Goal: Information Seeking & Learning: Learn about a topic

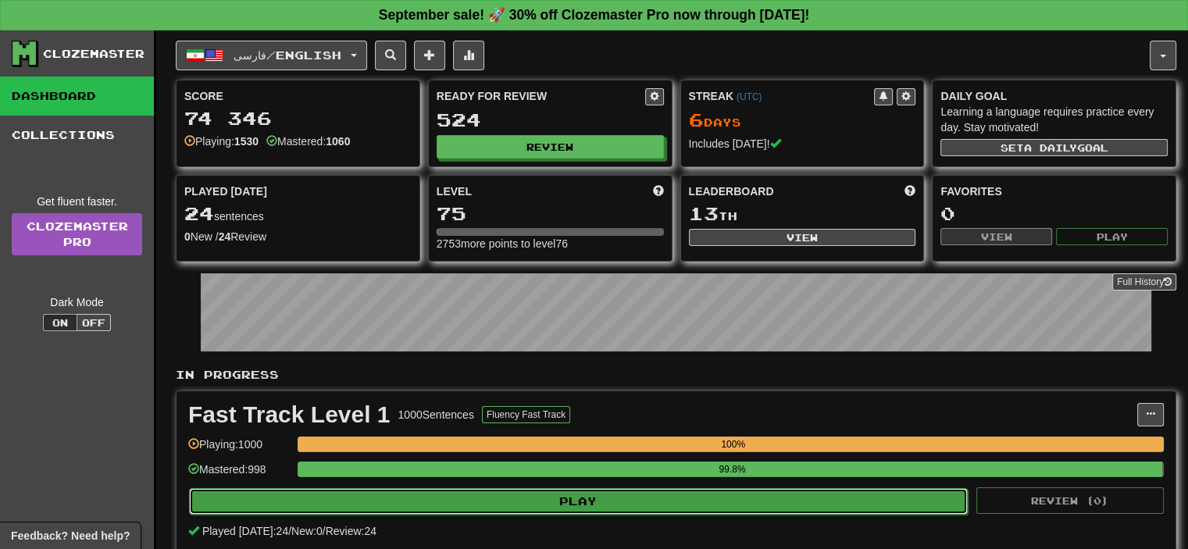
click at [575, 500] on button "Play" at bounding box center [578, 501] width 779 height 27
select select "**"
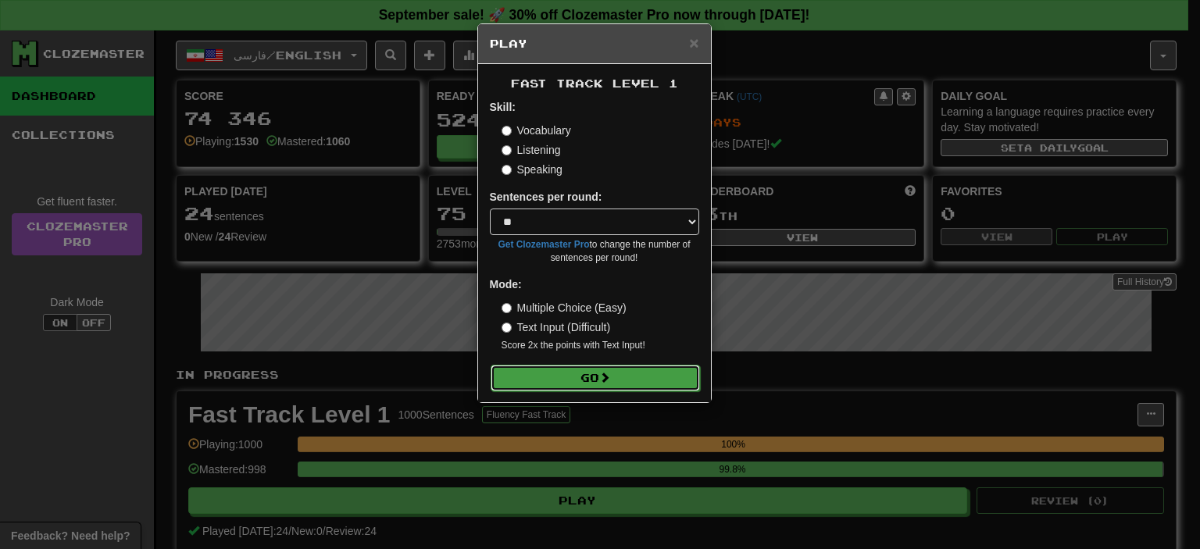
click at [622, 373] on button "Go" at bounding box center [594, 378] width 209 height 27
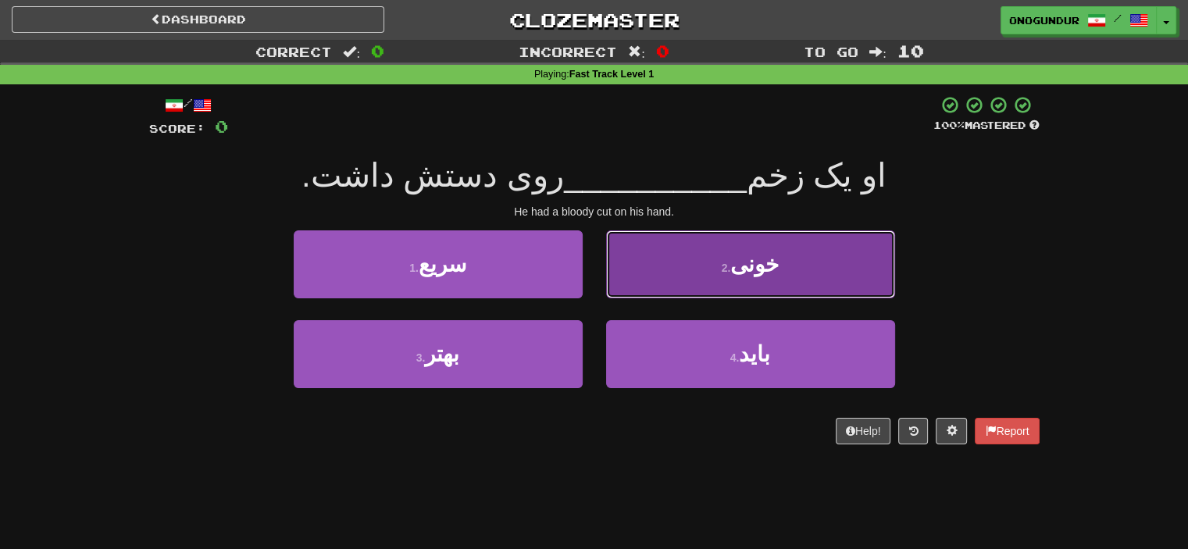
click at [674, 240] on button "2 . خونی" at bounding box center [750, 264] width 289 height 68
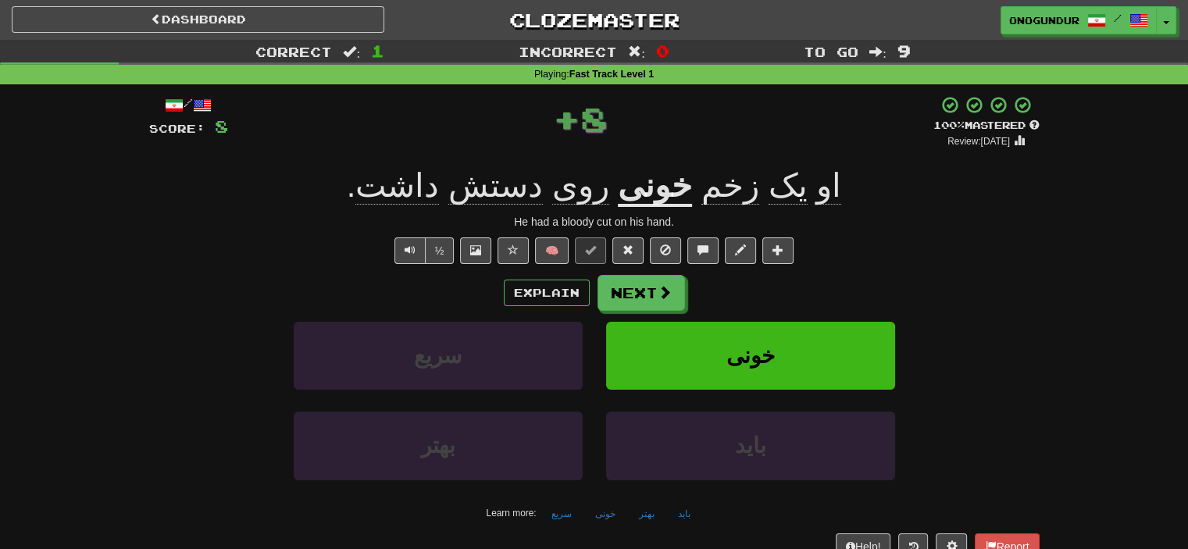
click at [851, 135] on div "+ 8" at bounding box center [580, 118] width 705 height 47
click at [669, 283] on button "Next" at bounding box center [641, 294] width 87 height 36
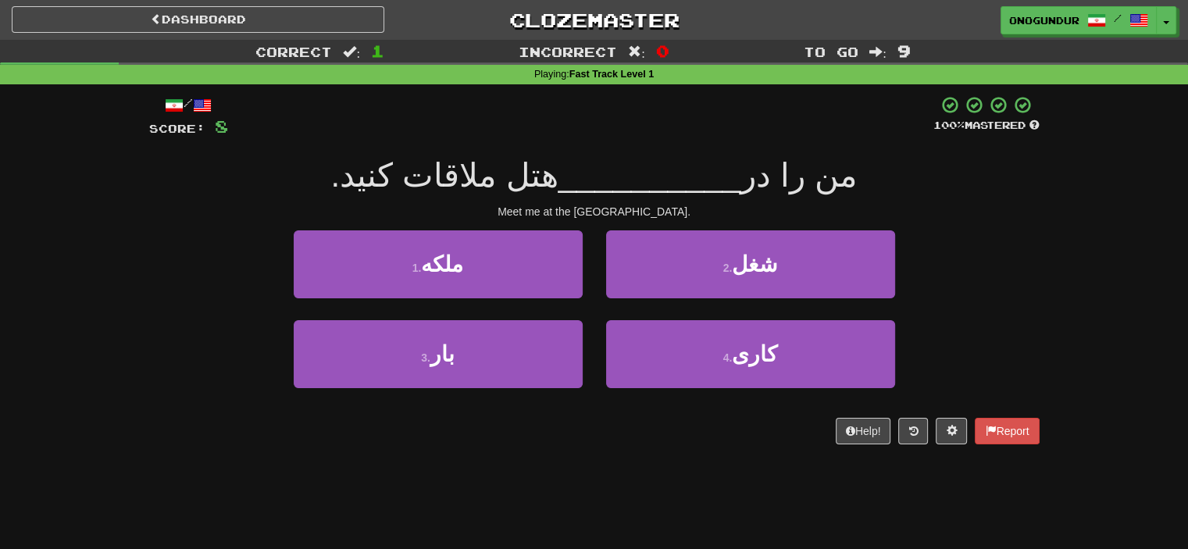
click at [545, 450] on div "/ Score: 8 100 % Mastered من را در __________ هتل ملاقات کنید. Meet me at the h…" at bounding box center [594, 275] width 890 height 382
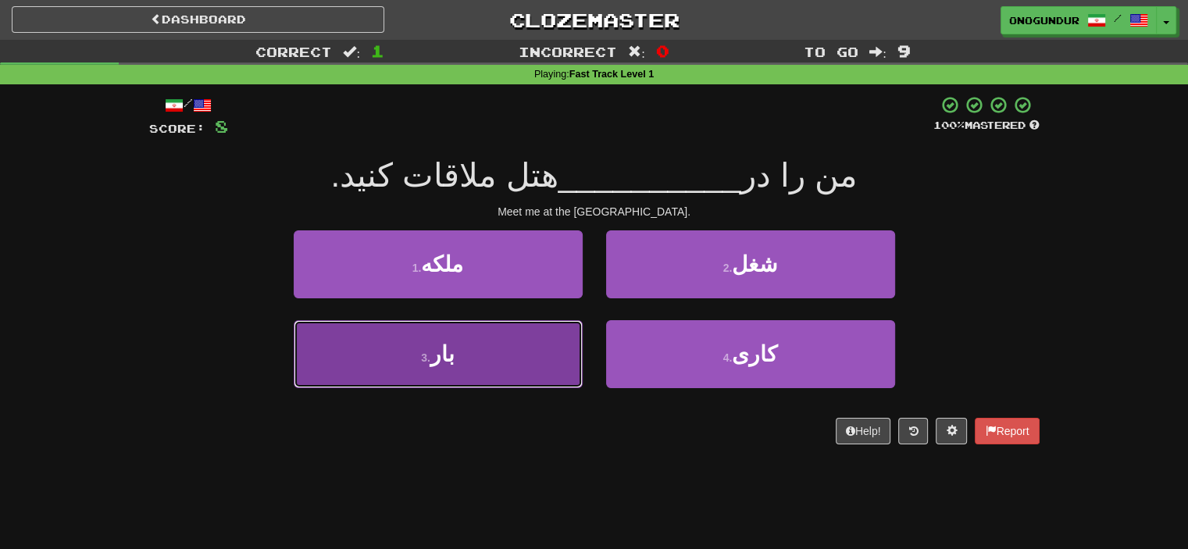
drag, startPoint x: 487, startPoint y: 371, endPoint x: 534, endPoint y: 345, distance: 54.2
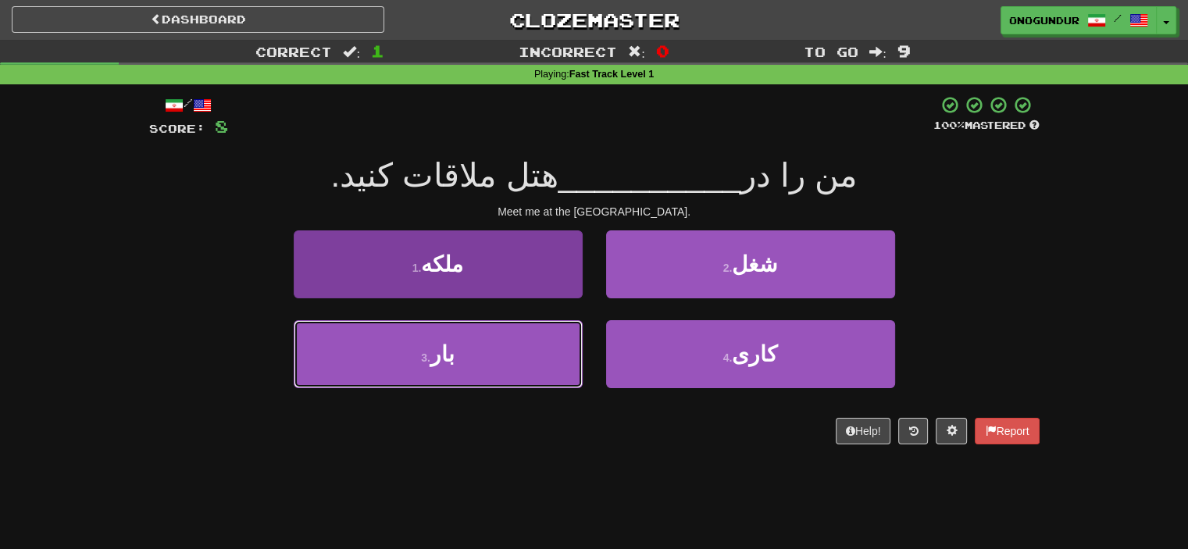
click at [487, 370] on button "3 . بار" at bounding box center [438, 354] width 289 height 68
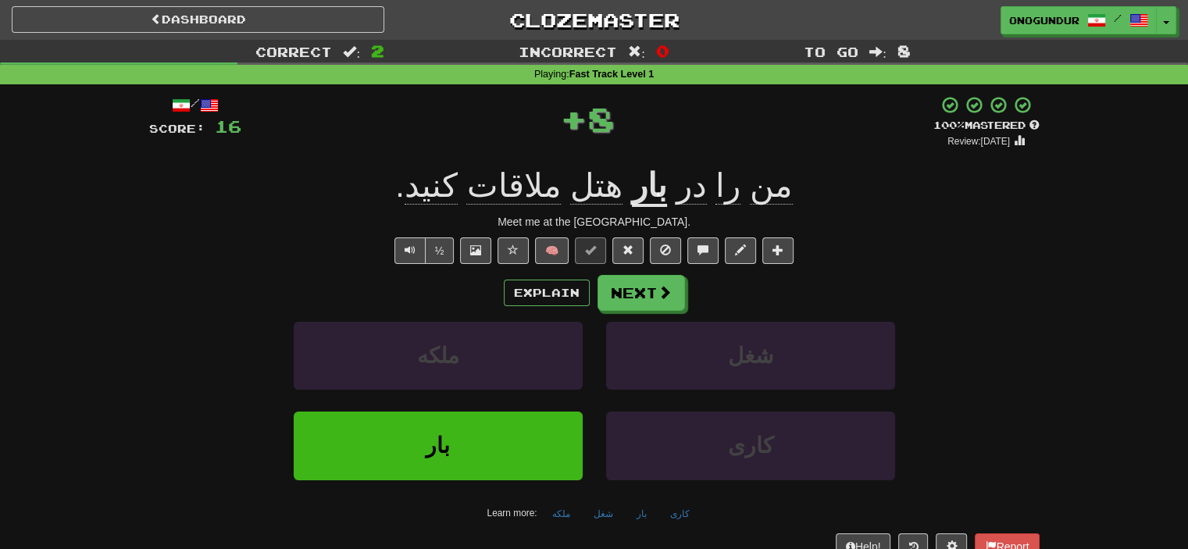
click at [606, 312] on div "Explain Next ملکه شغل بار کاری Learn more: ملکه شغل بار کاری" at bounding box center [594, 400] width 890 height 251
click at [612, 296] on button "Next" at bounding box center [641, 294] width 87 height 36
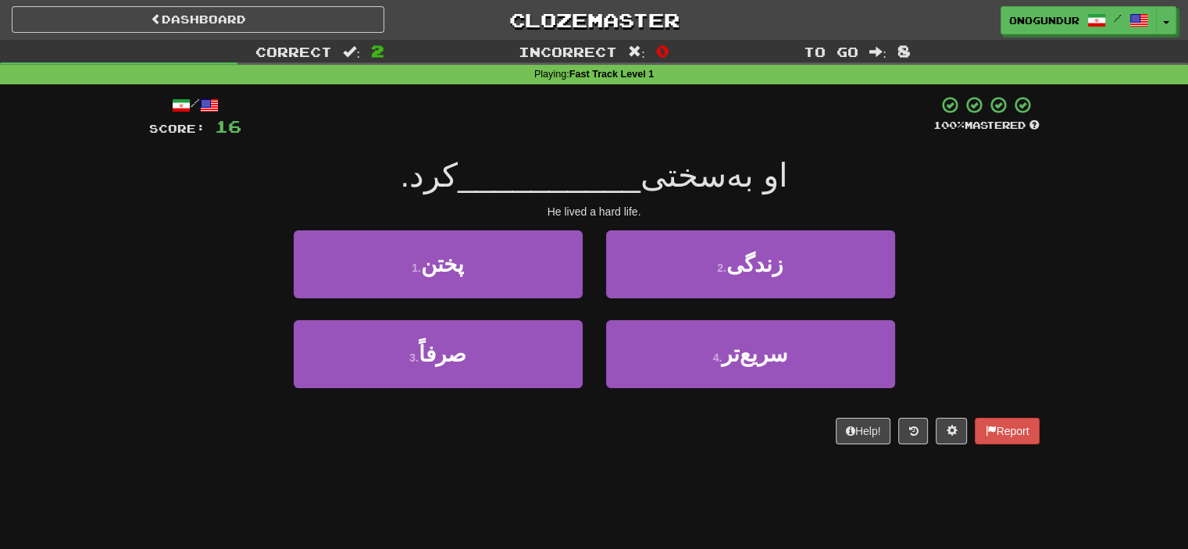
click at [623, 476] on div "Dashboard Clozemaster onogundur / Toggle Dropdown Dashboard Leaderboard Activit…" at bounding box center [594, 274] width 1188 height 549
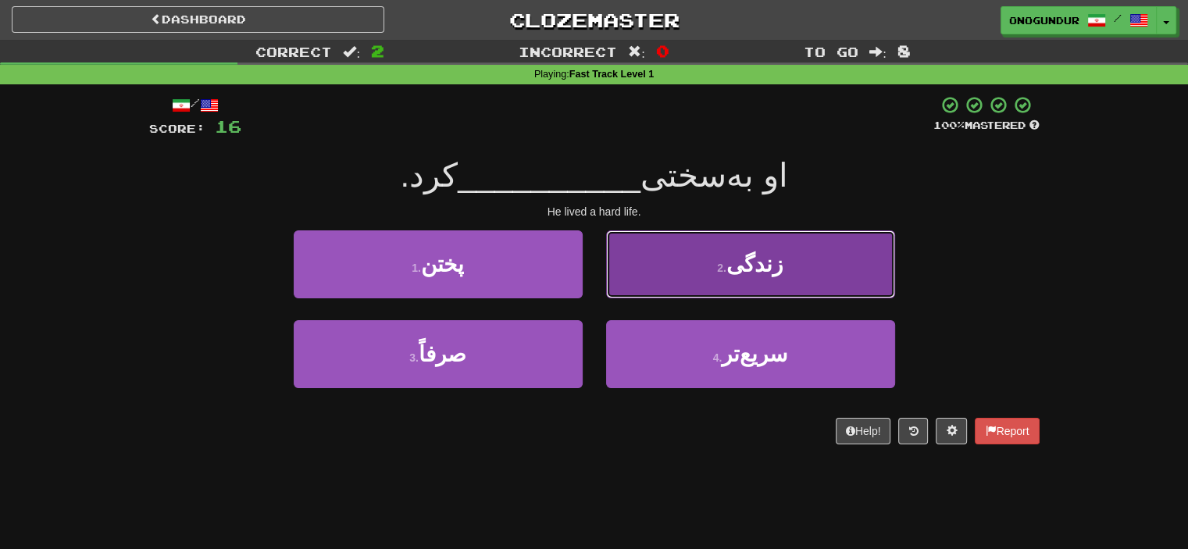
click at [655, 276] on button "2 . زندگی" at bounding box center [750, 264] width 289 height 68
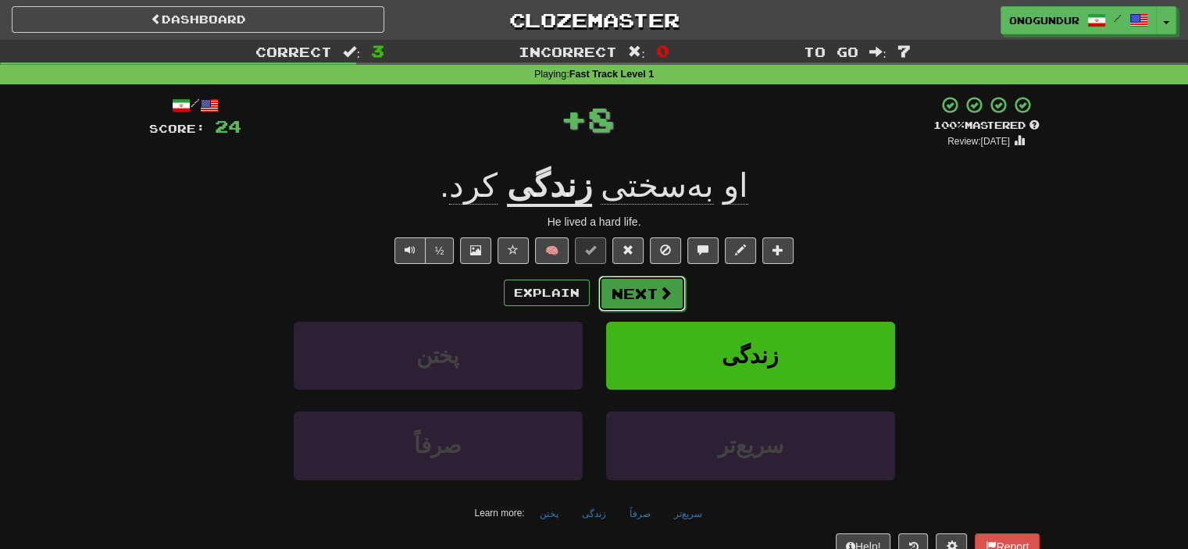
click at [626, 302] on button "Next" at bounding box center [641, 294] width 87 height 36
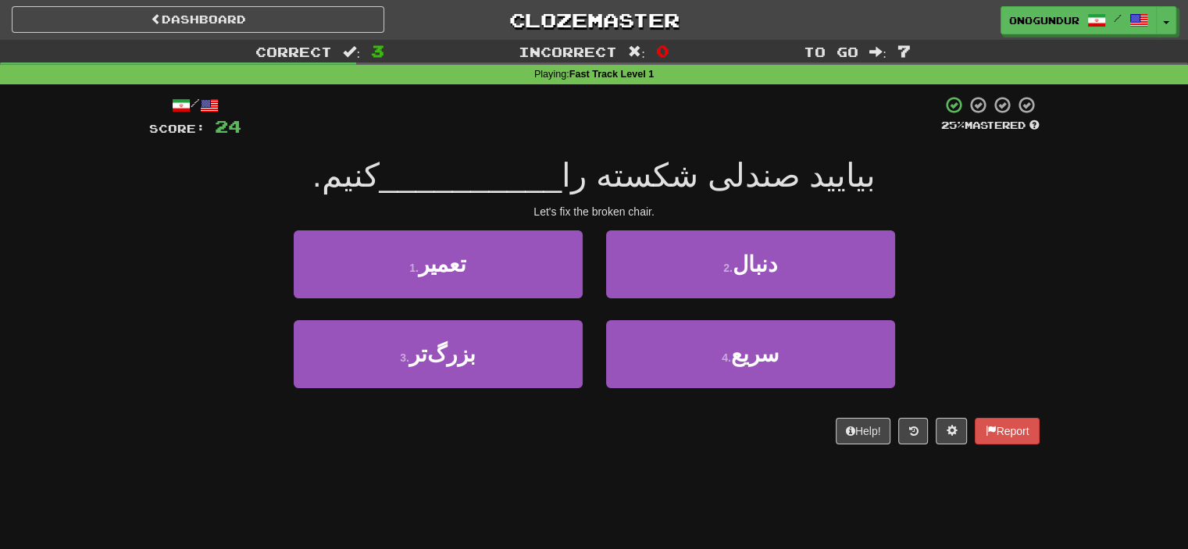
click at [628, 441] on div "Help! Report" at bounding box center [594, 431] width 890 height 27
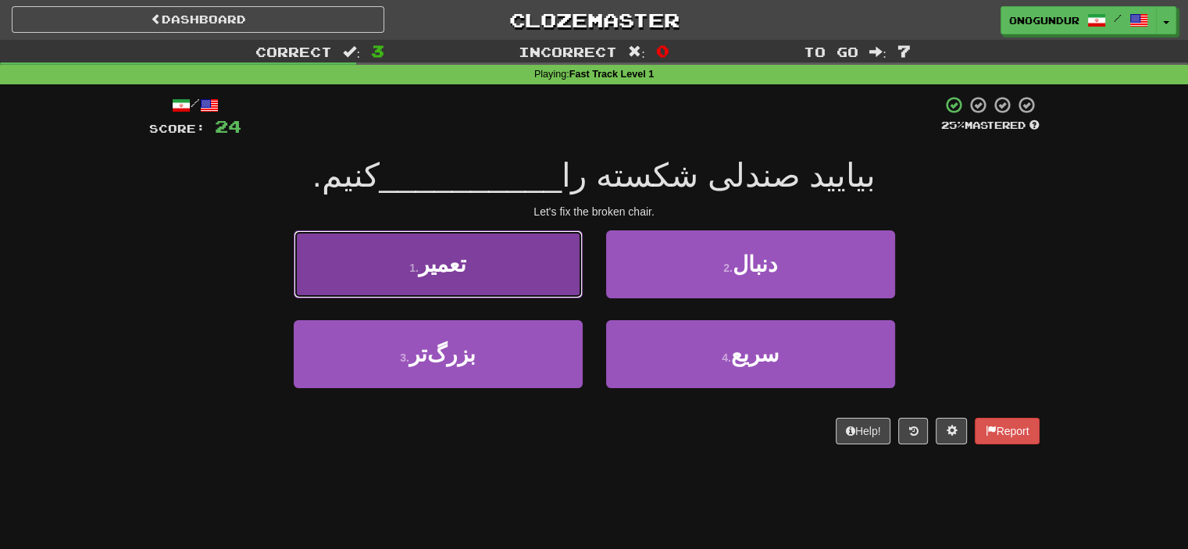
click at [490, 282] on button "1 . تعمیر" at bounding box center [438, 264] width 289 height 68
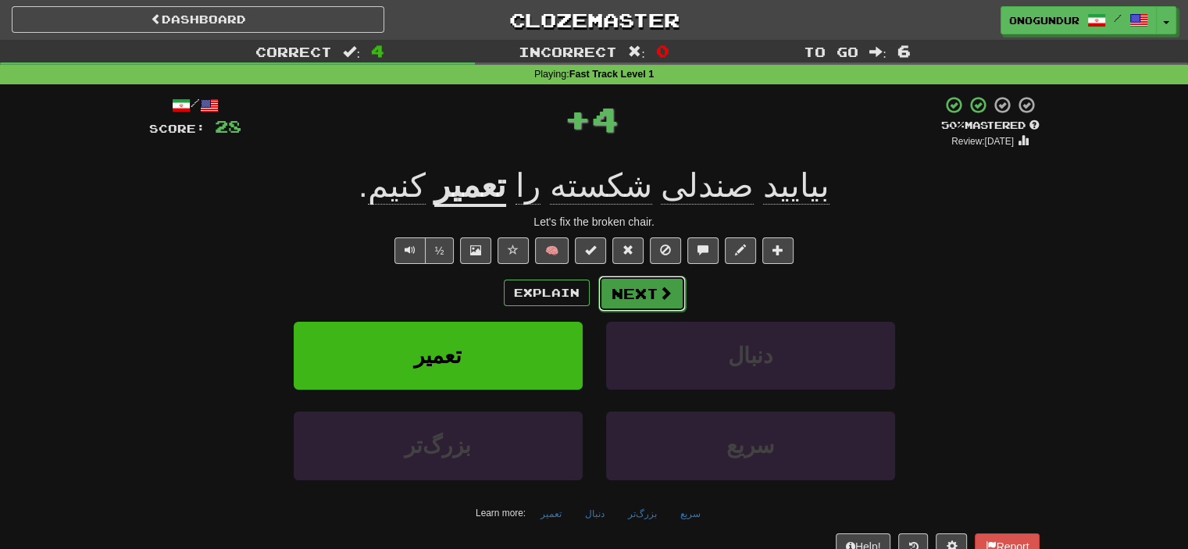
click at [635, 290] on button "Next" at bounding box center [641, 294] width 87 height 36
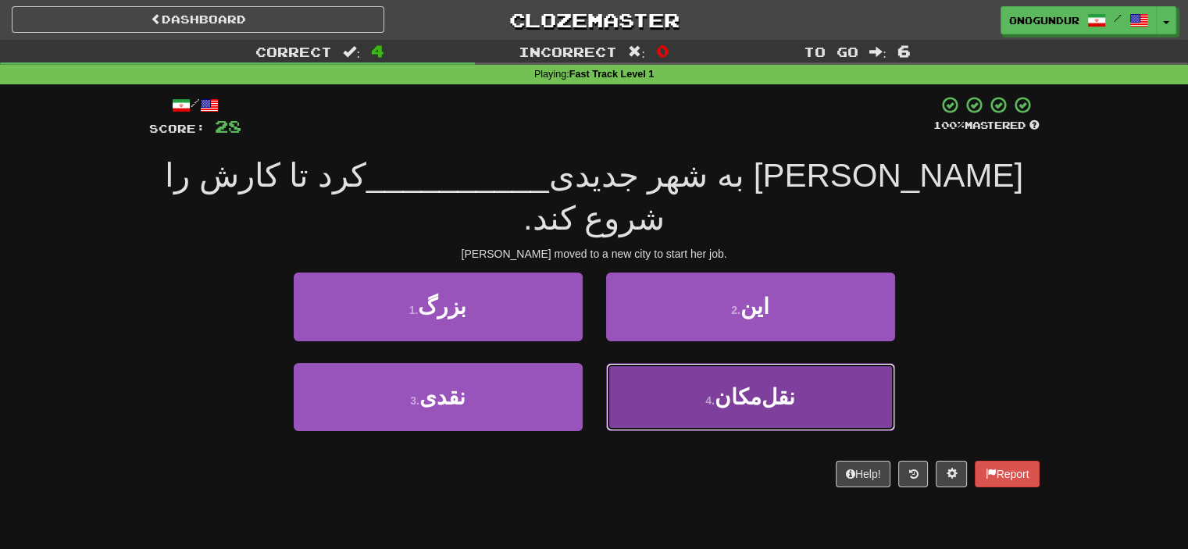
click at [717, 375] on button "4 . نقل‌مکان" at bounding box center [750, 397] width 289 height 68
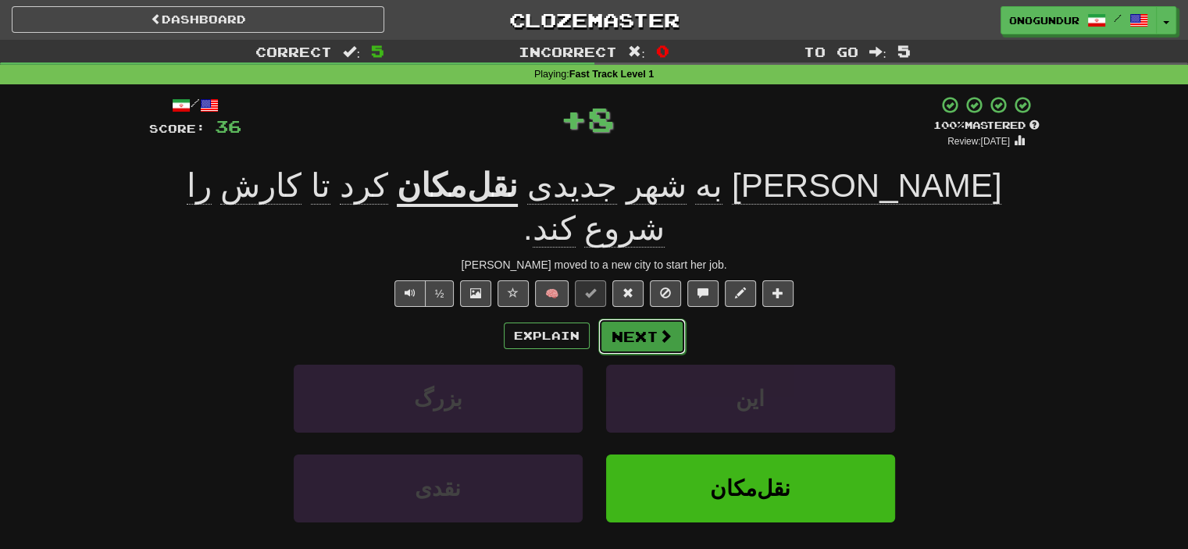
click at [618, 319] on button "Next" at bounding box center [641, 337] width 87 height 36
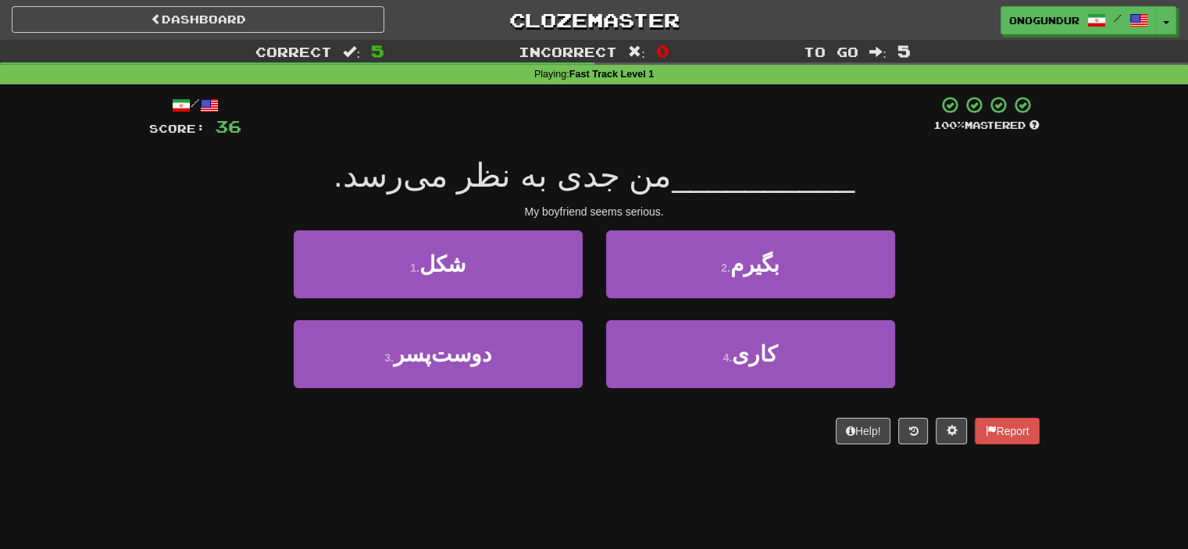
click at [661, 483] on div "Dashboard Clozemaster onogundur / Toggle Dropdown Dashboard Leaderboard Activit…" at bounding box center [594, 274] width 1188 height 549
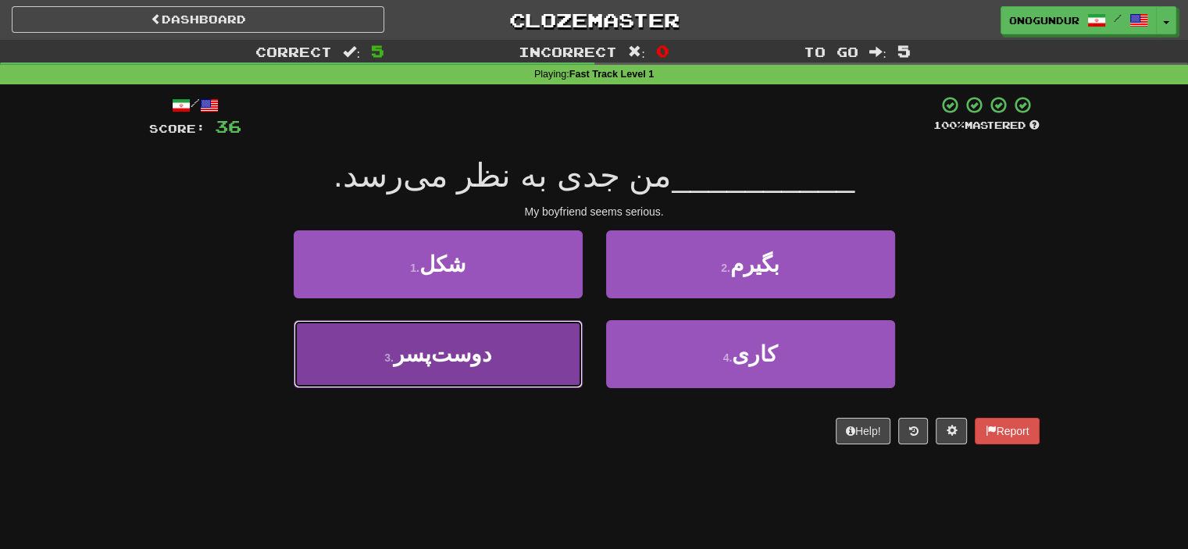
click at [567, 380] on button "3 . دوست‌پسر" at bounding box center [438, 354] width 289 height 68
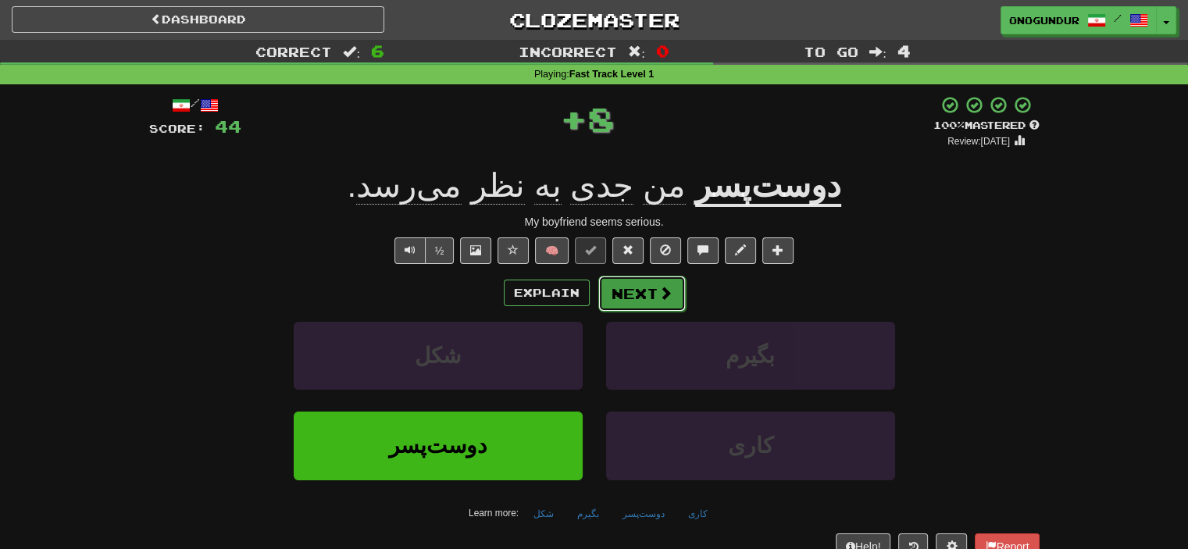
click at [621, 302] on button "Next" at bounding box center [641, 294] width 87 height 36
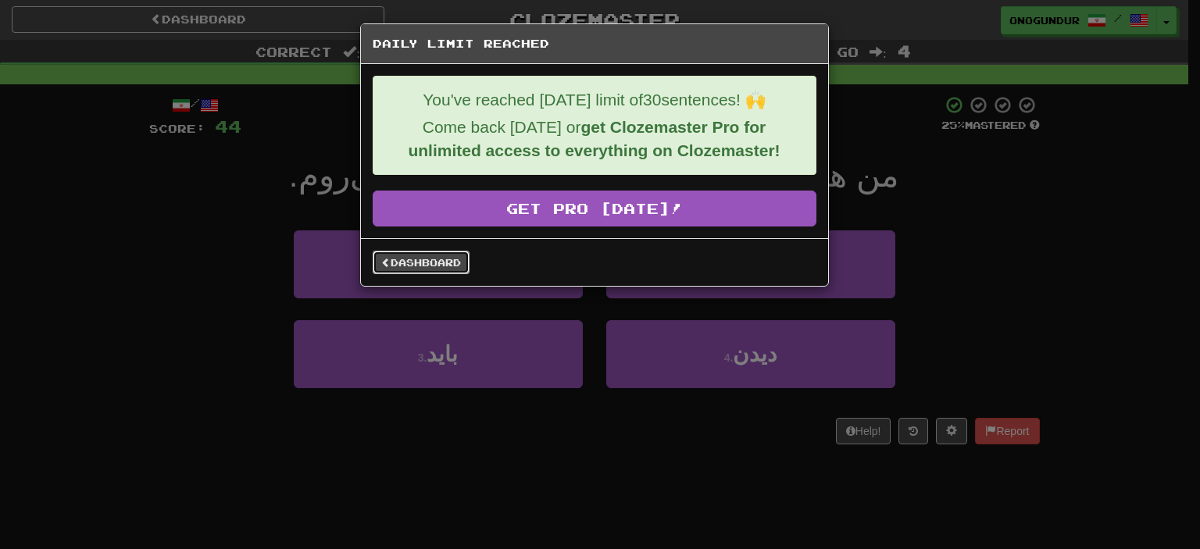
click at [450, 266] on link "Dashboard" at bounding box center [421, 262] width 97 height 23
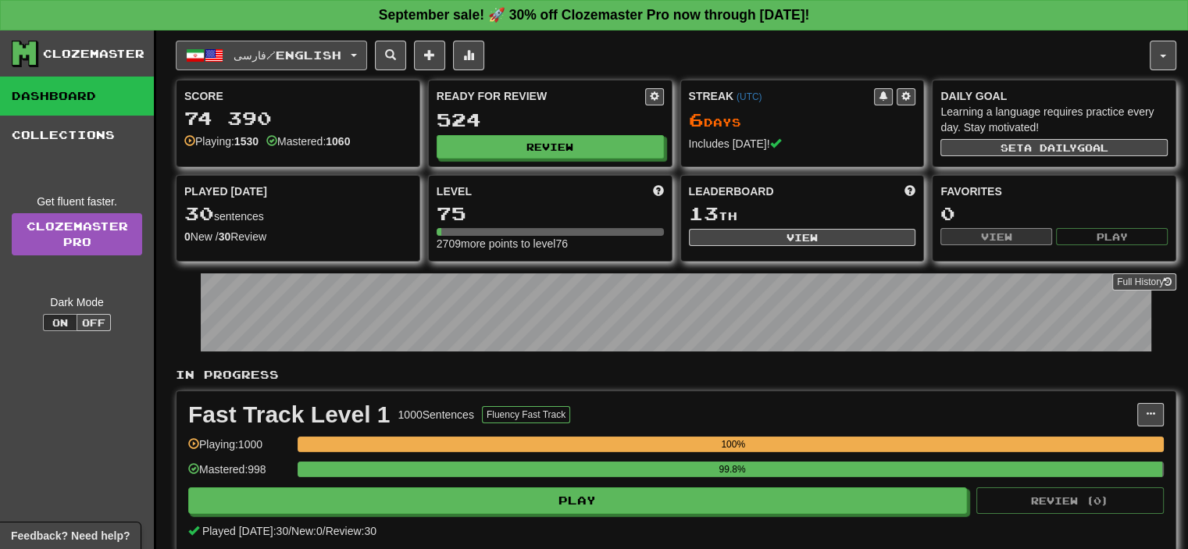
click at [367, 62] on button "فارسی / English" at bounding box center [271, 56] width 191 height 30
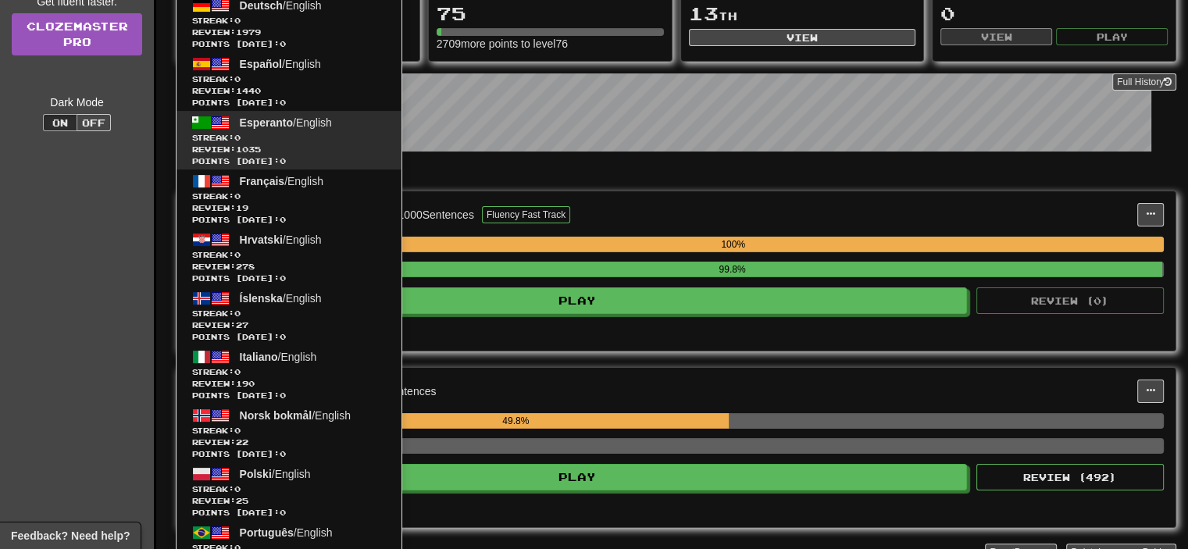
scroll to position [16, 0]
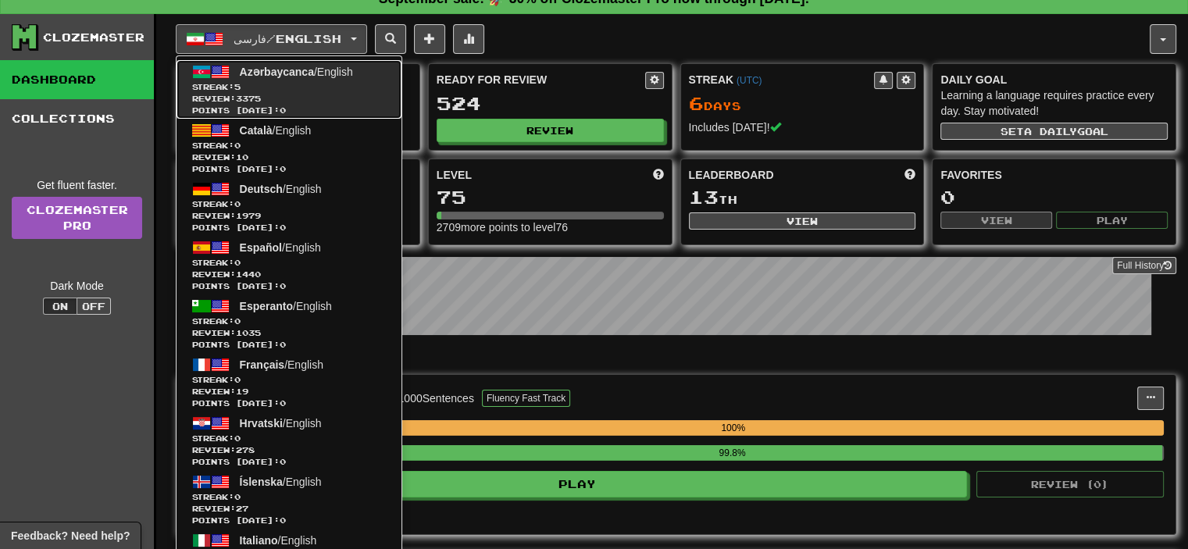
click at [301, 81] on span "Streak: 5" at bounding box center [289, 87] width 194 height 12
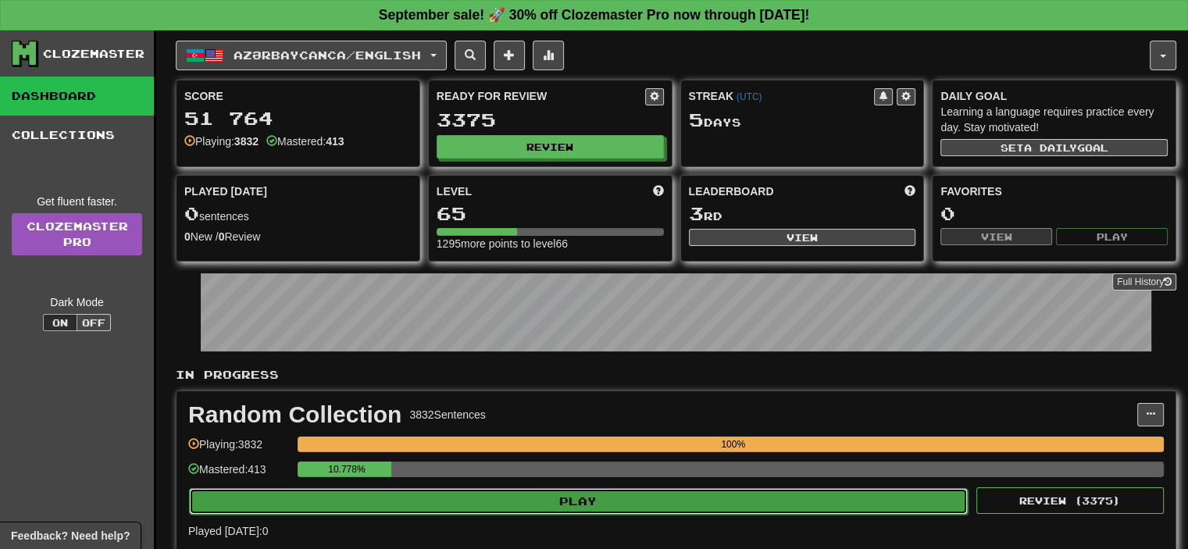
click at [536, 489] on button "Play" at bounding box center [578, 501] width 779 height 27
select select "**"
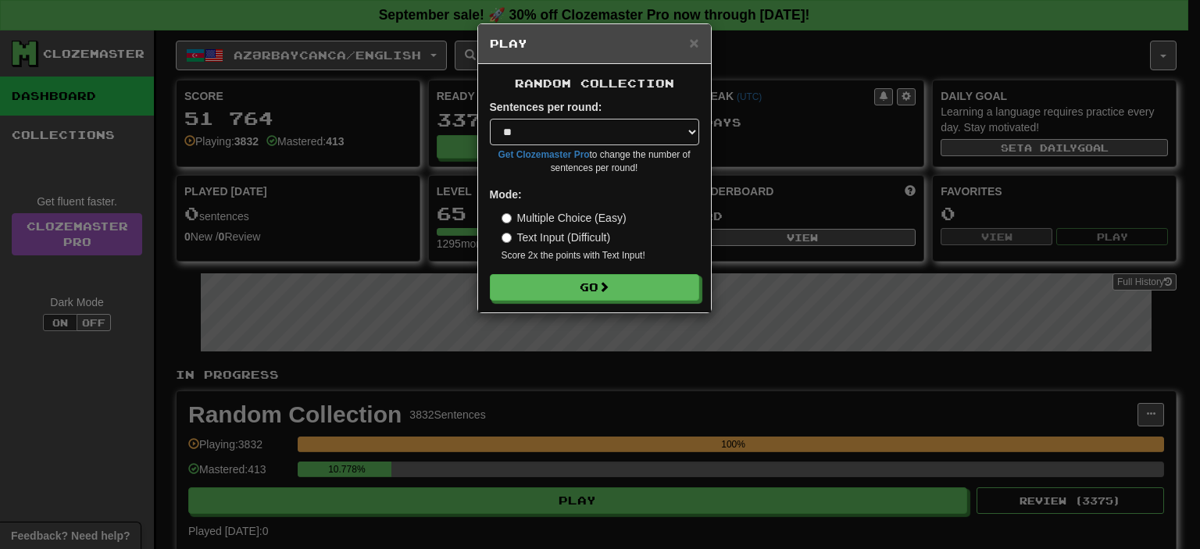
click at [581, 303] on div "Random Collection Sentences per round: * ** ** ** ** ** *** ******** Get Clozem…" at bounding box center [594, 188] width 233 height 248
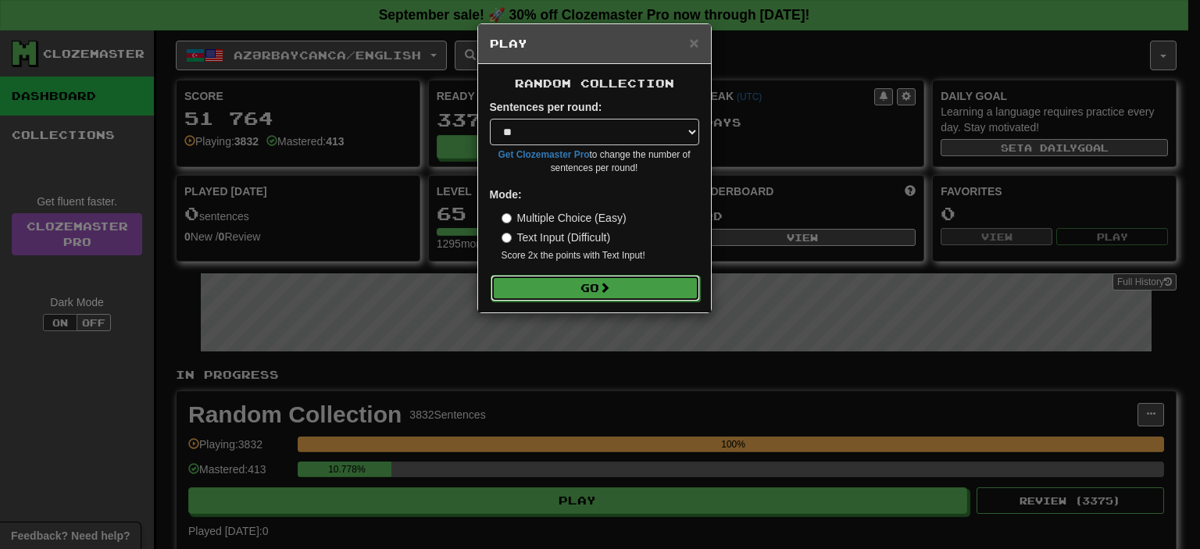
click at [581, 294] on button "Go" at bounding box center [594, 288] width 209 height 27
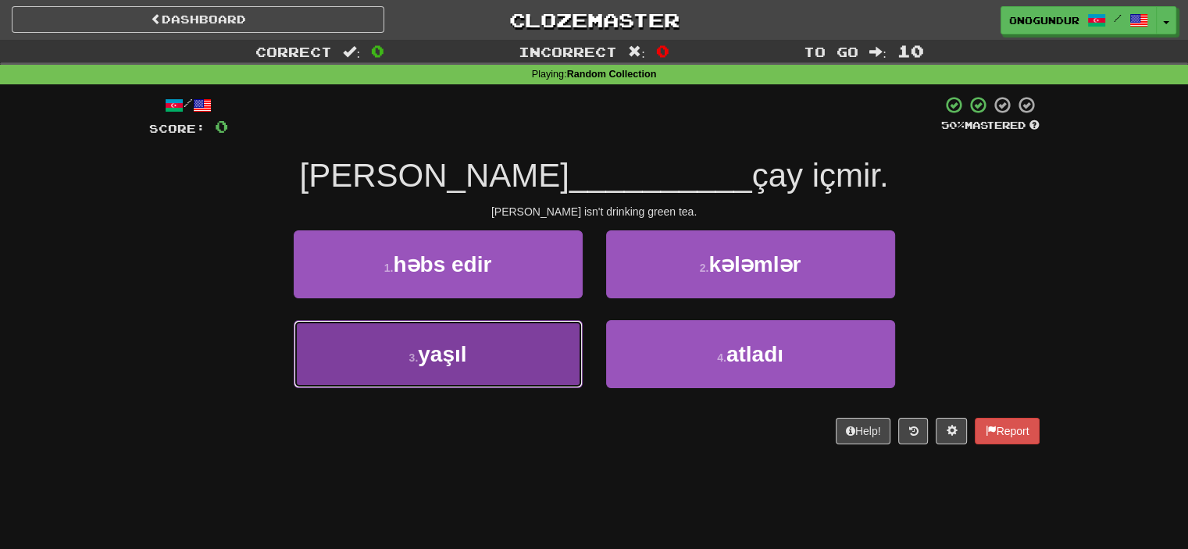
click at [510, 365] on button "3 . yaşıl" at bounding box center [438, 354] width 289 height 68
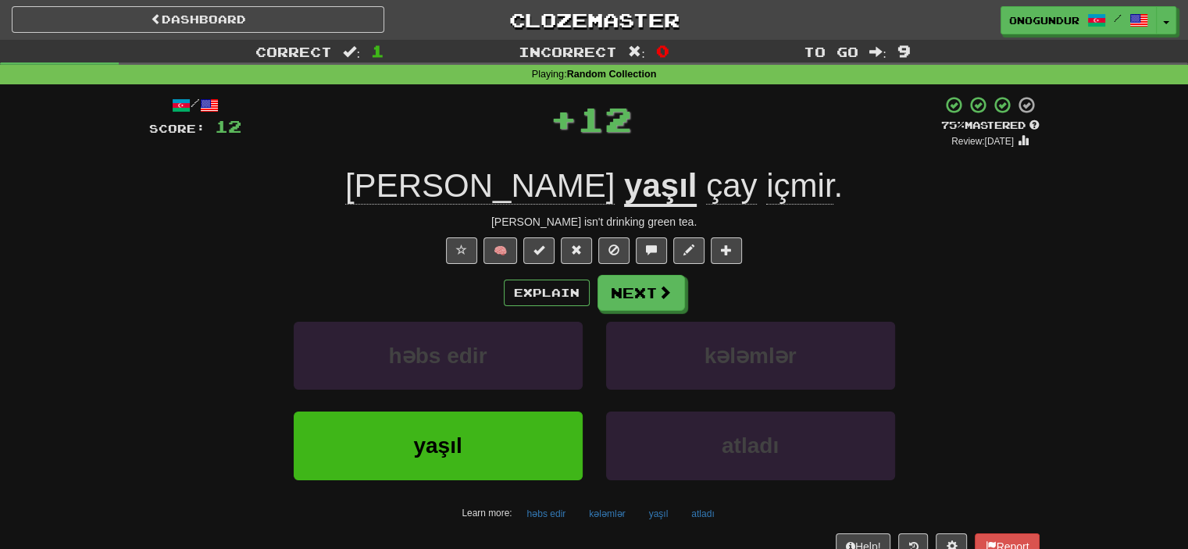
click at [639, 269] on div "/ Score: 12 + 12 75 % Mastered Review: 2025-10-21 Tom yaşıl çay içmir . Tom isn…" at bounding box center [594, 340] width 890 height 490
click at [631, 297] on button "Next" at bounding box center [641, 294] width 87 height 36
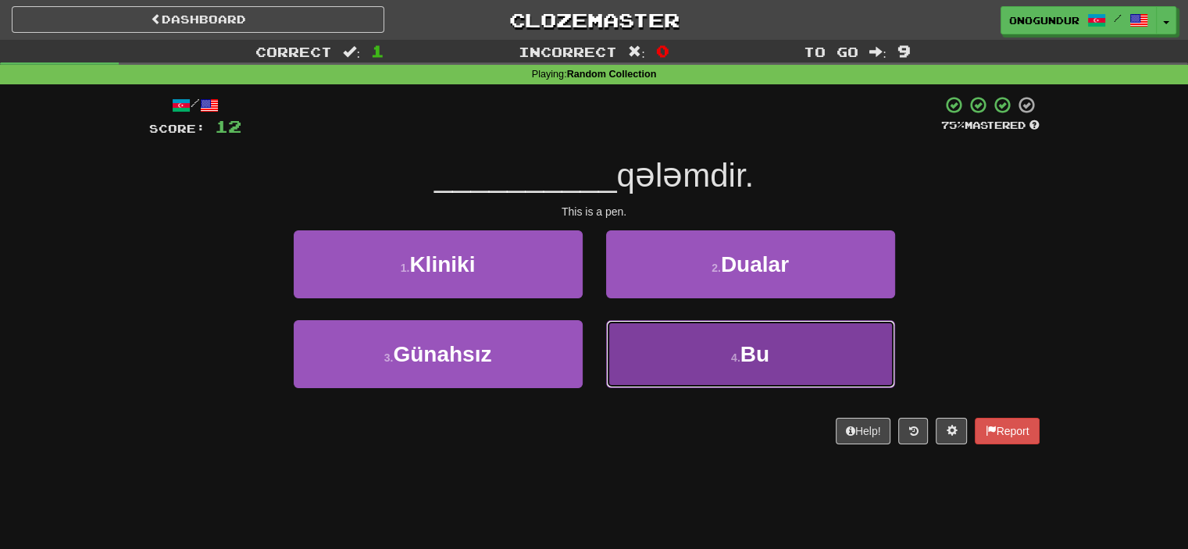
click at [666, 357] on button "4 . Bu" at bounding box center [750, 354] width 289 height 68
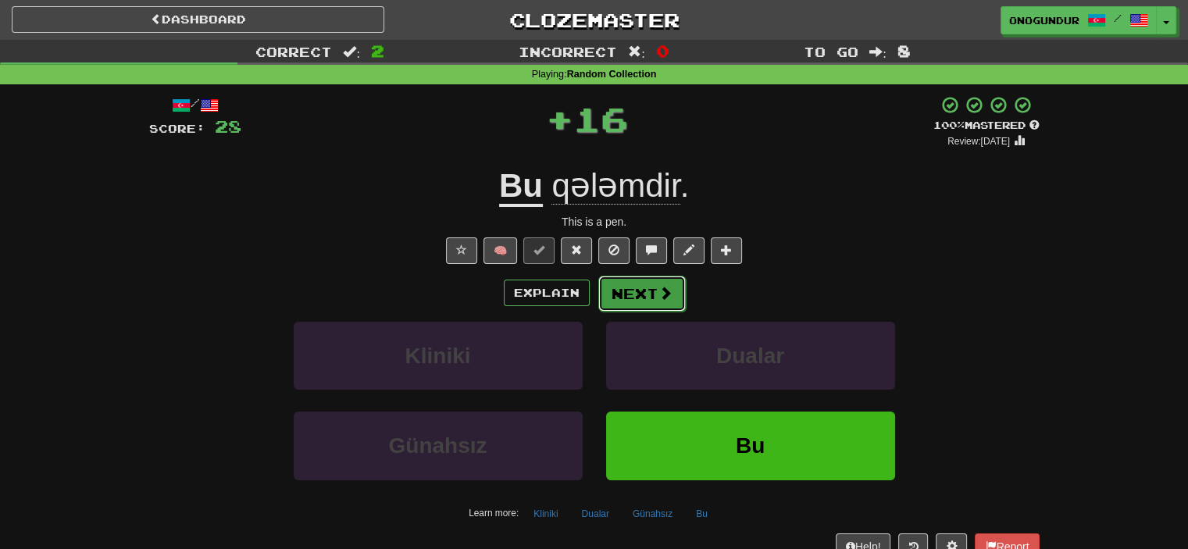
click at [650, 300] on button "Next" at bounding box center [641, 294] width 87 height 36
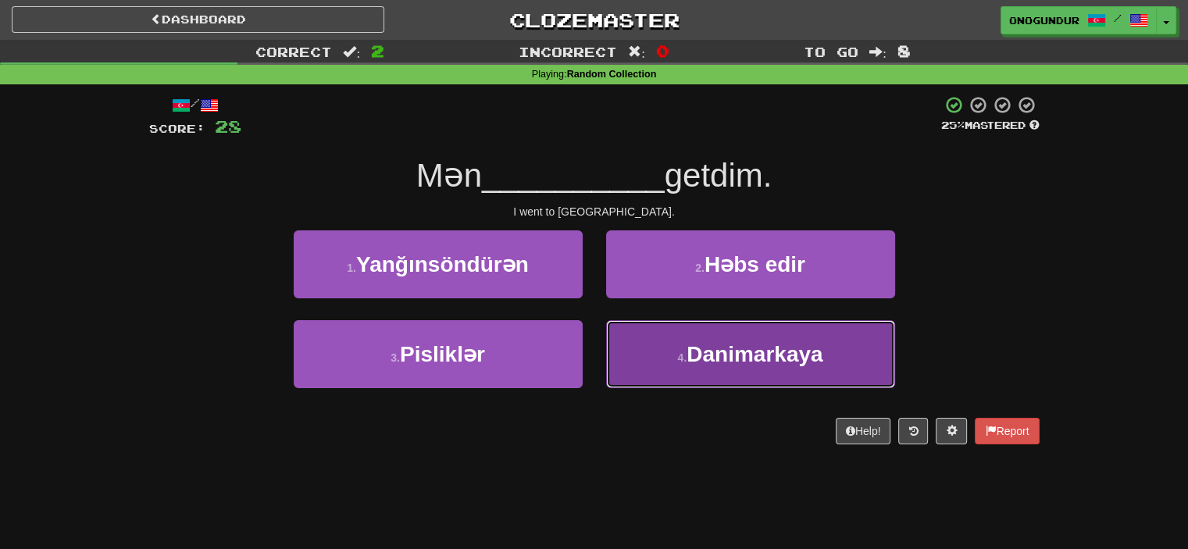
click at [685, 355] on small "4 ." at bounding box center [681, 357] width 9 height 12
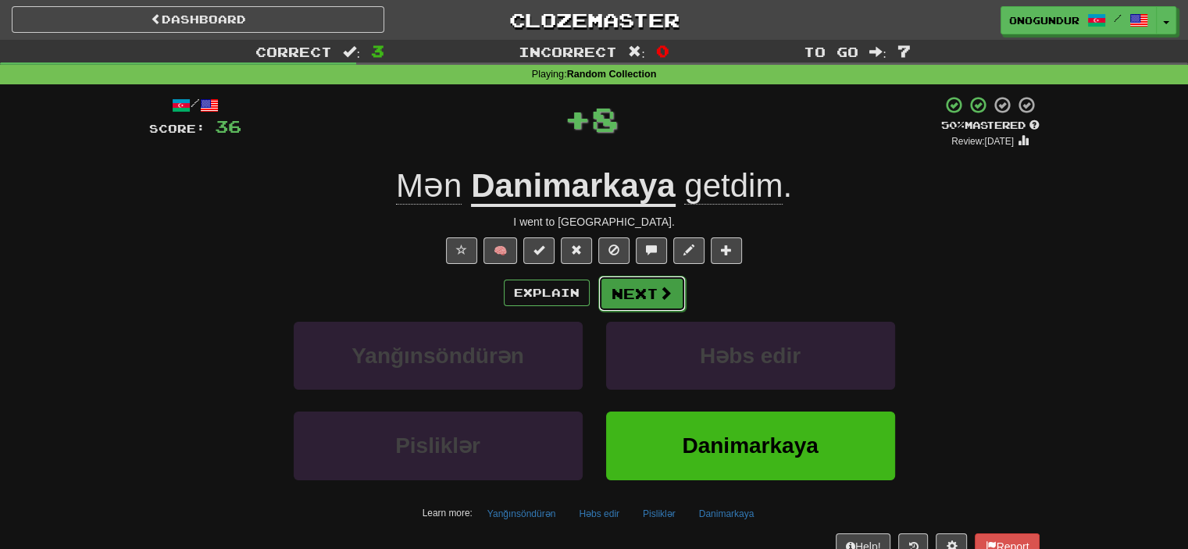
click at [647, 300] on button "Next" at bounding box center [641, 294] width 87 height 36
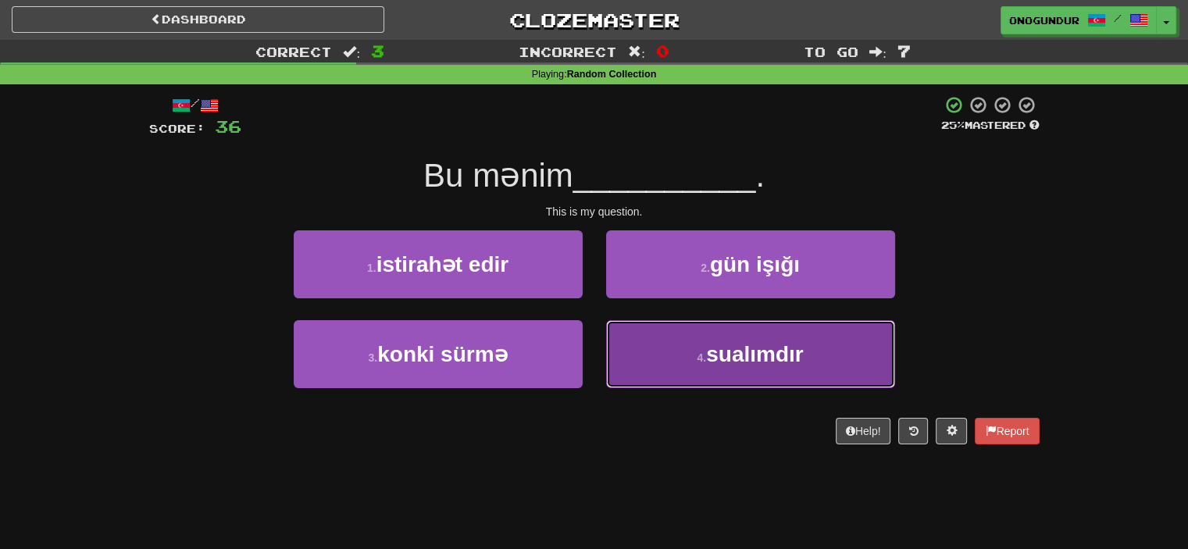
click at [674, 344] on button "4 . sualımdır" at bounding box center [750, 354] width 289 height 68
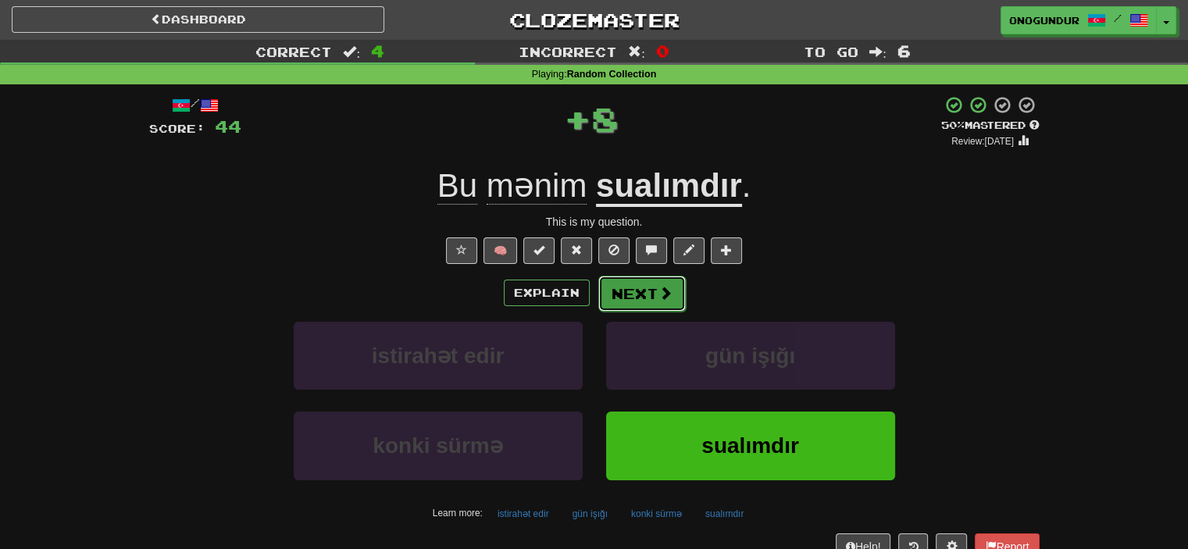
click at [650, 297] on button "Next" at bounding box center [641, 294] width 87 height 36
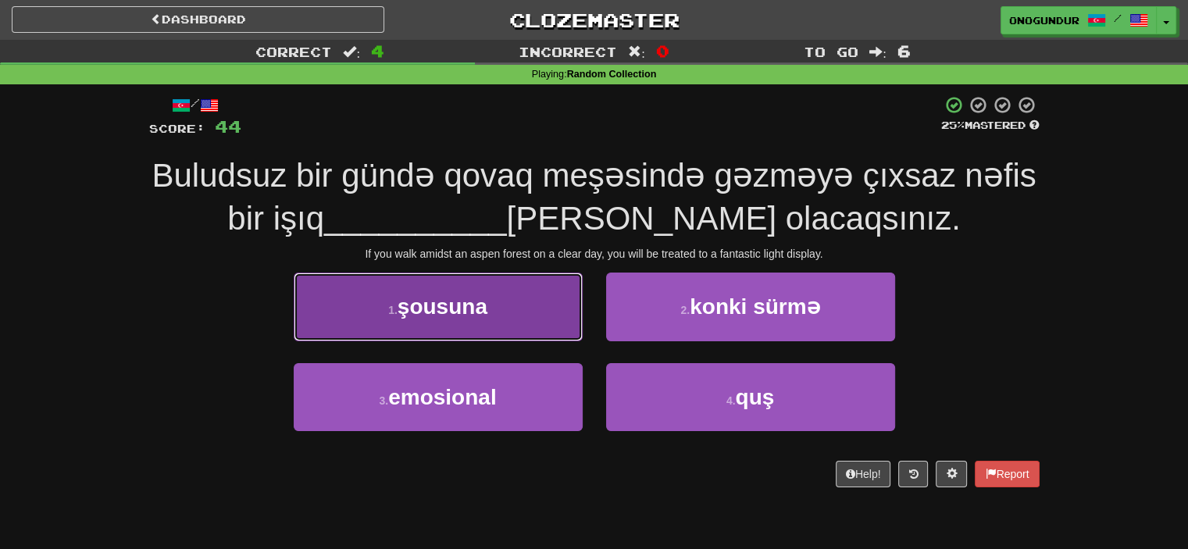
click at [552, 315] on button "1 . şousuna" at bounding box center [438, 307] width 289 height 68
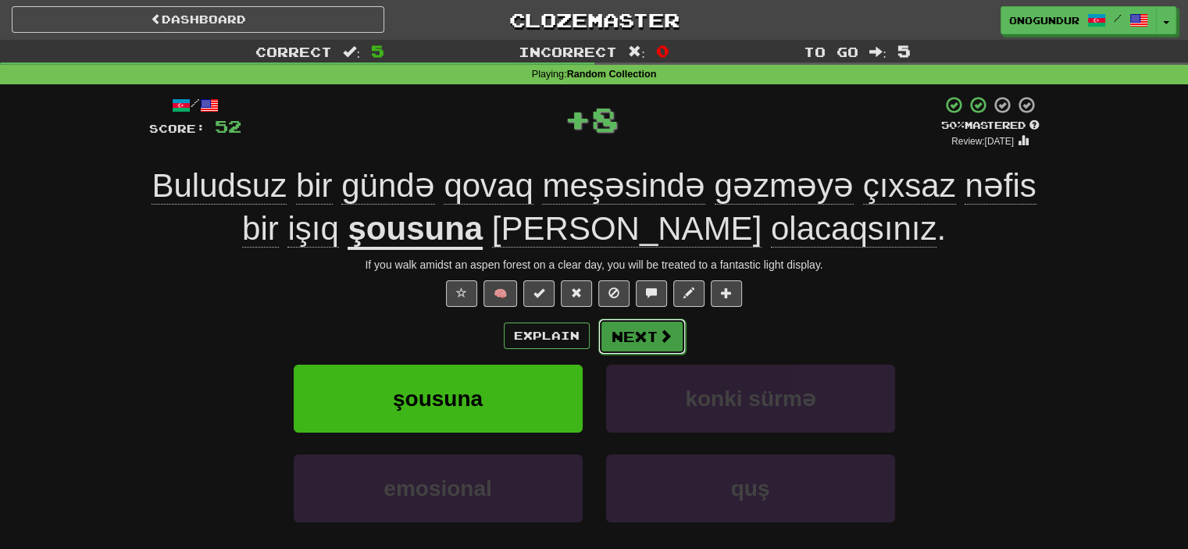
click at [637, 336] on button "Next" at bounding box center [641, 337] width 87 height 36
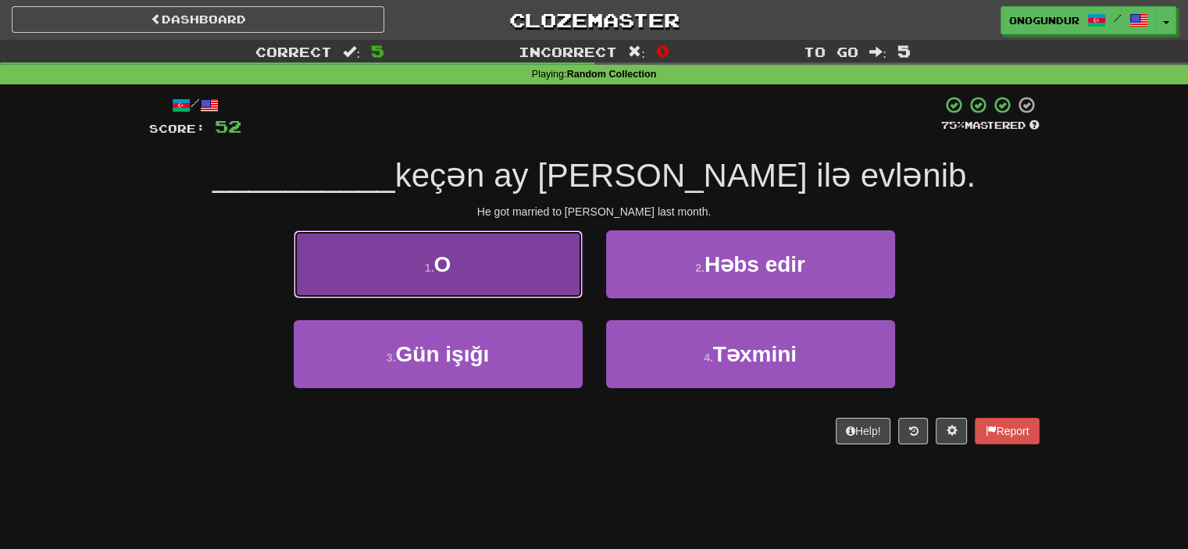
click at [517, 277] on button "1 . O" at bounding box center [438, 264] width 289 height 68
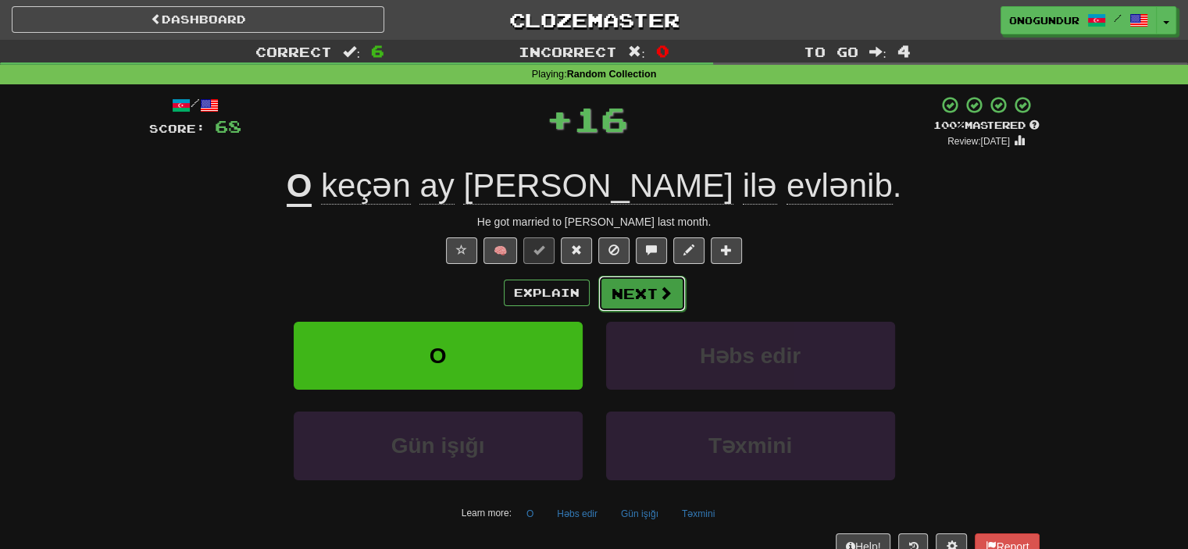
click at [655, 296] on button "Next" at bounding box center [641, 294] width 87 height 36
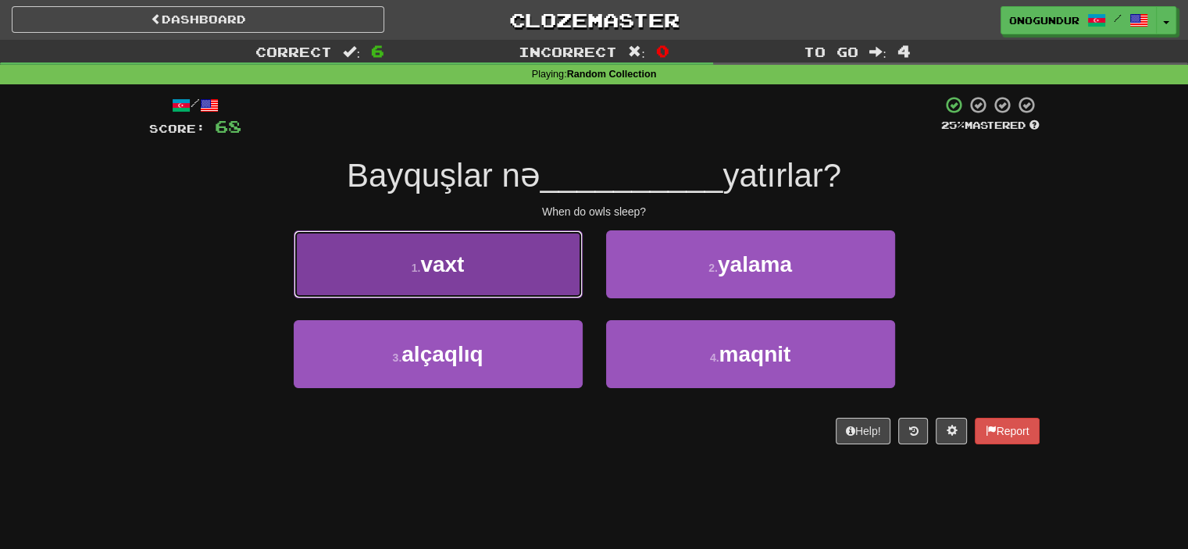
click at [540, 267] on button "1 . vaxt" at bounding box center [438, 264] width 289 height 68
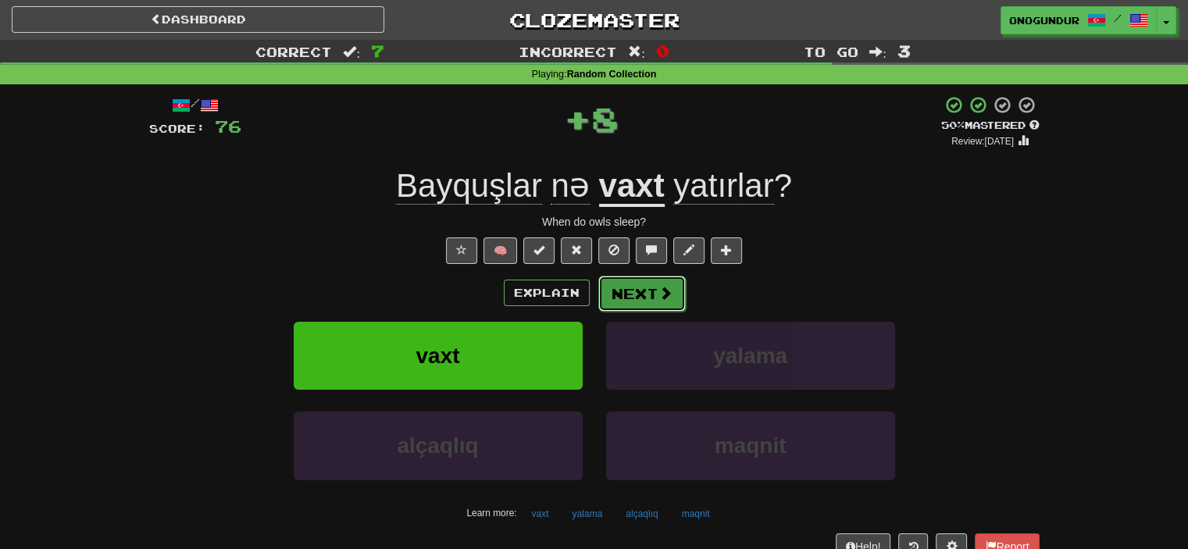
click at [607, 291] on button "Next" at bounding box center [641, 294] width 87 height 36
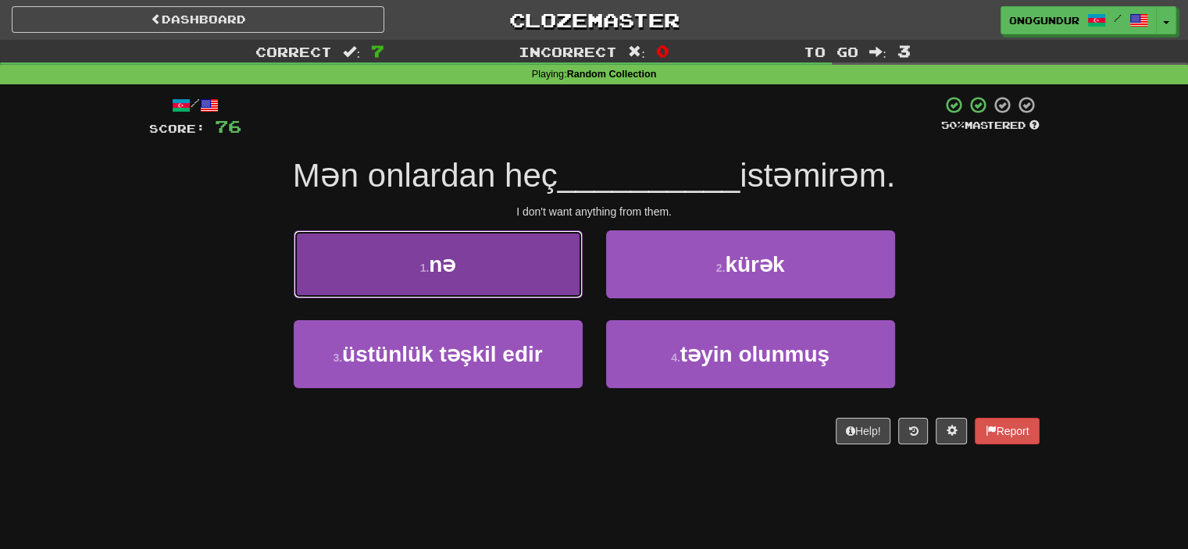
drag, startPoint x: 491, startPoint y: 256, endPoint x: 515, endPoint y: 267, distance: 25.9
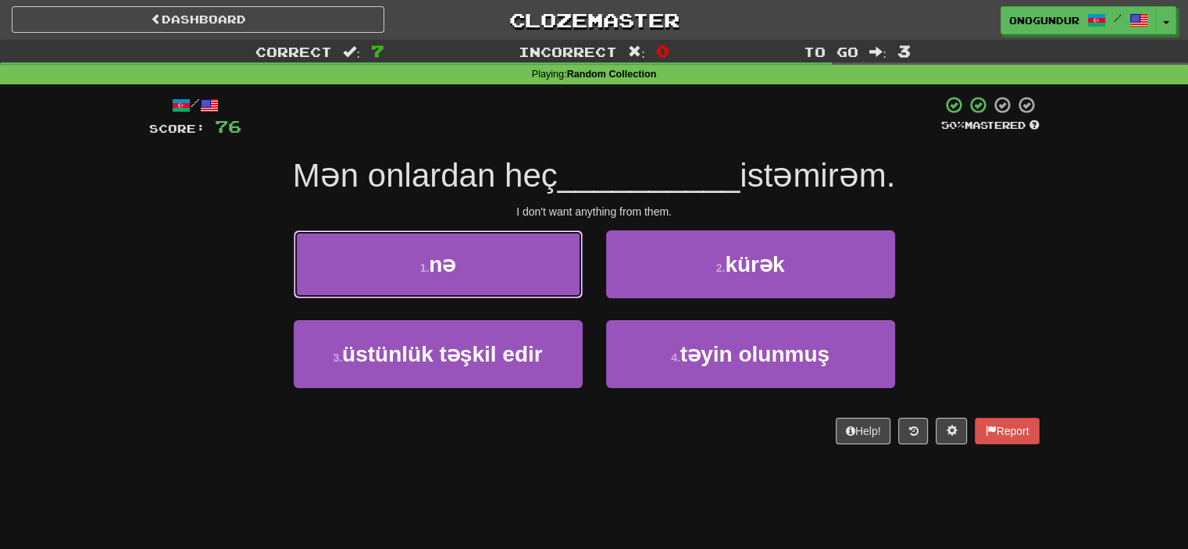
click at [494, 257] on button "1 . nə" at bounding box center [438, 264] width 289 height 68
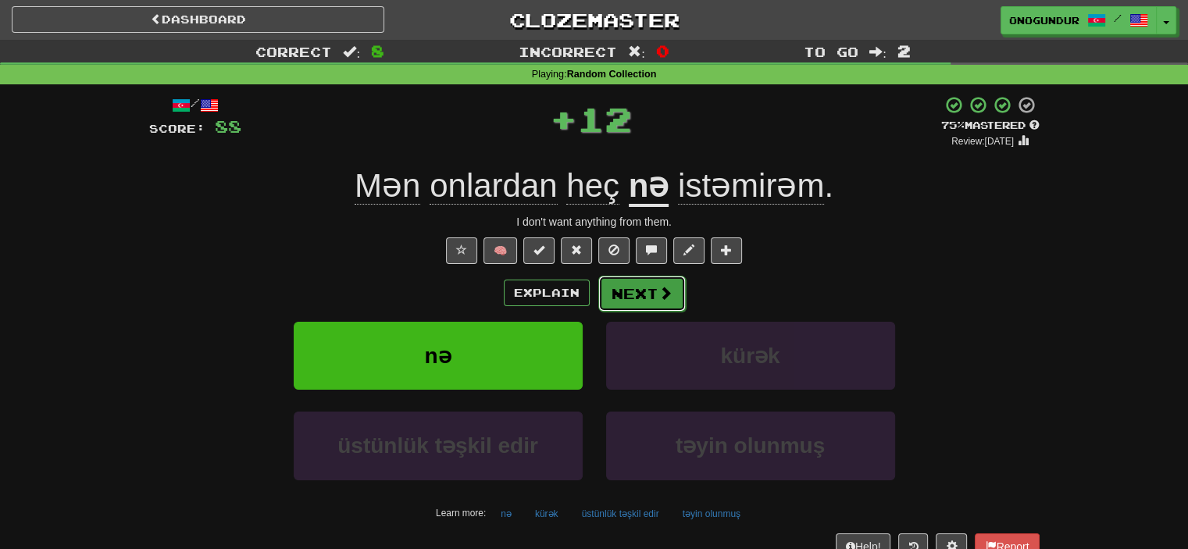
click at [625, 298] on button "Next" at bounding box center [641, 294] width 87 height 36
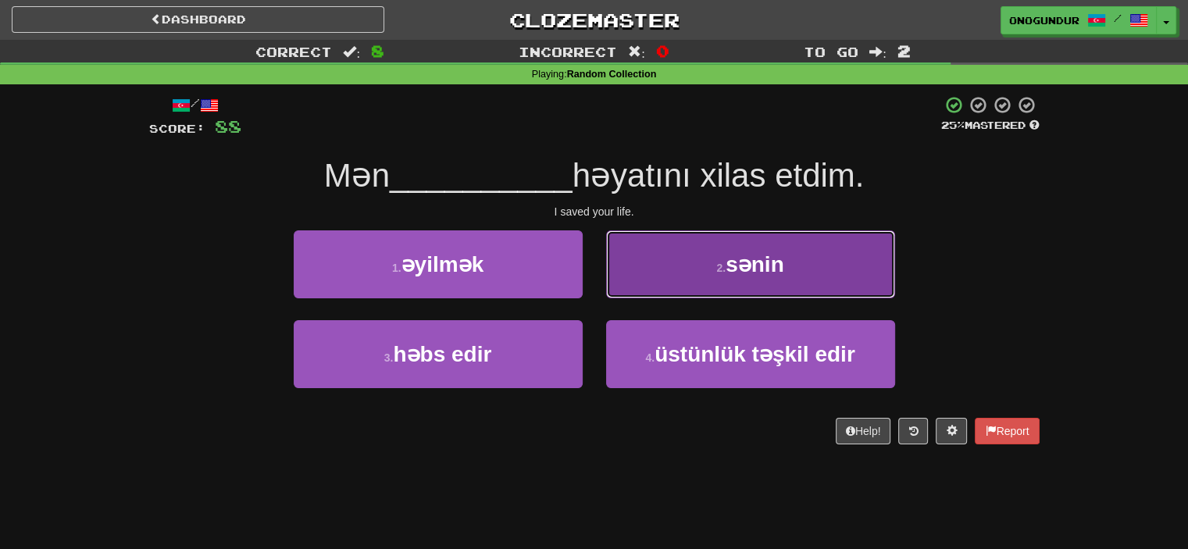
click at [659, 265] on button "2 . sənin" at bounding box center [750, 264] width 289 height 68
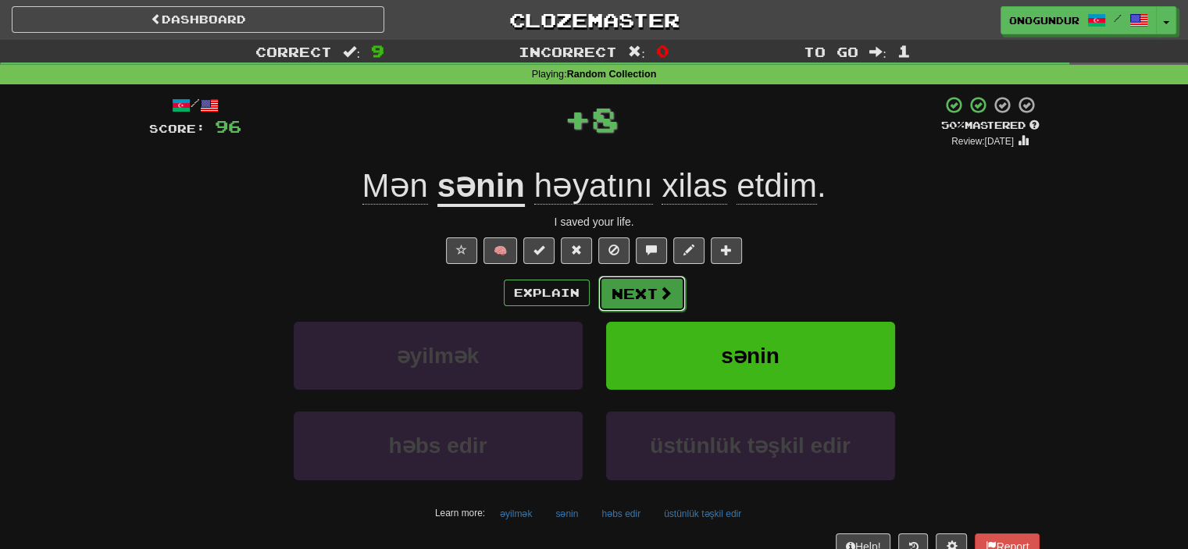
click at [644, 283] on button "Next" at bounding box center [641, 294] width 87 height 36
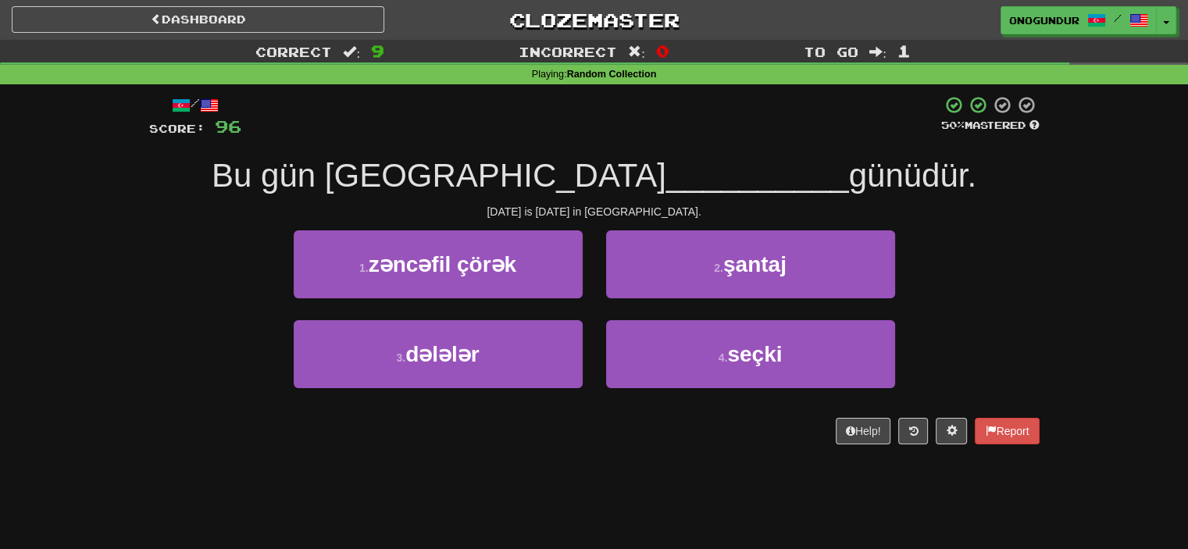
click at [640, 433] on div "Help! Report" at bounding box center [594, 431] width 890 height 27
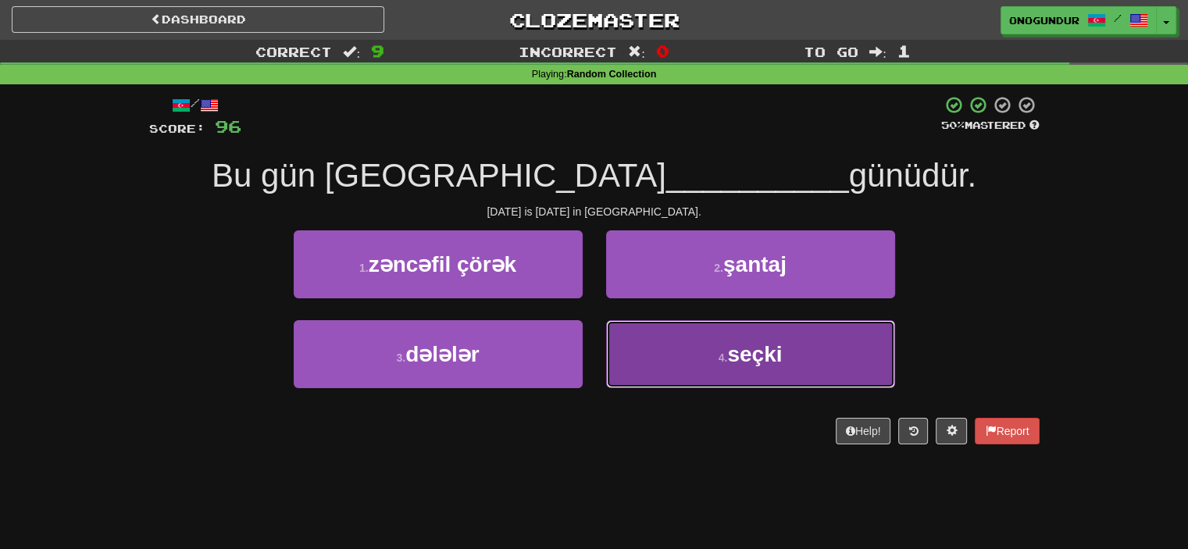
click at [637, 379] on button "4 . seçki" at bounding box center [750, 354] width 289 height 68
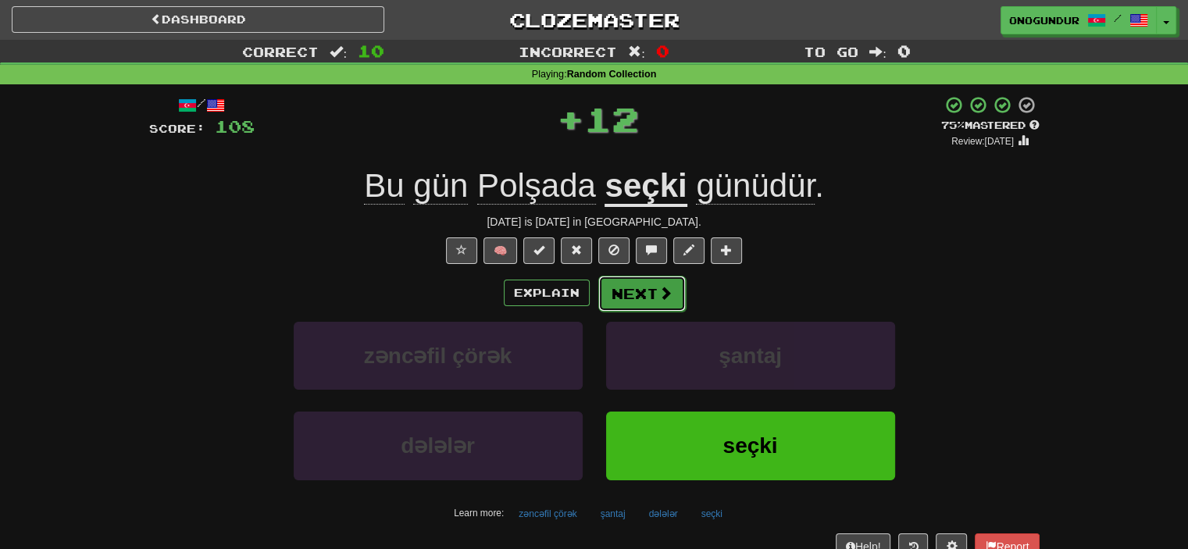
click at [672, 305] on button "Next" at bounding box center [641, 294] width 87 height 36
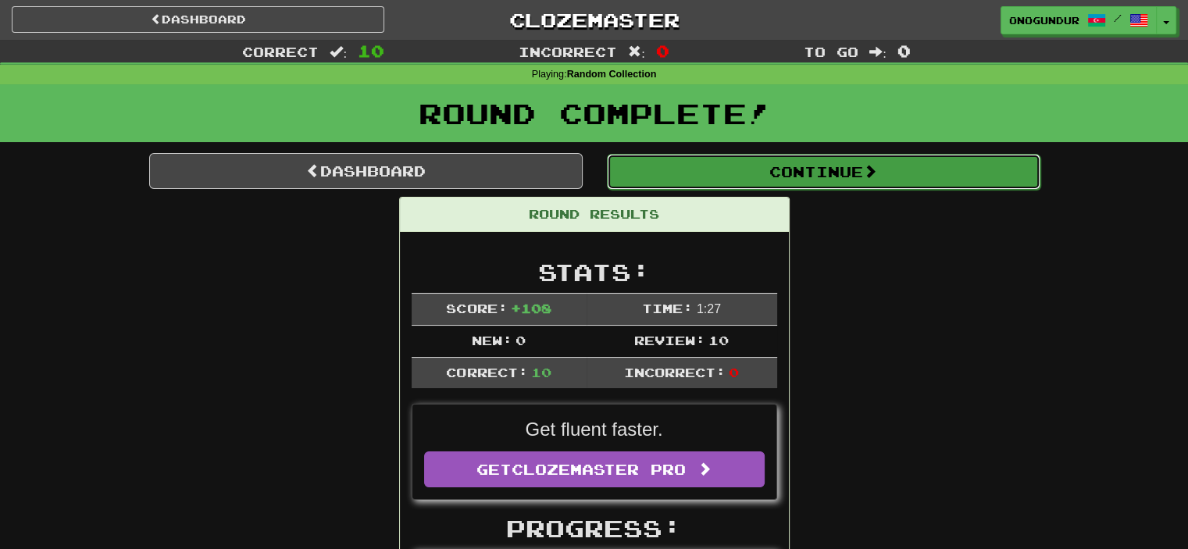
click at [857, 178] on button "Continue" at bounding box center [823, 172] width 433 height 36
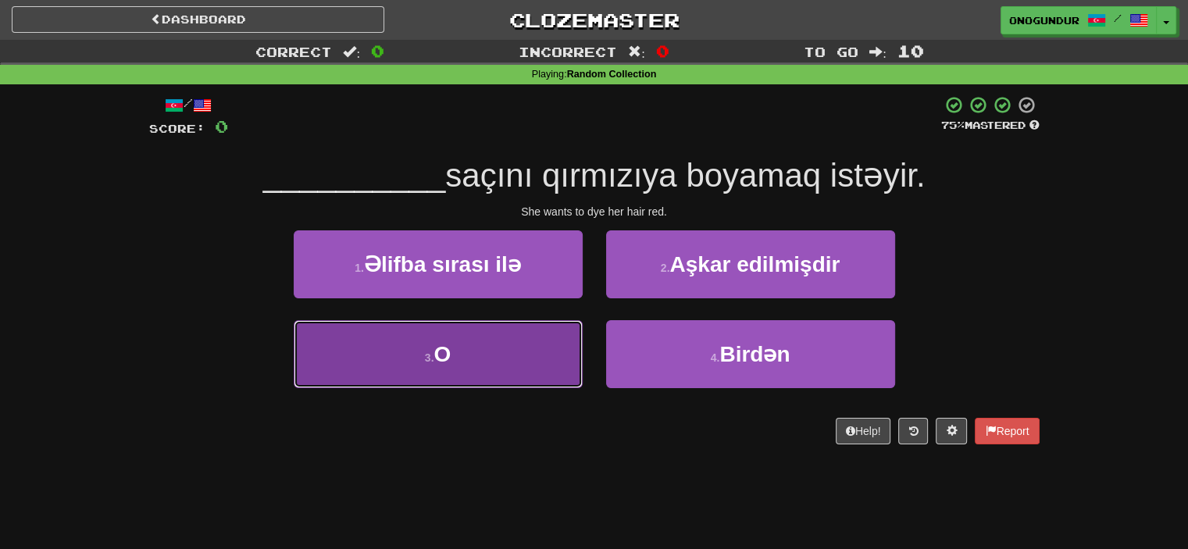
click at [540, 349] on button "3 . O" at bounding box center [438, 354] width 289 height 68
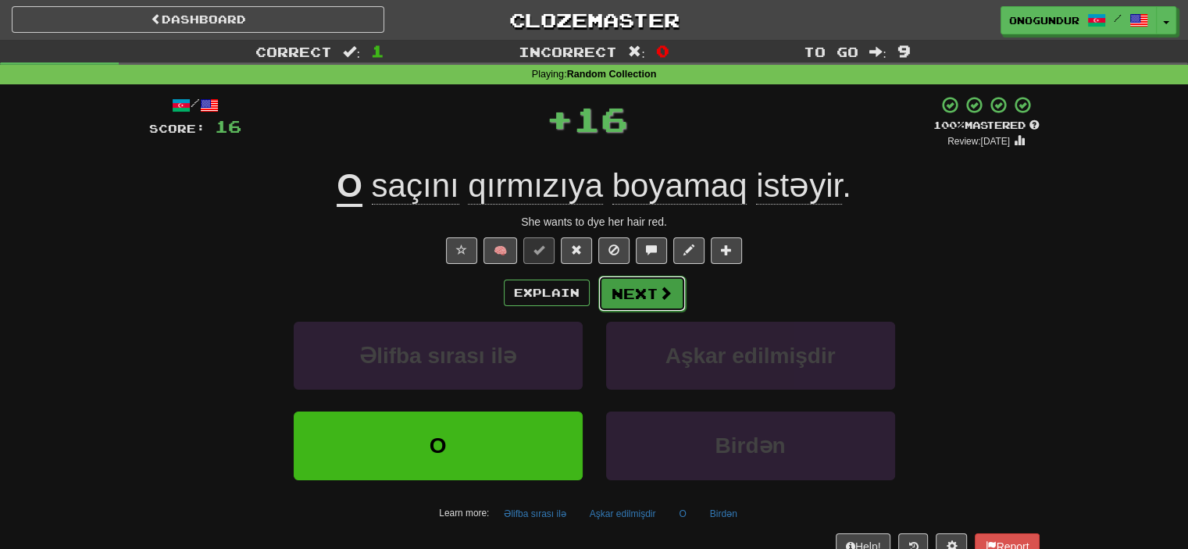
click at [651, 301] on button "Next" at bounding box center [641, 294] width 87 height 36
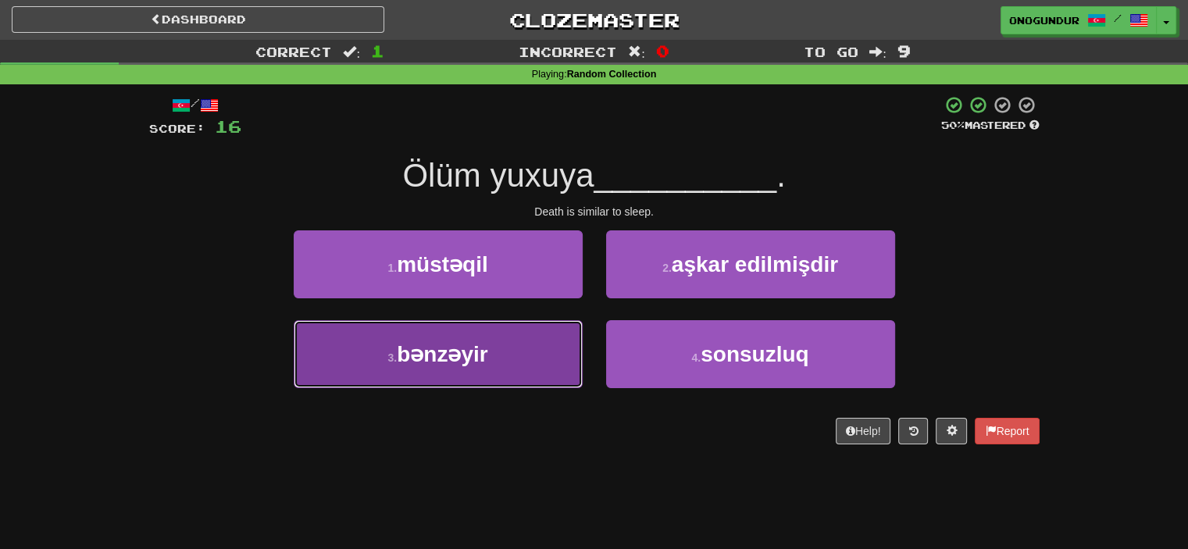
click at [519, 357] on button "3 . bənzəyir" at bounding box center [438, 354] width 289 height 68
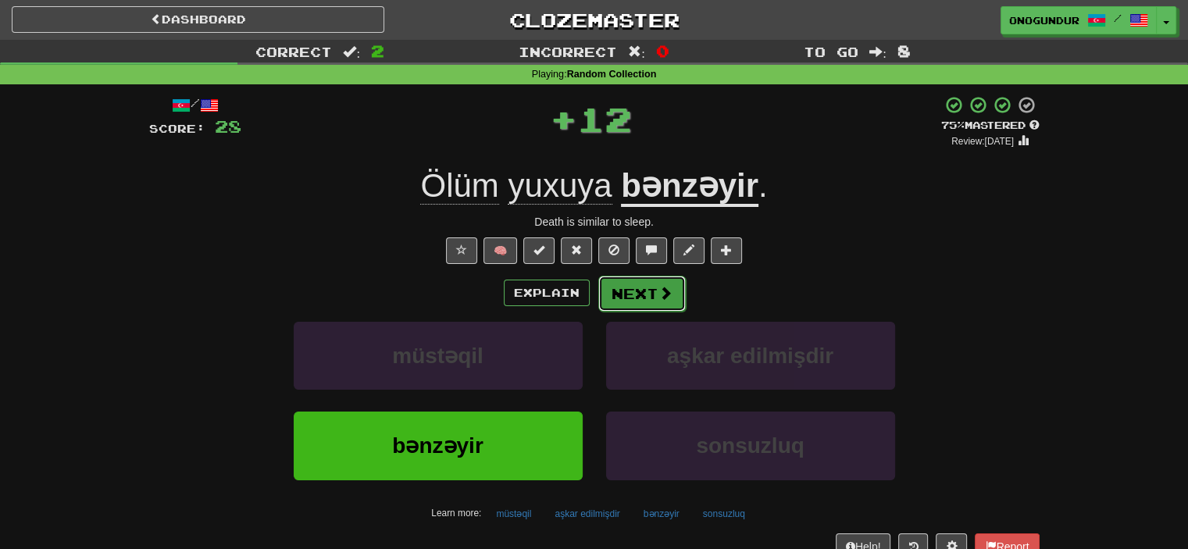
click at [617, 294] on button "Next" at bounding box center [641, 294] width 87 height 36
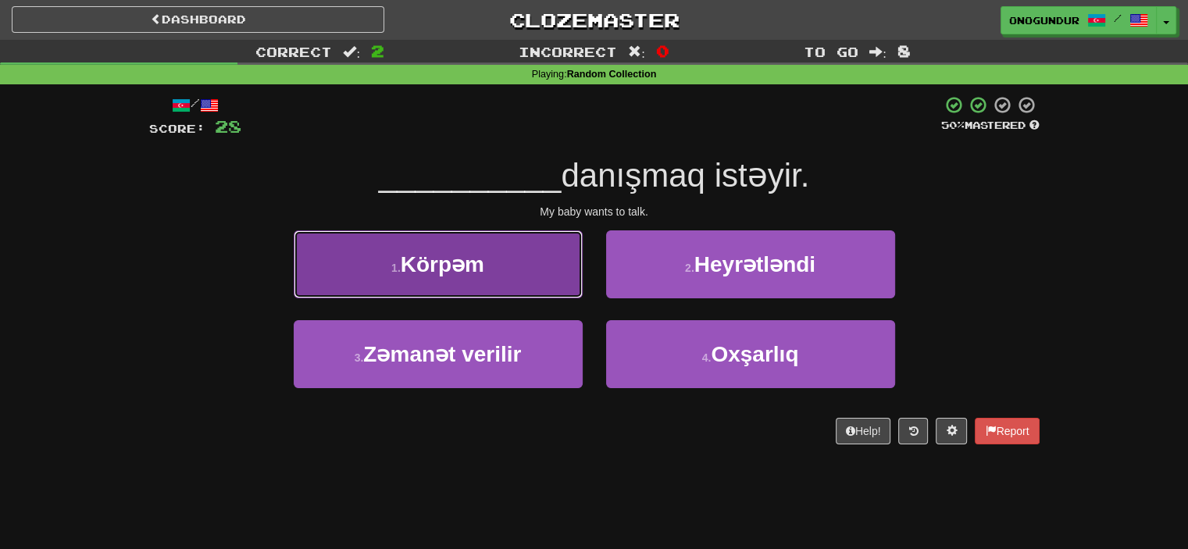
drag, startPoint x: 544, startPoint y: 241, endPoint x: 604, endPoint y: 273, distance: 68.8
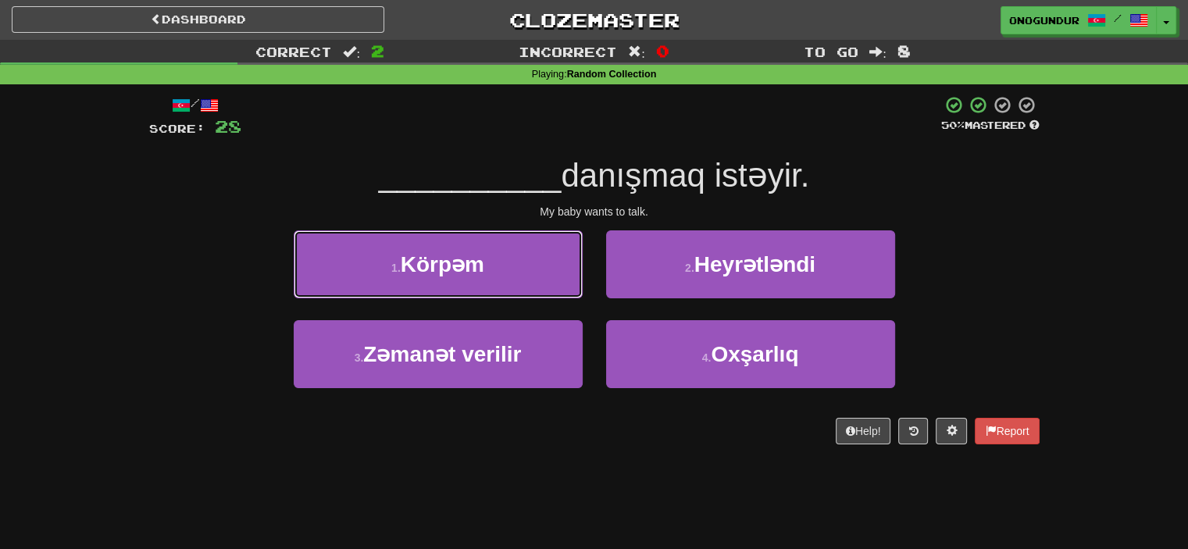
click at [544, 240] on button "1 . Körpəm" at bounding box center [438, 264] width 289 height 68
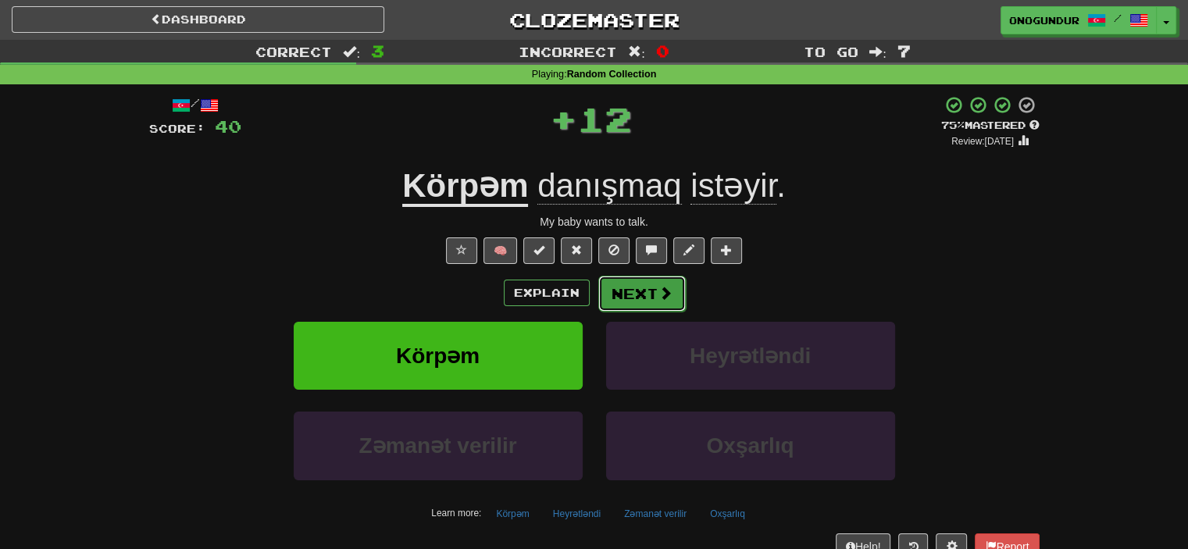
click at [628, 280] on button "Next" at bounding box center [641, 294] width 87 height 36
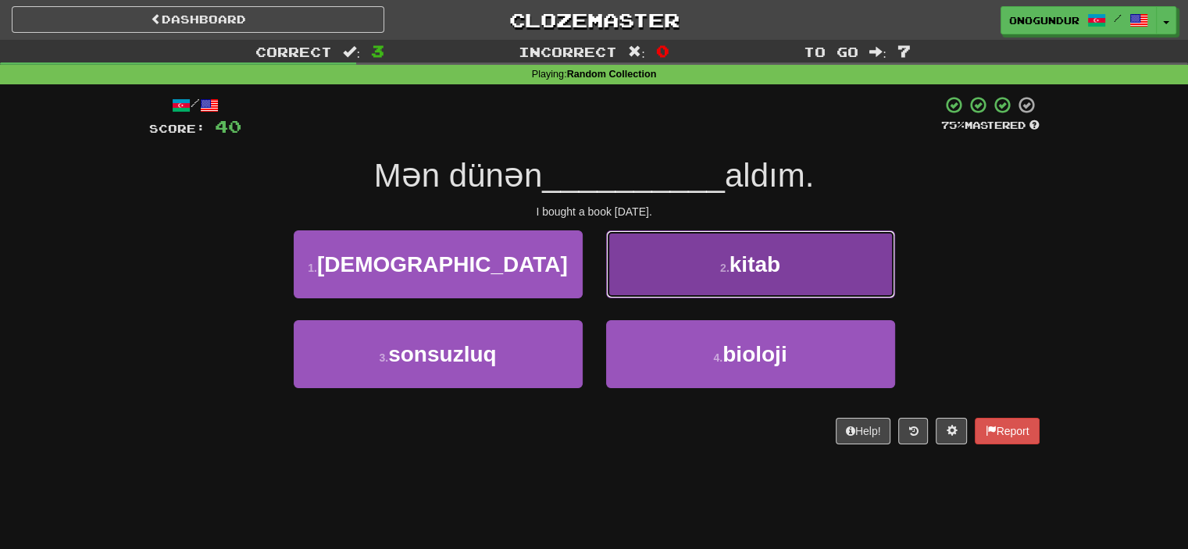
click at [660, 284] on button "2 . kitab" at bounding box center [750, 264] width 289 height 68
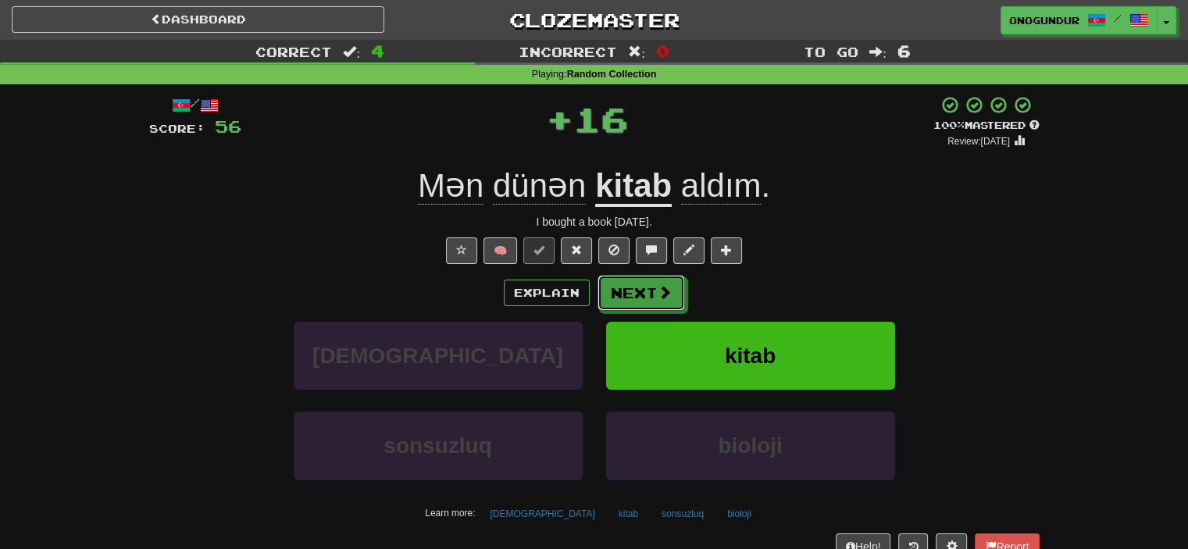
click at [640, 293] on button "Next" at bounding box center [640, 293] width 87 height 36
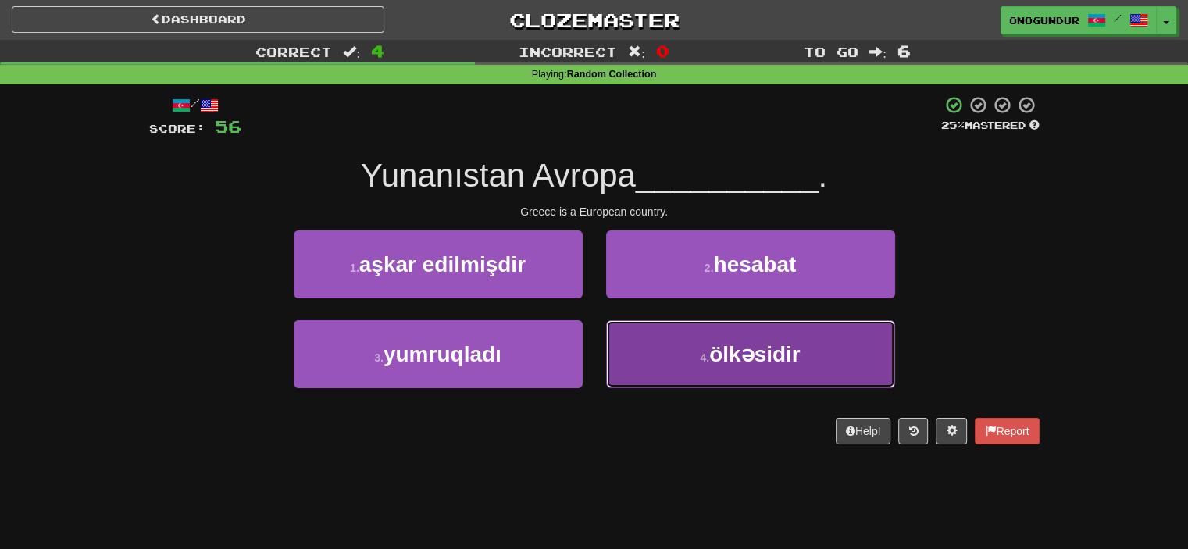
click at [631, 346] on button "4 . ölkəsidir" at bounding box center [750, 354] width 289 height 68
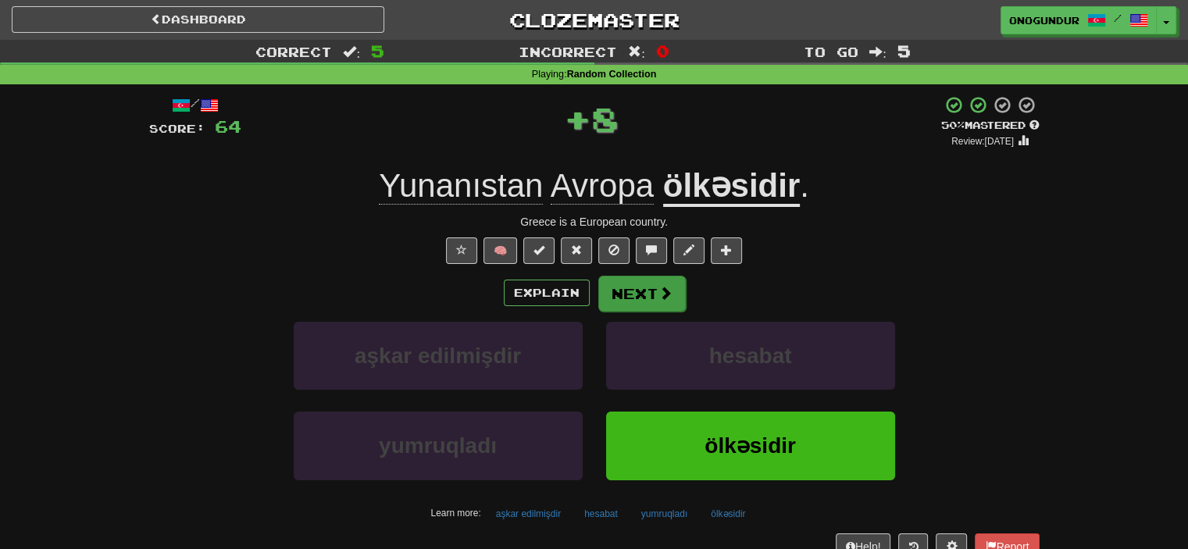
click at [595, 289] on div "Explain Next" at bounding box center [594, 293] width 890 height 36
click at [600, 291] on button "Next" at bounding box center [641, 294] width 87 height 36
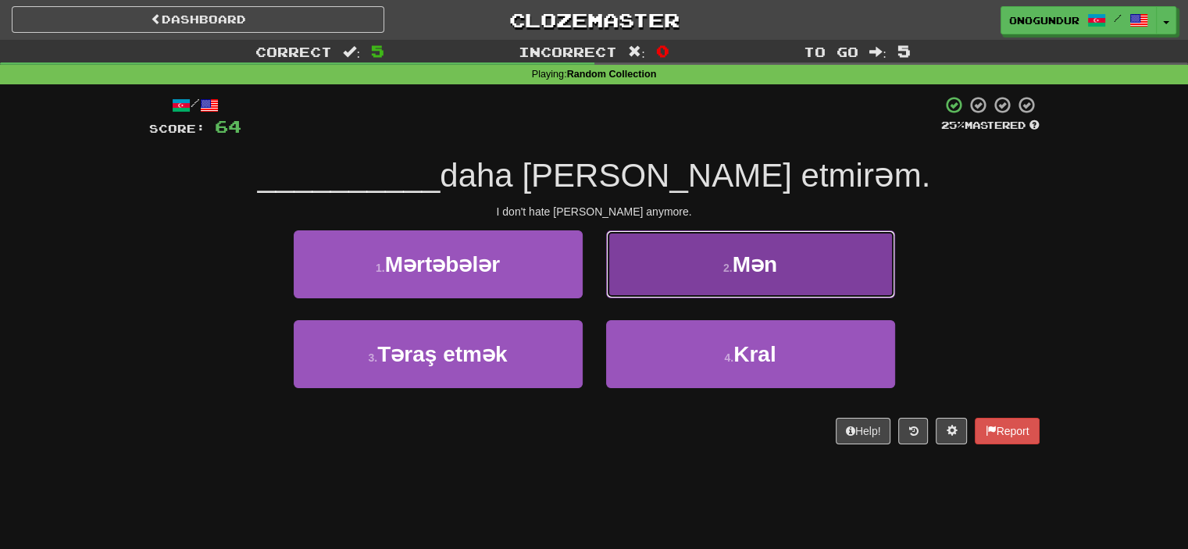
click at [611, 281] on button "2 . Mən" at bounding box center [750, 264] width 289 height 68
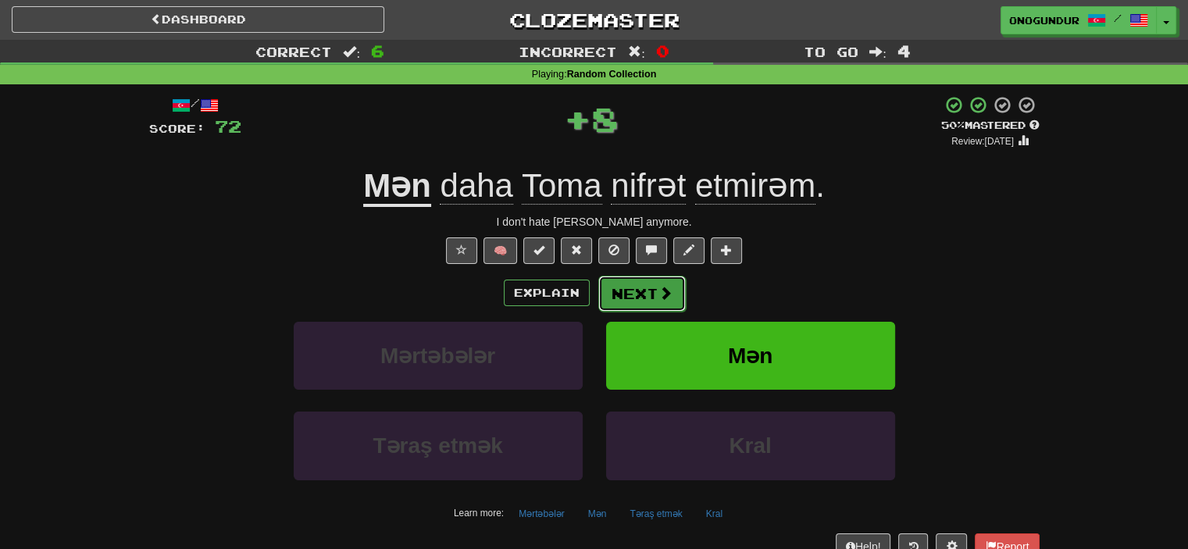
click at [611, 305] on button "Next" at bounding box center [641, 294] width 87 height 36
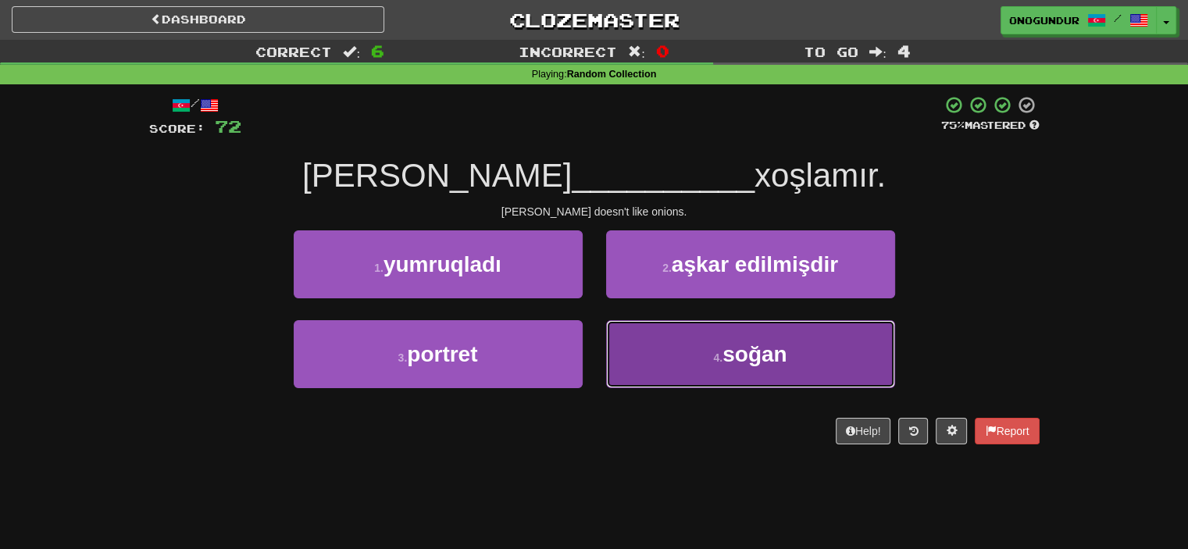
click at [648, 337] on button "4 . soğan" at bounding box center [750, 354] width 289 height 68
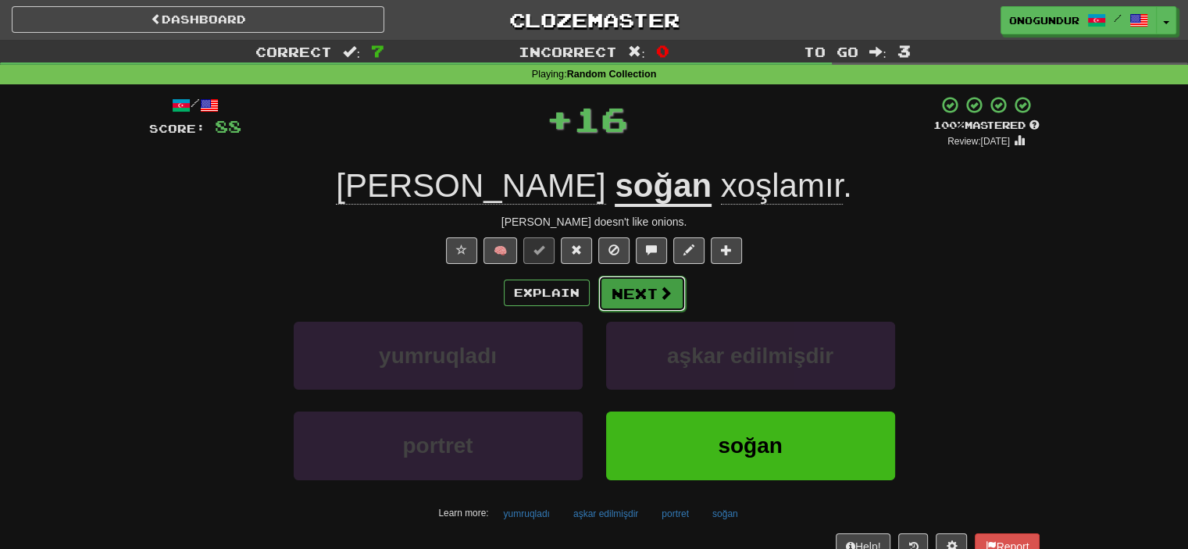
click at [627, 299] on button "Next" at bounding box center [641, 294] width 87 height 36
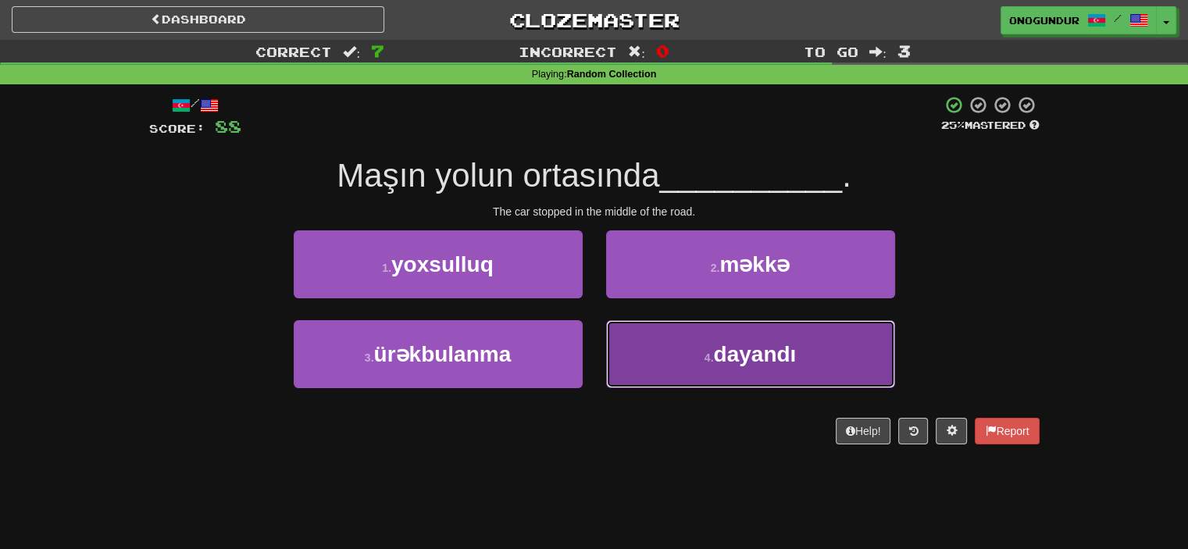
click at [636, 350] on button "4 . dayandı" at bounding box center [750, 354] width 289 height 68
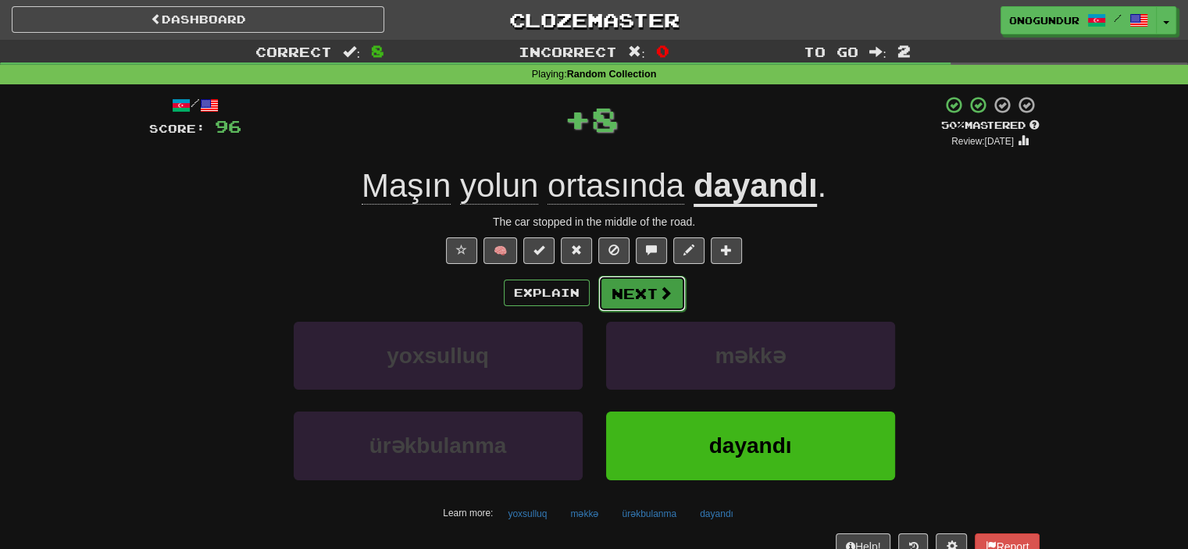
click at [628, 295] on button "Next" at bounding box center [641, 294] width 87 height 36
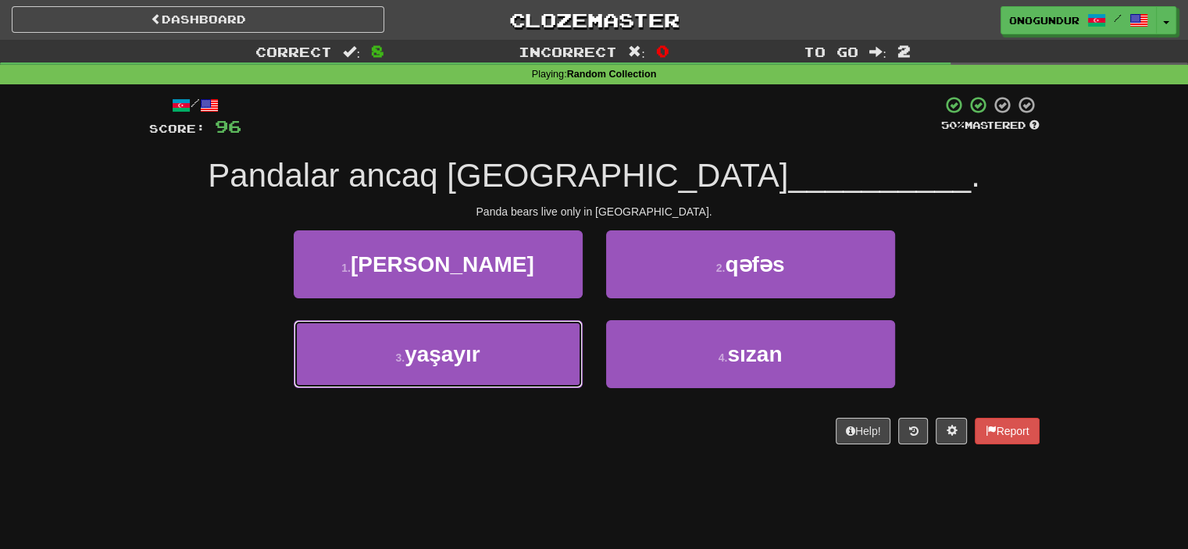
drag, startPoint x: 528, startPoint y: 364, endPoint x: 579, endPoint y: 313, distance: 71.8
click at [531, 364] on button "3 . yaşayır" at bounding box center [438, 354] width 289 height 68
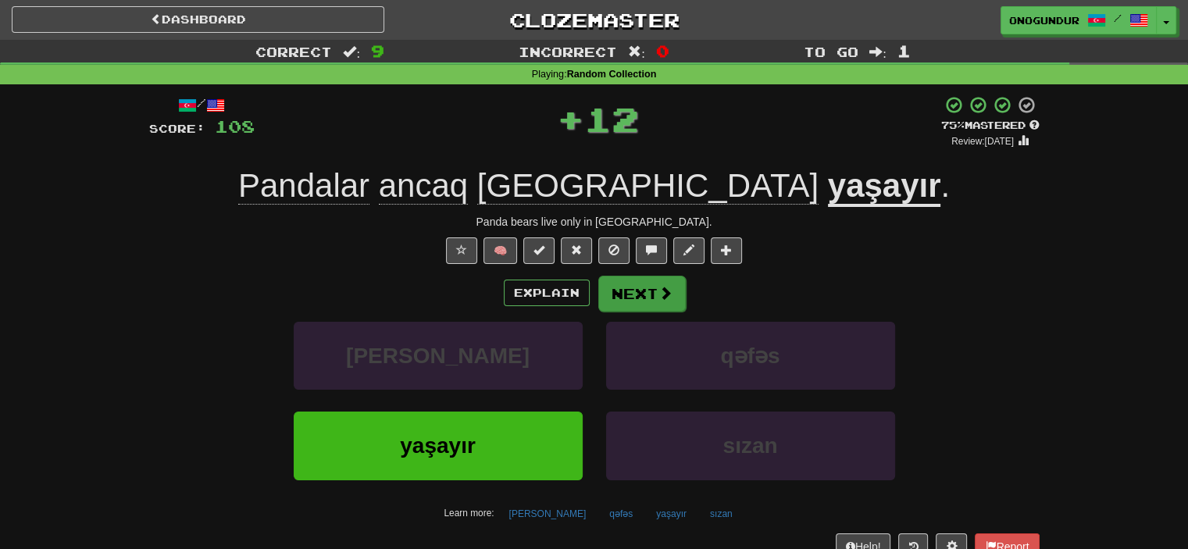
click at [617, 291] on button "Next" at bounding box center [641, 294] width 87 height 36
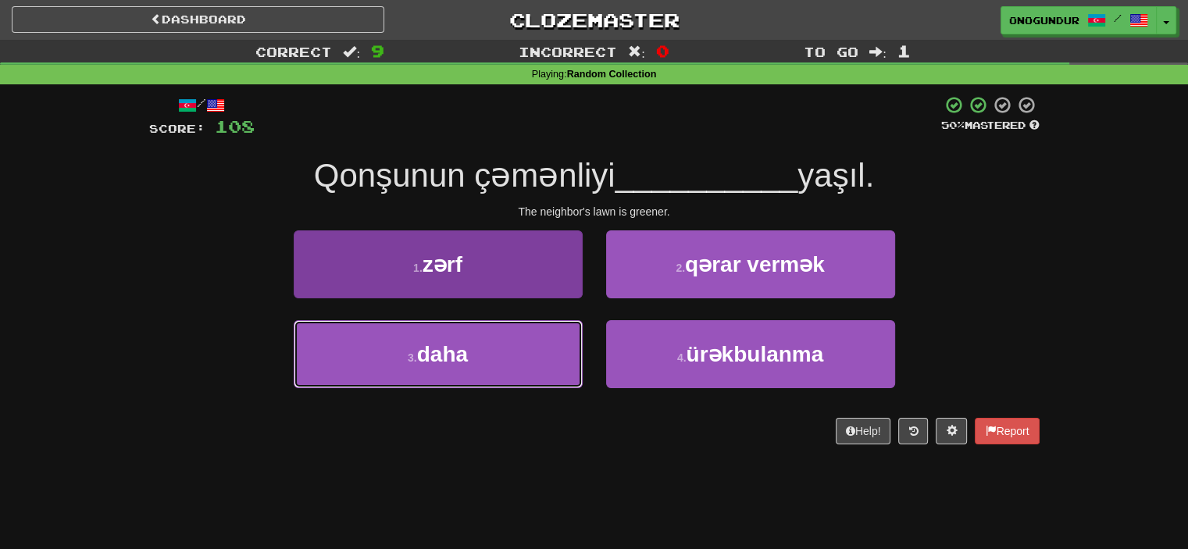
click at [554, 346] on button "3 . daha" at bounding box center [438, 354] width 289 height 68
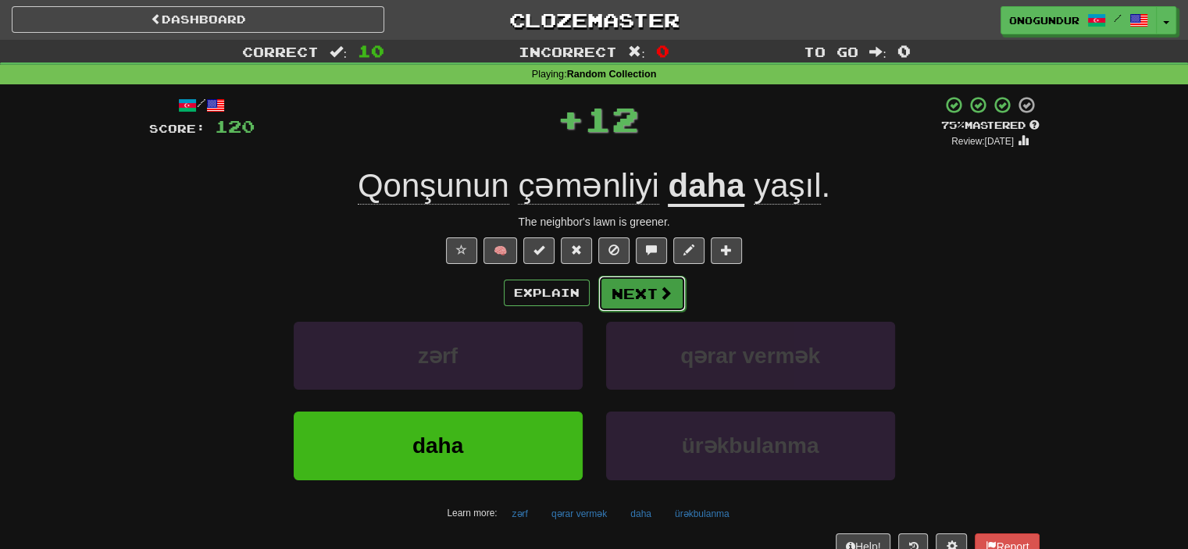
click at [620, 285] on button "Next" at bounding box center [641, 294] width 87 height 36
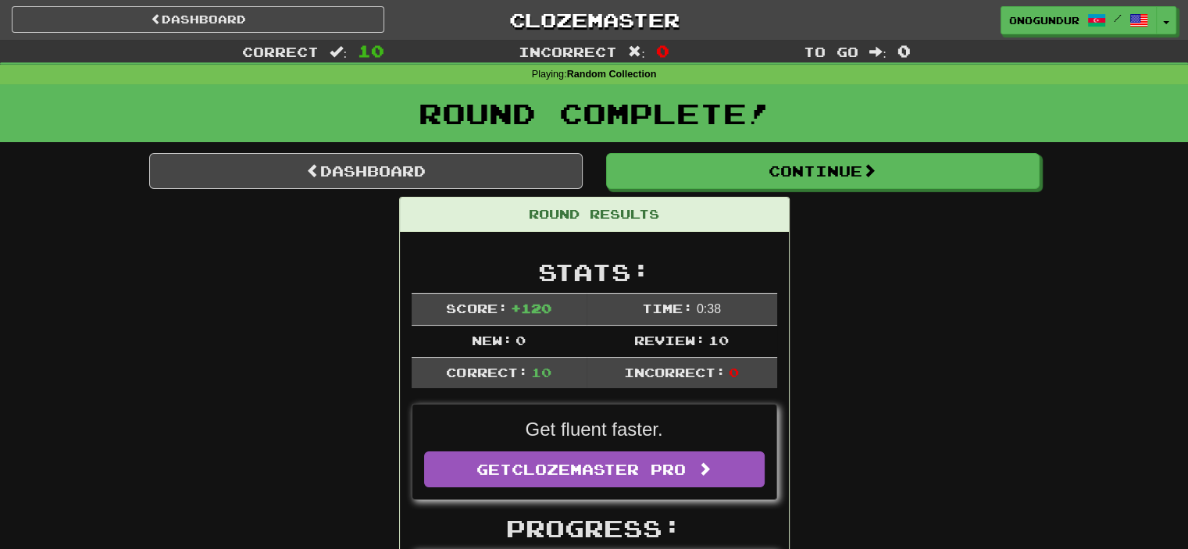
drag, startPoint x: 830, startPoint y: 212, endPoint x: 868, endPoint y: 191, distance: 43.0
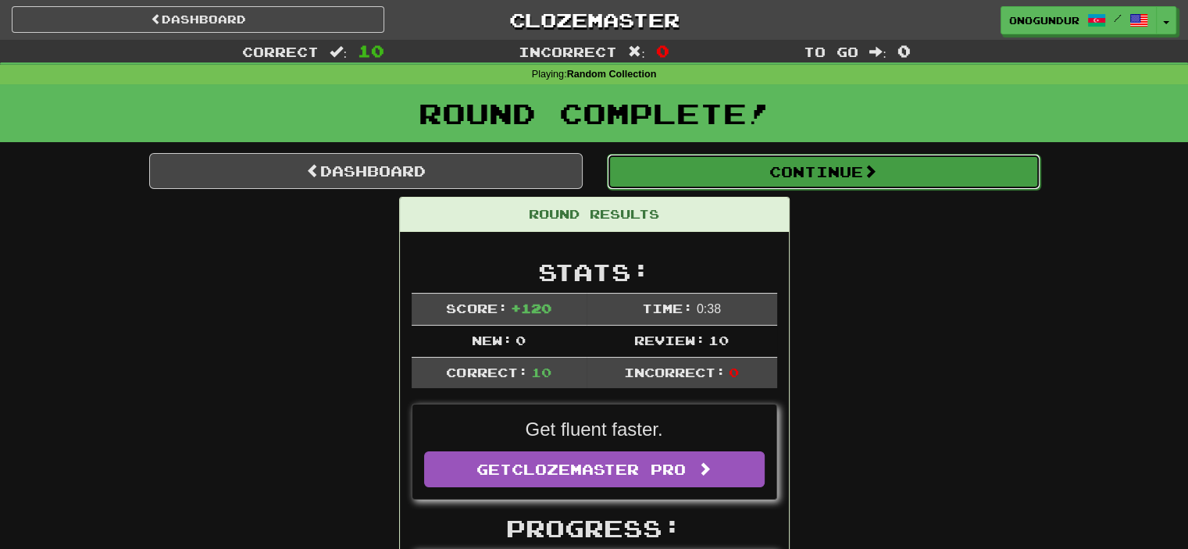
click at [877, 173] on span at bounding box center [870, 171] width 14 height 14
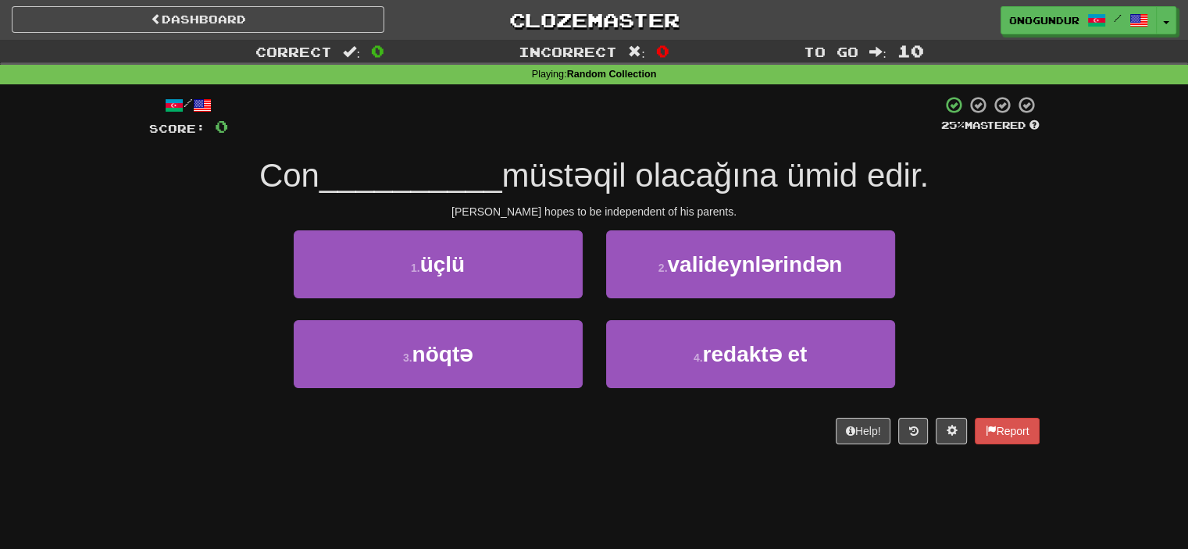
click at [551, 465] on div "/ Score: 0 25 % Mastered Con __________ müstəqil olacağına ümid edir. John hope…" at bounding box center [594, 275] width 890 height 382
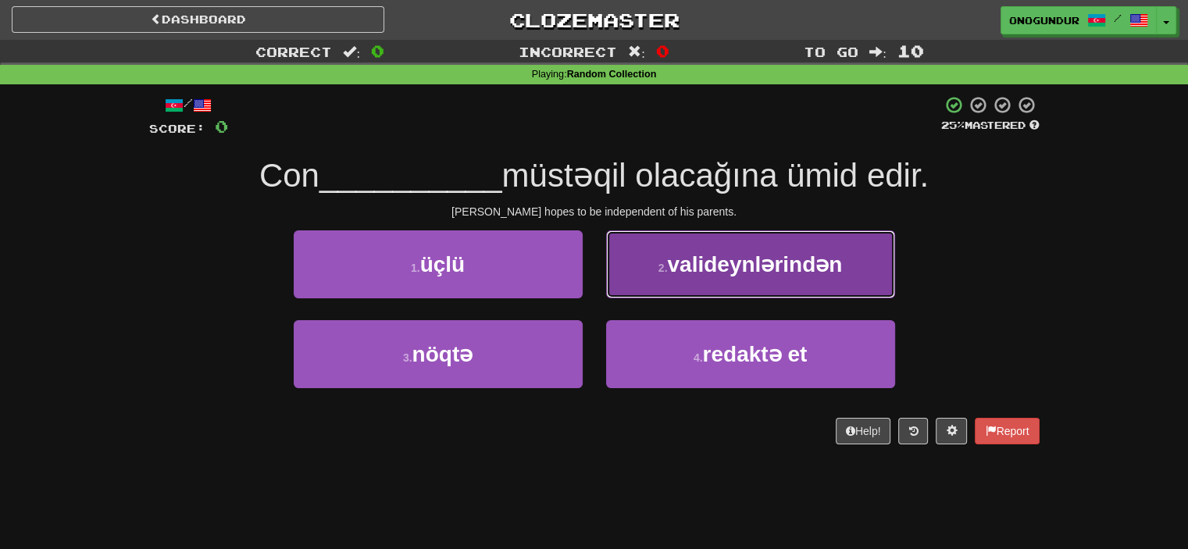
click at [709, 252] on span "valideynlərindən" at bounding box center [754, 264] width 175 height 24
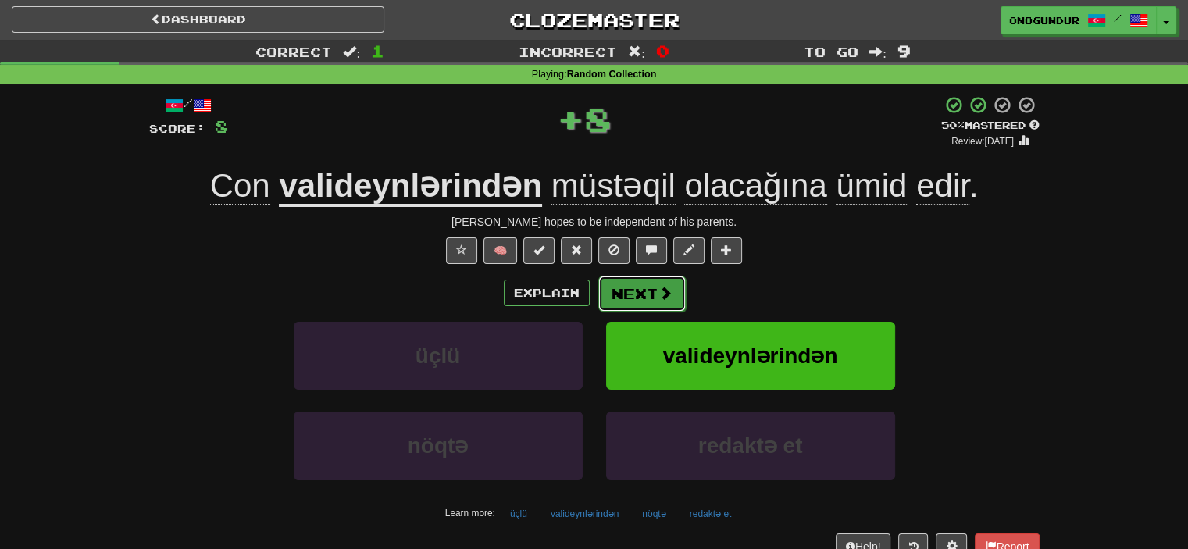
click at [677, 304] on button "Next" at bounding box center [641, 294] width 87 height 36
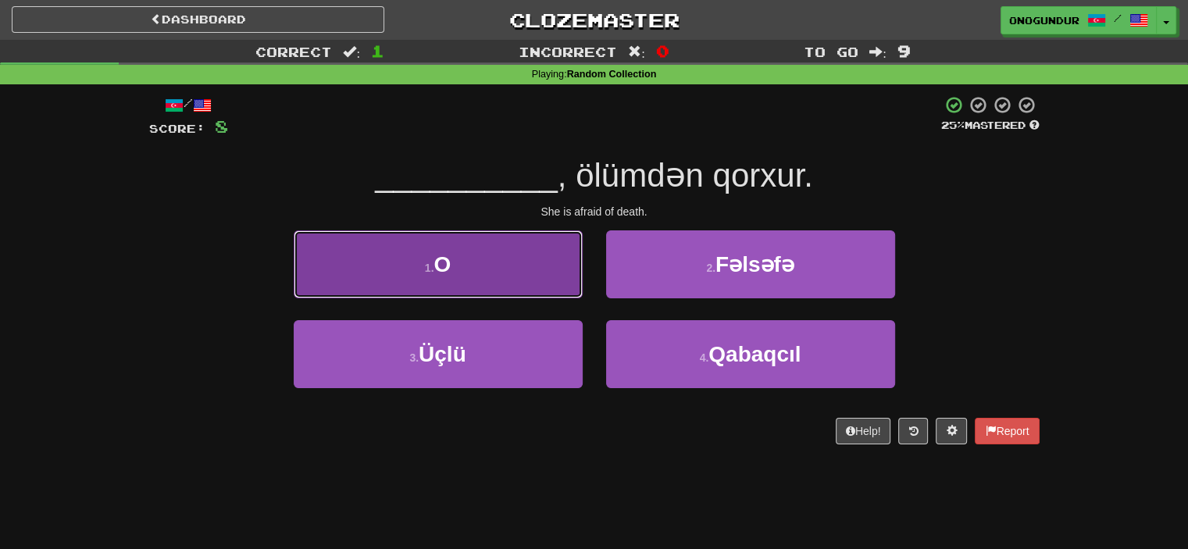
click at [565, 273] on button "1 . O" at bounding box center [438, 264] width 289 height 68
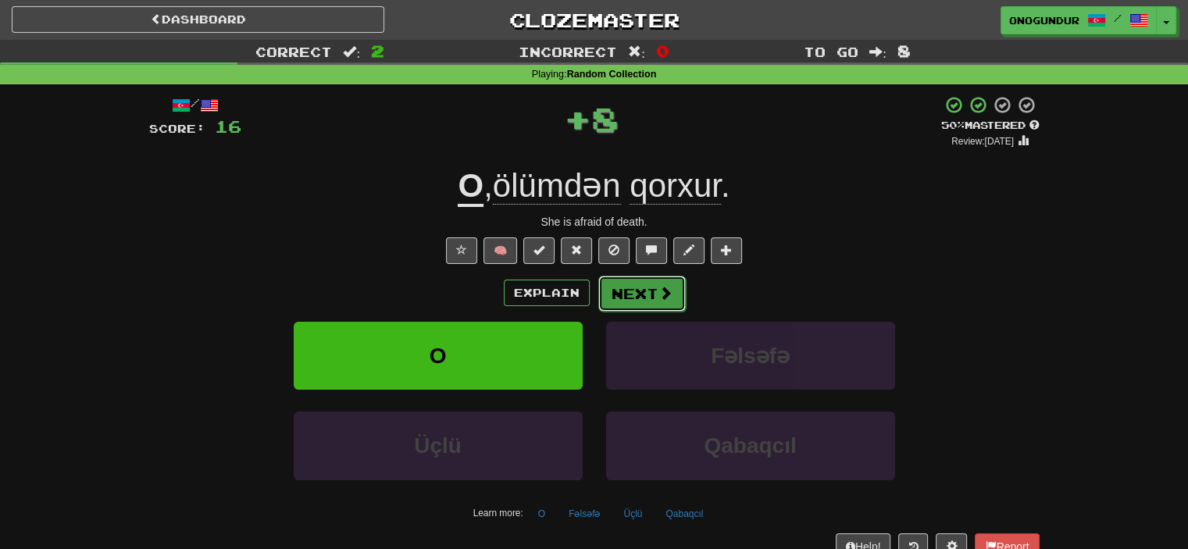
click at [615, 294] on button "Next" at bounding box center [641, 294] width 87 height 36
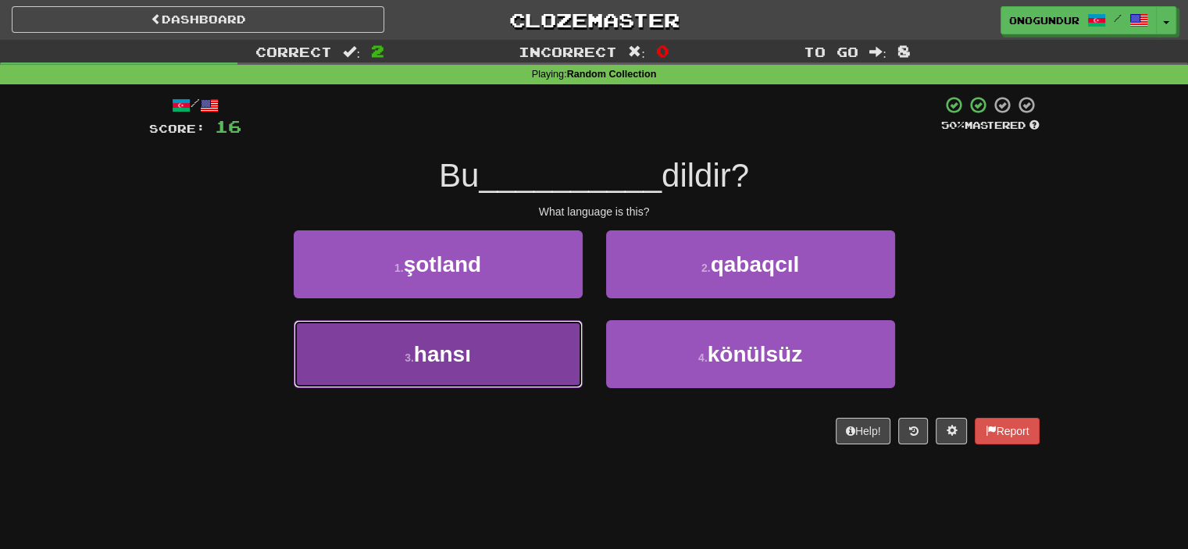
drag, startPoint x: 547, startPoint y: 348, endPoint x: 582, endPoint y: 334, distance: 37.9
click at [547, 348] on button "3 . hansı" at bounding box center [438, 354] width 289 height 68
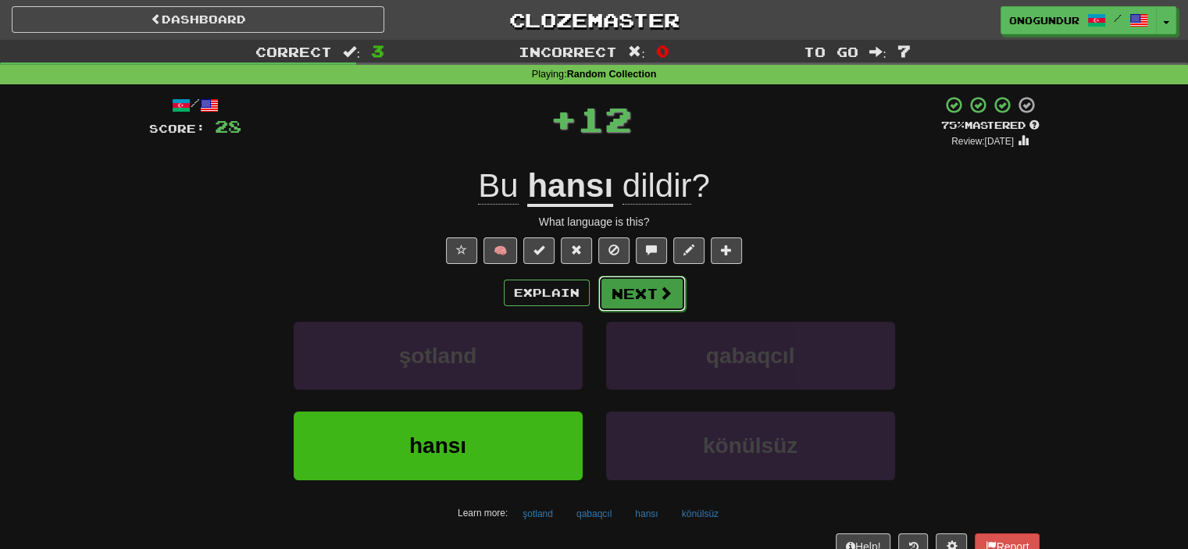
click at [652, 303] on button "Next" at bounding box center [641, 294] width 87 height 36
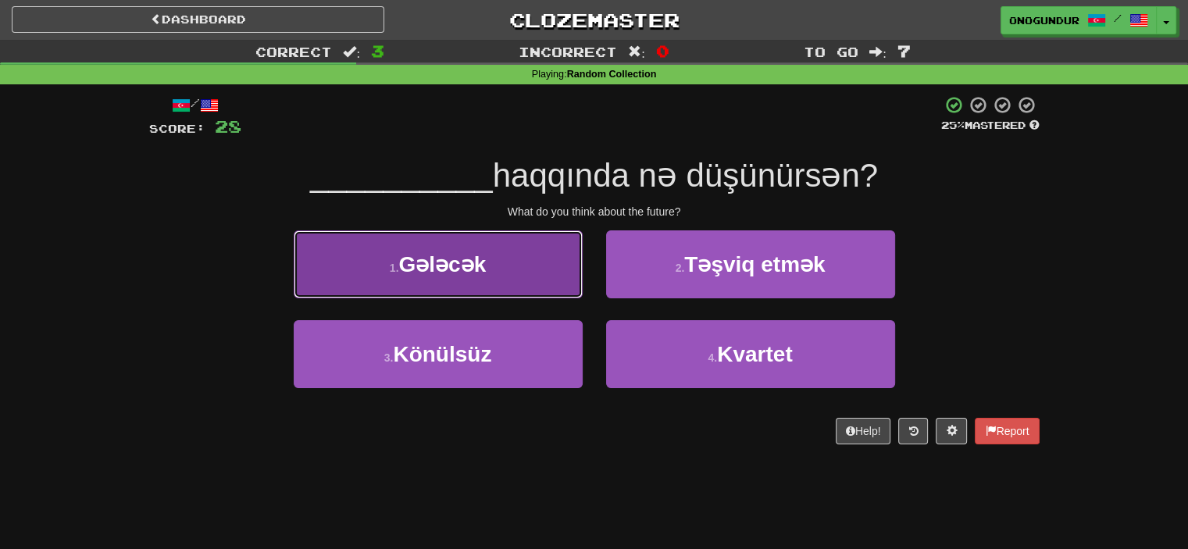
click at [567, 248] on button "1 . Gələcək" at bounding box center [438, 264] width 289 height 68
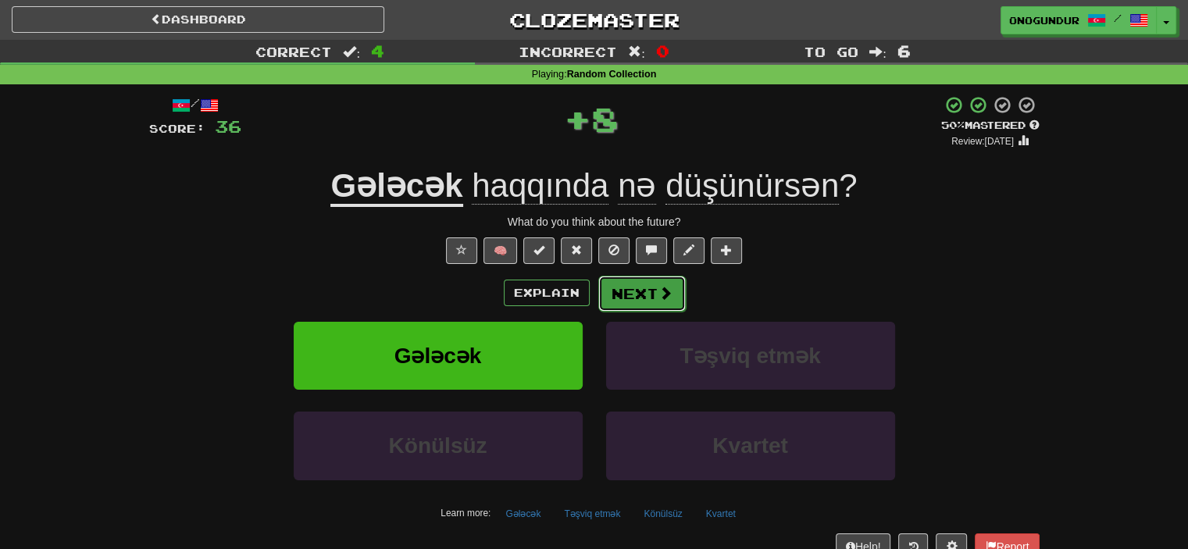
click at [659, 298] on span at bounding box center [665, 293] width 14 height 14
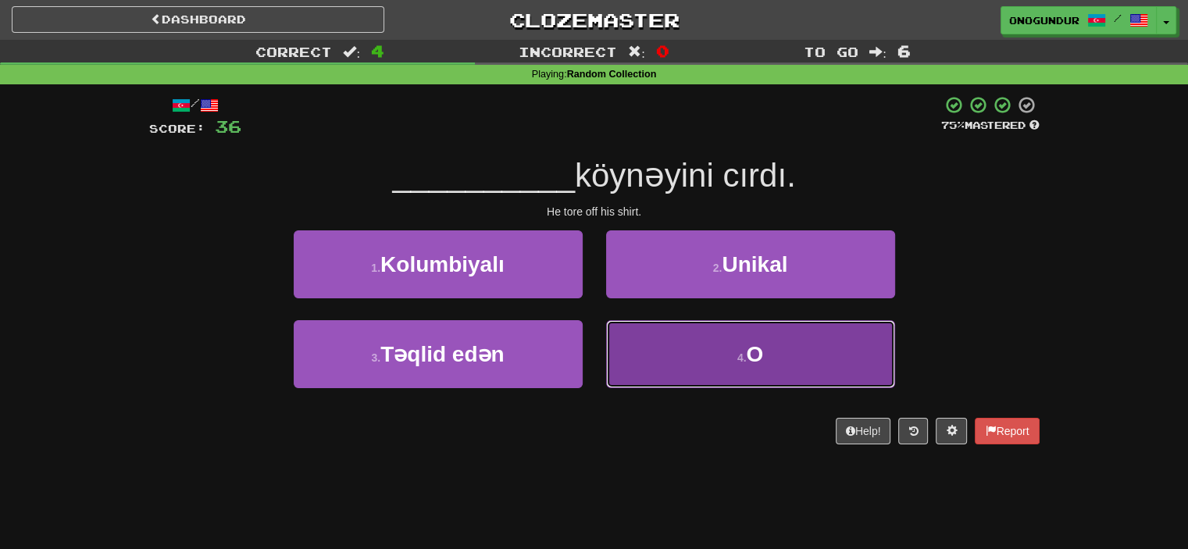
click at [653, 358] on button "4 . O" at bounding box center [750, 354] width 289 height 68
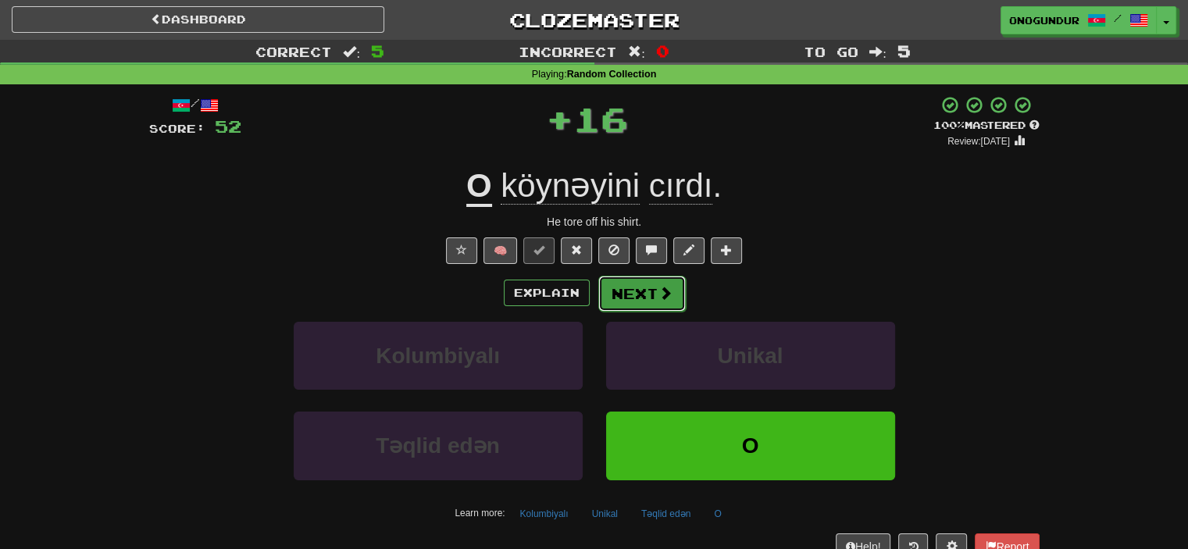
click at [641, 291] on button "Next" at bounding box center [641, 294] width 87 height 36
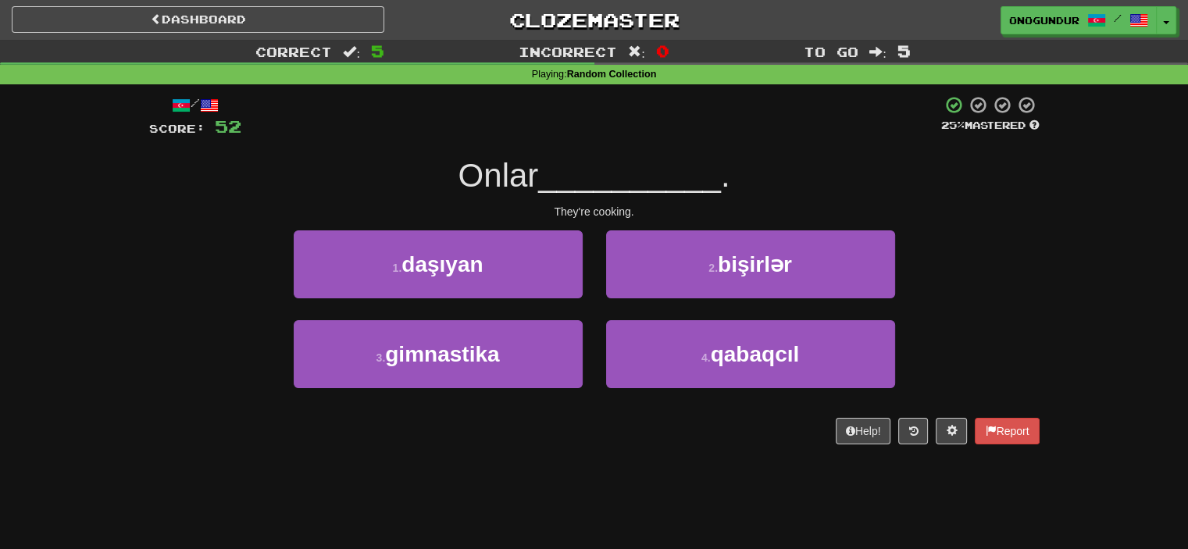
click at [642, 494] on div "Dashboard Clozemaster onogundur / Toggle Dropdown Dashboard Leaderboard Activit…" at bounding box center [594, 274] width 1188 height 549
click at [640, 315] on div "2 . bişirlər" at bounding box center [750, 275] width 312 height 90
click at [643, 298] on div "2 . bişirlər" at bounding box center [750, 275] width 312 height 90
click at [630, 303] on div "2 . bişirlər" at bounding box center [750, 275] width 312 height 90
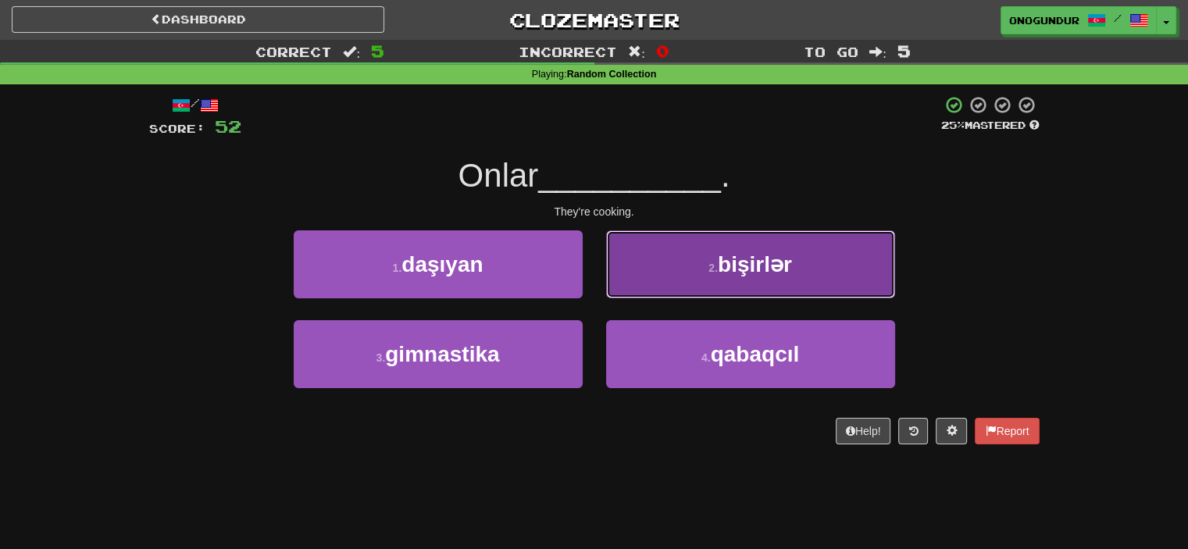
click at [634, 277] on button "2 . bişirlər" at bounding box center [750, 264] width 289 height 68
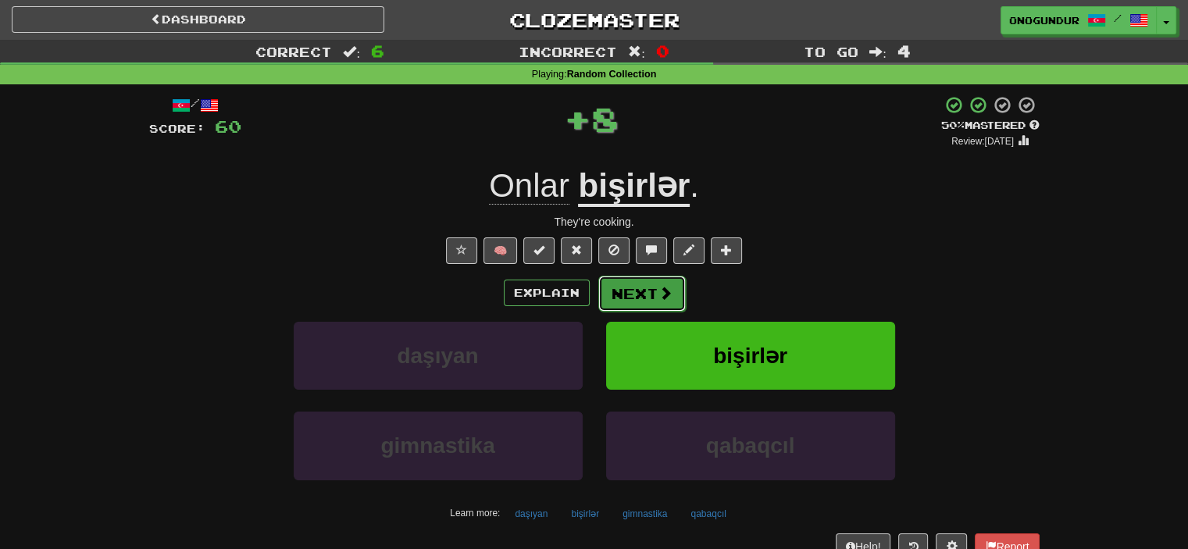
click at [626, 292] on button "Next" at bounding box center [641, 294] width 87 height 36
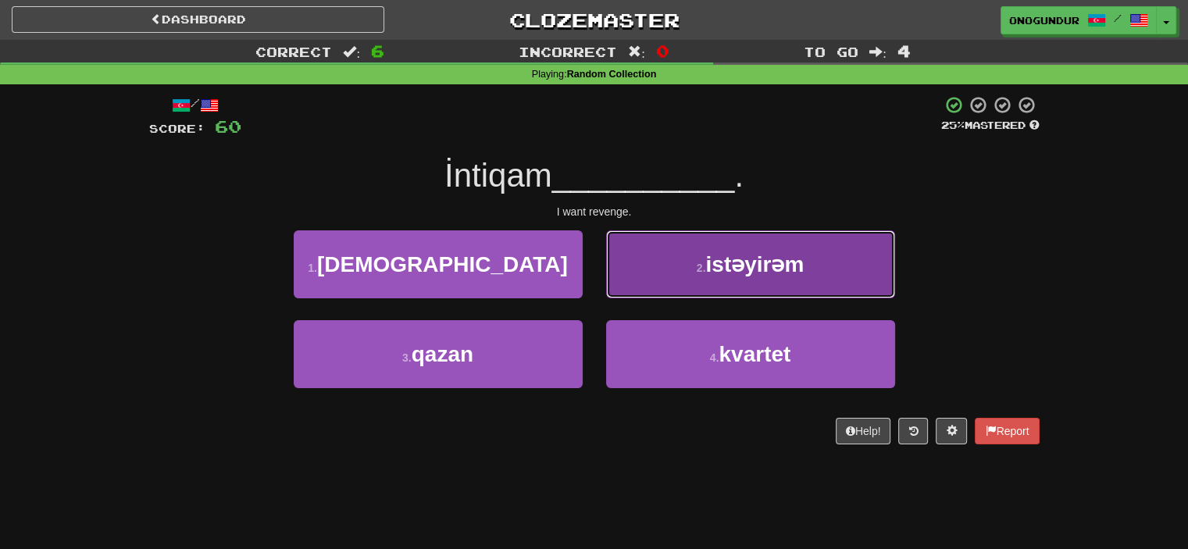
click at [669, 282] on button "2 . istəyirəm" at bounding box center [750, 264] width 289 height 68
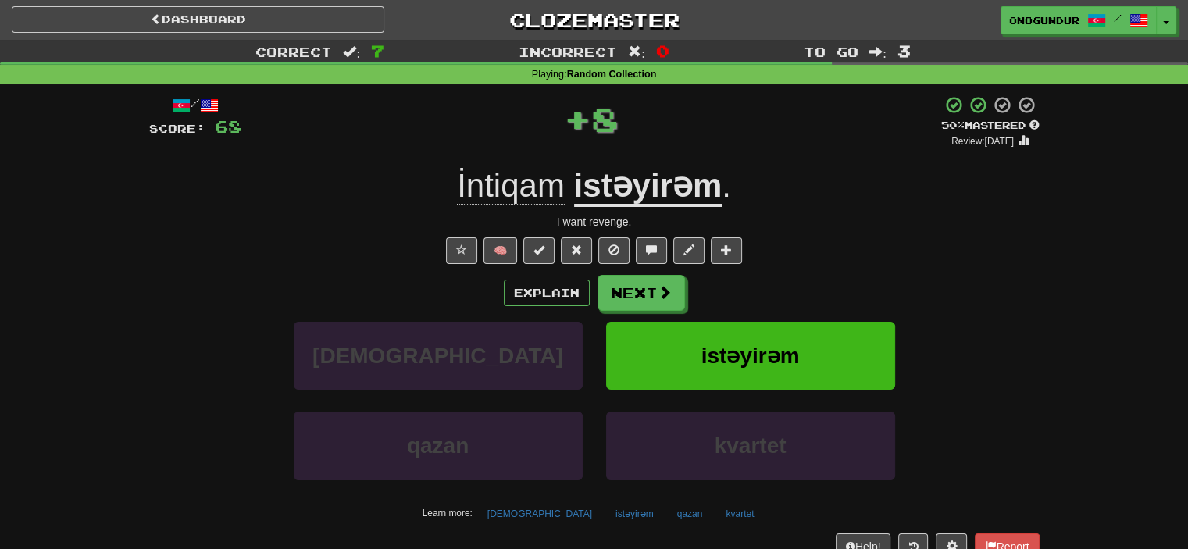
click at [653, 291] on button "Next" at bounding box center [640, 293] width 87 height 36
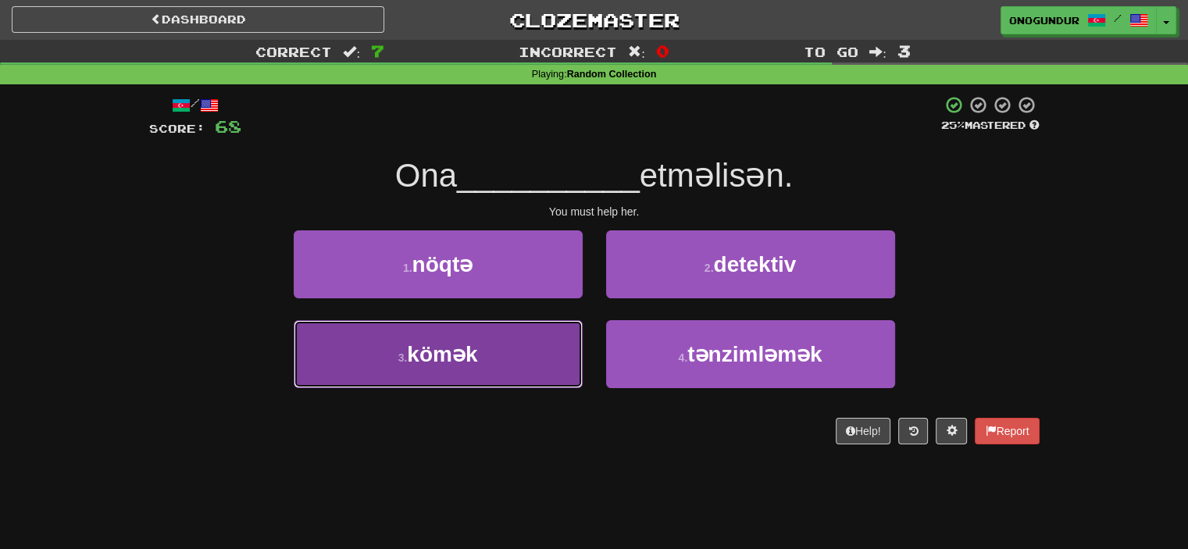
click at [522, 360] on button "3 . kömək" at bounding box center [438, 354] width 289 height 68
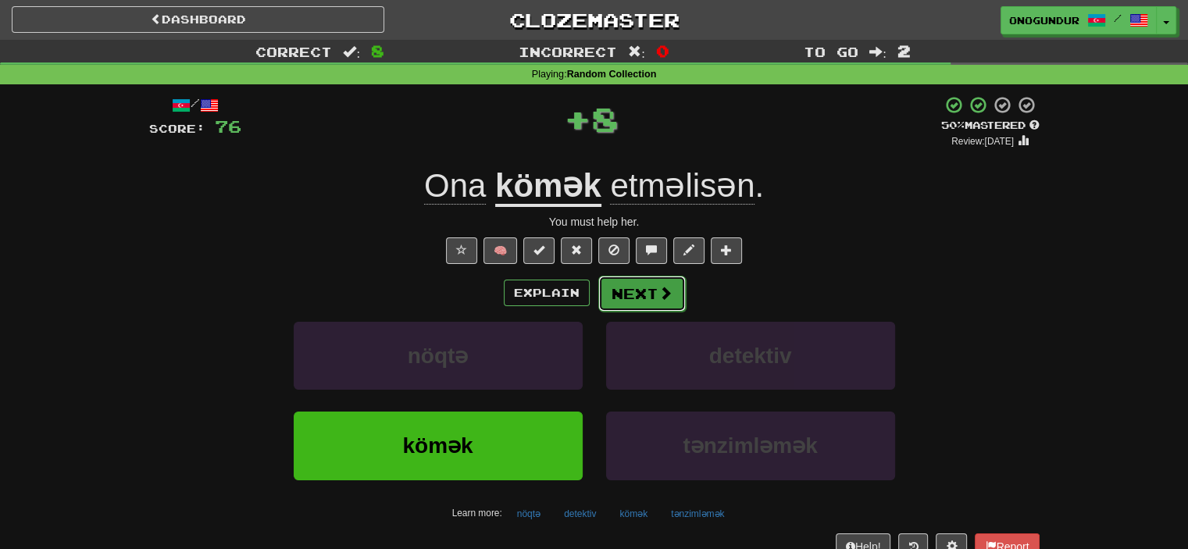
click at [628, 294] on button "Next" at bounding box center [641, 294] width 87 height 36
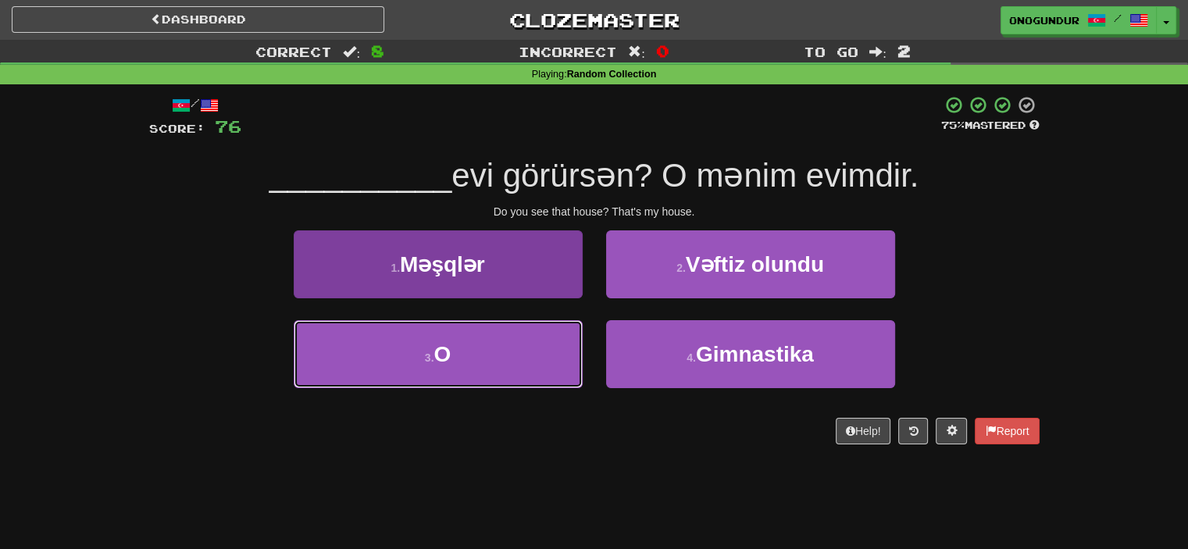
click at [555, 355] on button "3 . O" at bounding box center [438, 354] width 289 height 68
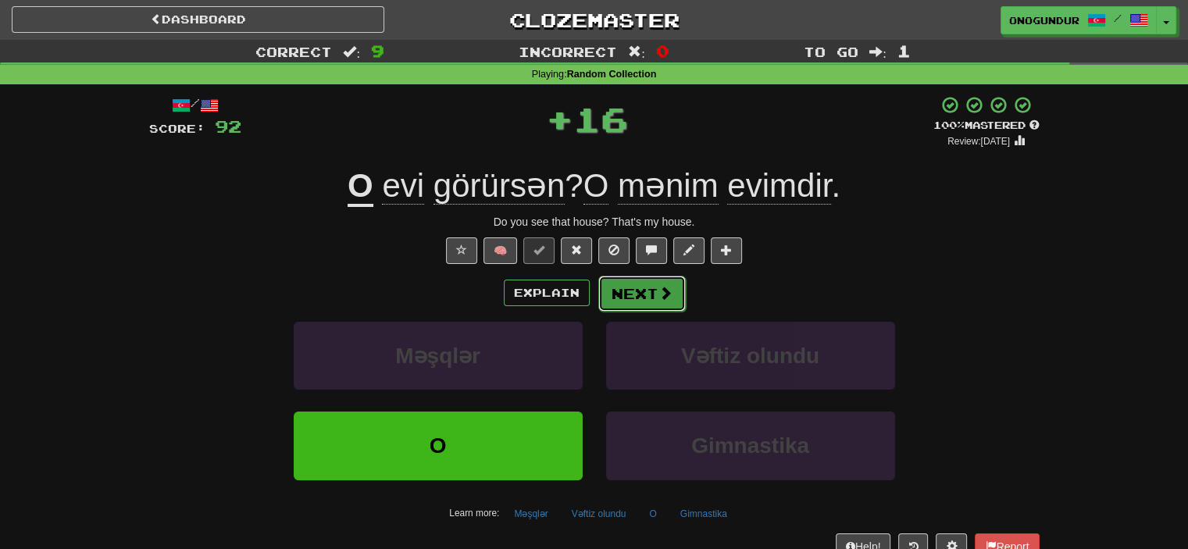
click at [622, 308] on button "Next" at bounding box center [641, 294] width 87 height 36
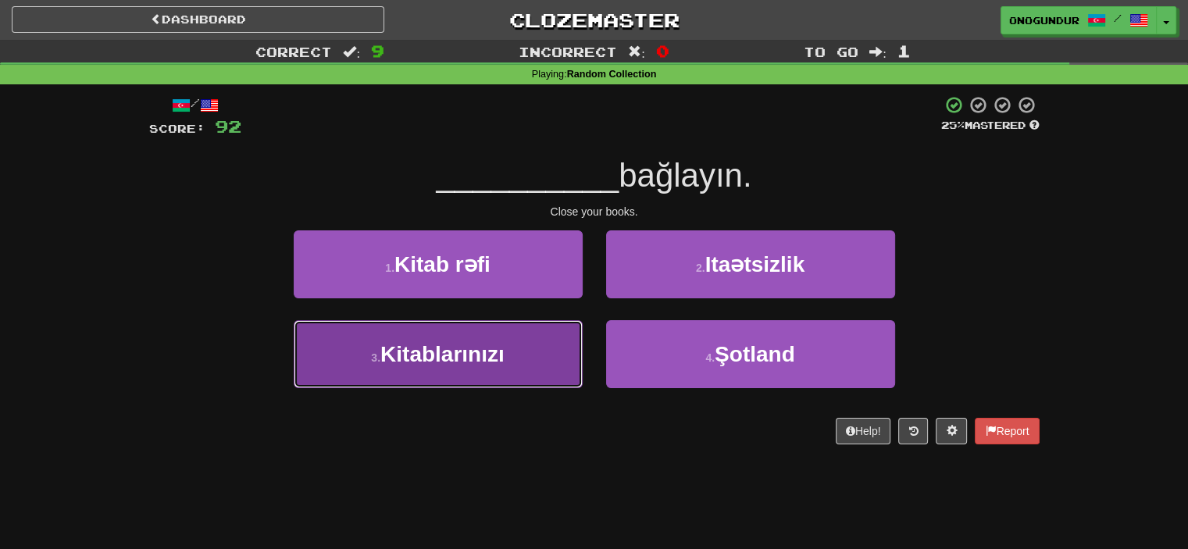
click at [545, 371] on button "3 . Kitablarınızı" at bounding box center [438, 354] width 289 height 68
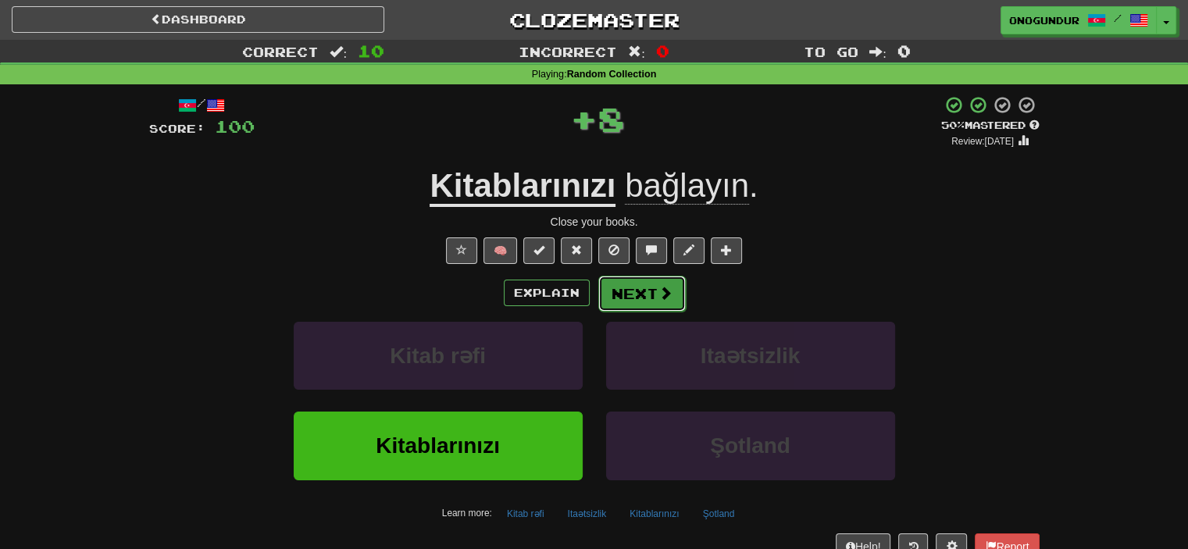
click at [619, 305] on button "Next" at bounding box center [641, 294] width 87 height 36
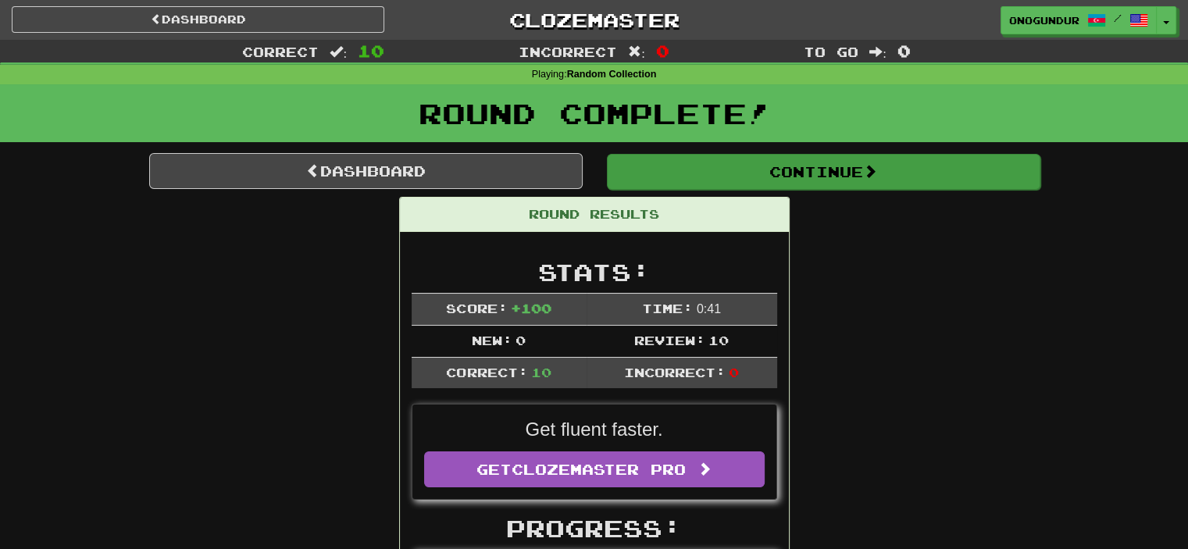
drag, startPoint x: 850, startPoint y: 271, endPoint x: 812, endPoint y: 159, distance: 118.1
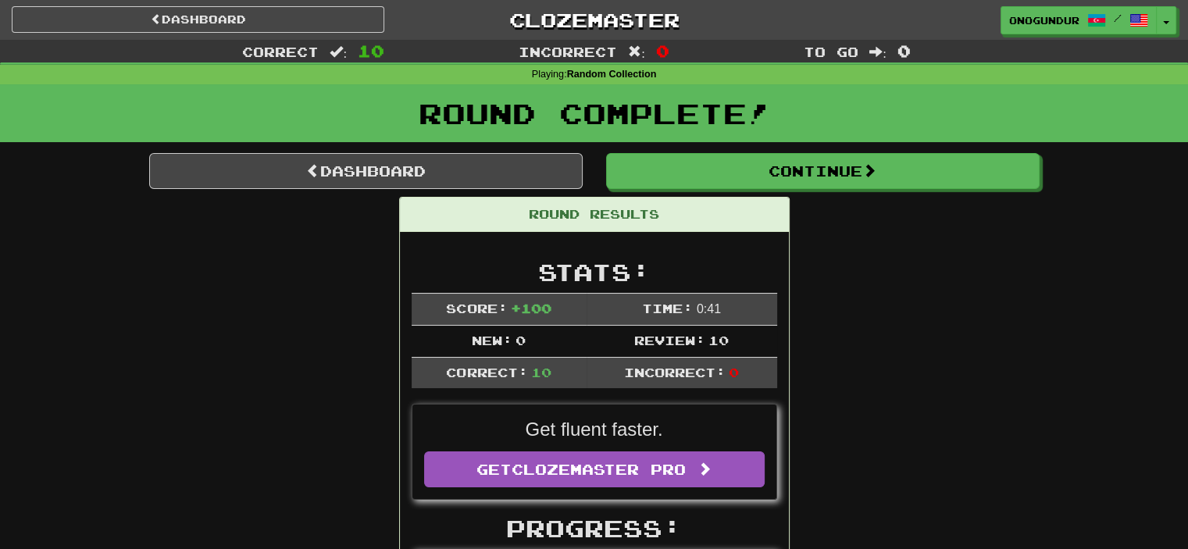
click at [806, 139] on div "Round Complete!" at bounding box center [594, 113] width 1188 height 58
click at [804, 150] on div "Round Complete!" at bounding box center [594, 118] width 1188 height 69
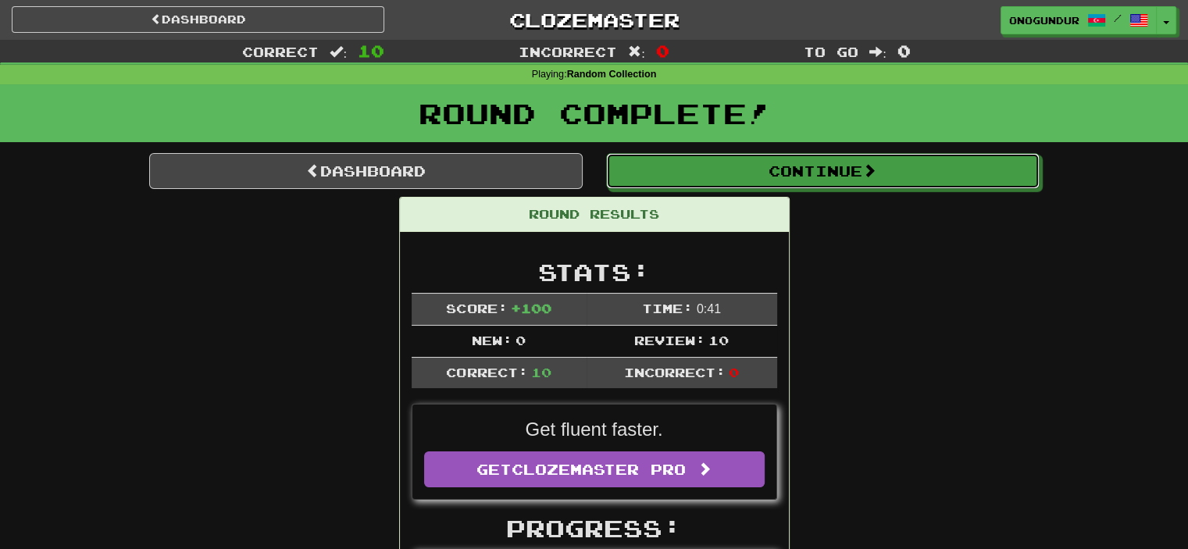
click at [804, 175] on button "Continue" at bounding box center [822, 171] width 433 height 36
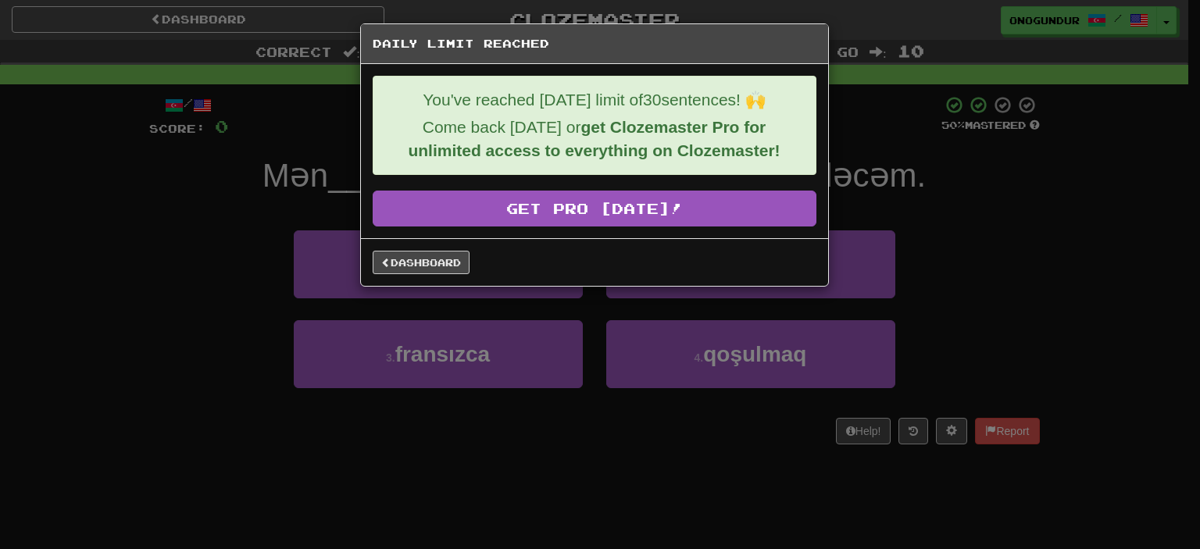
click at [436, 229] on div "You've reached today's limit of 30 sentences! 🙌 Come back tomorrow or get Cloze…" at bounding box center [594, 151] width 467 height 174
click at [440, 256] on link "Dashboard" at bounding box center [421, 262] width 97 height 23
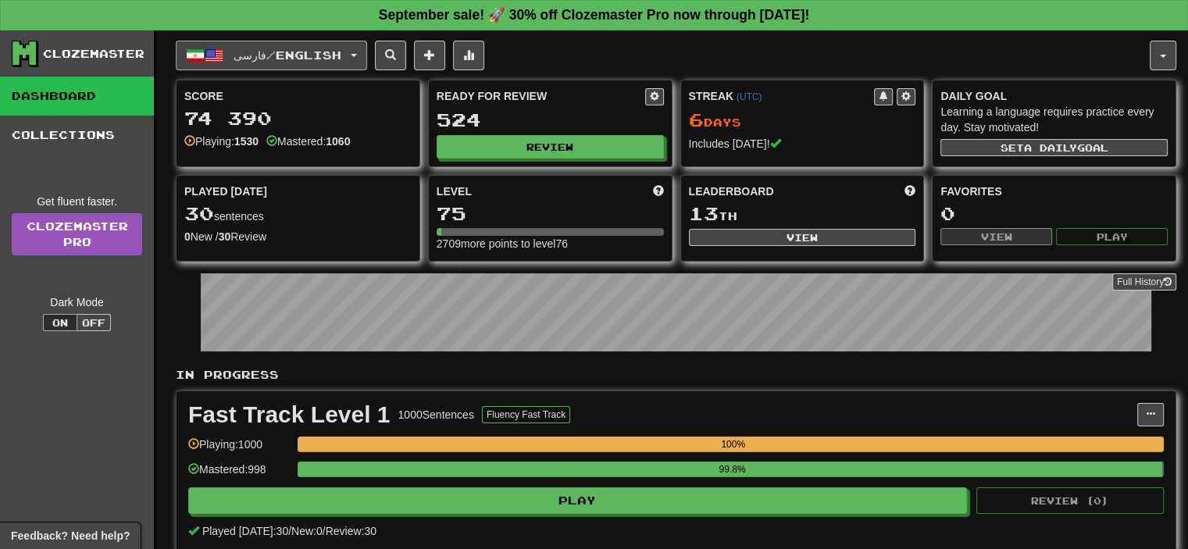
click at [339, 50] on span "فارسی / English" at bounding box center [288, 54] width 108 height 13
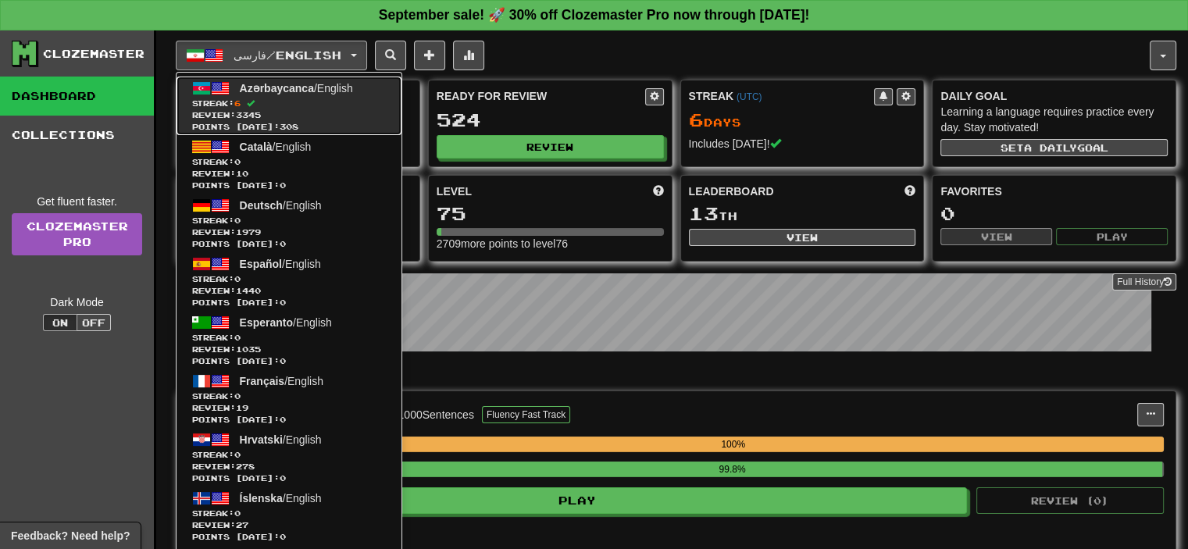
click at [319, 87] on span "Azərbaycanca / English" at bounding box center [296, 88] width 113 height 12
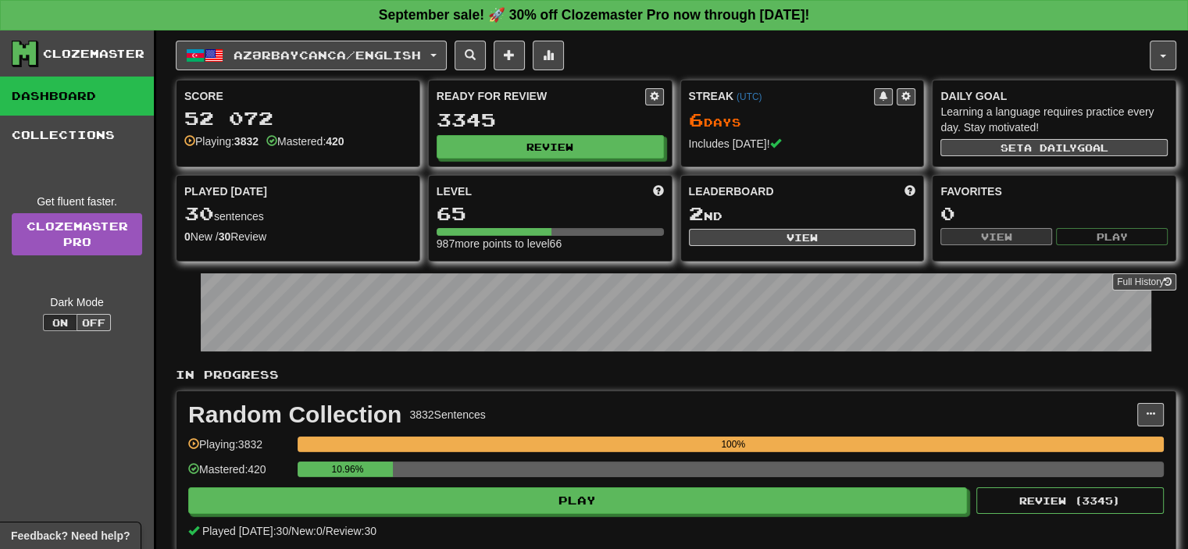
click at [594, 518] on div "Random Collection 3832 Sentences Manage Sentences Unpin from Dashboard Playing:…" at bounding box center [675, 470] width 999 height 159
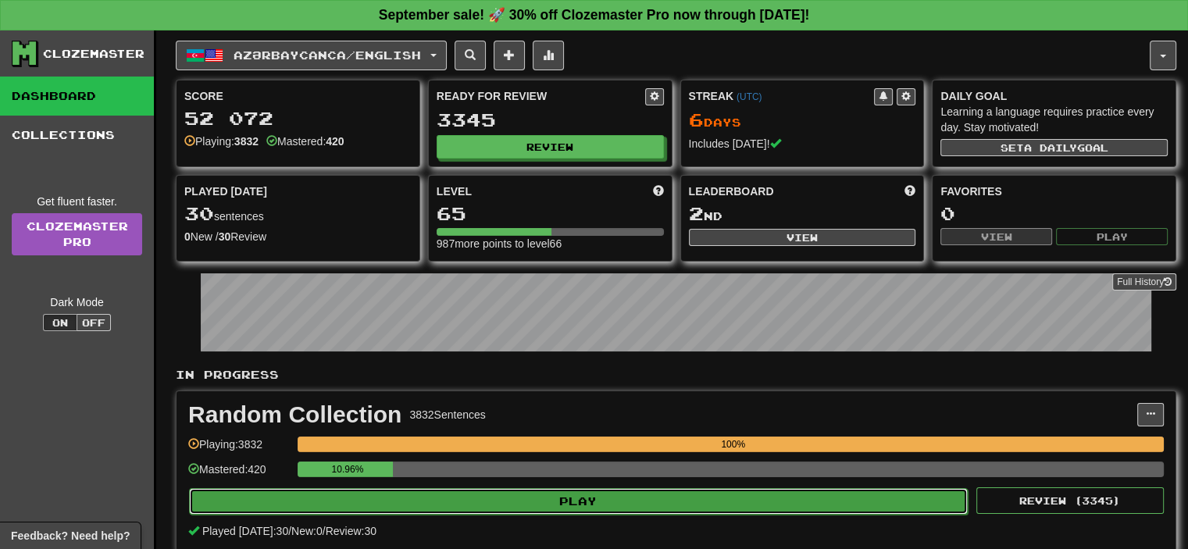
click at [602, 491] on button "Play" at bounding box center [578, 501] width 779 height 27
select select "**"
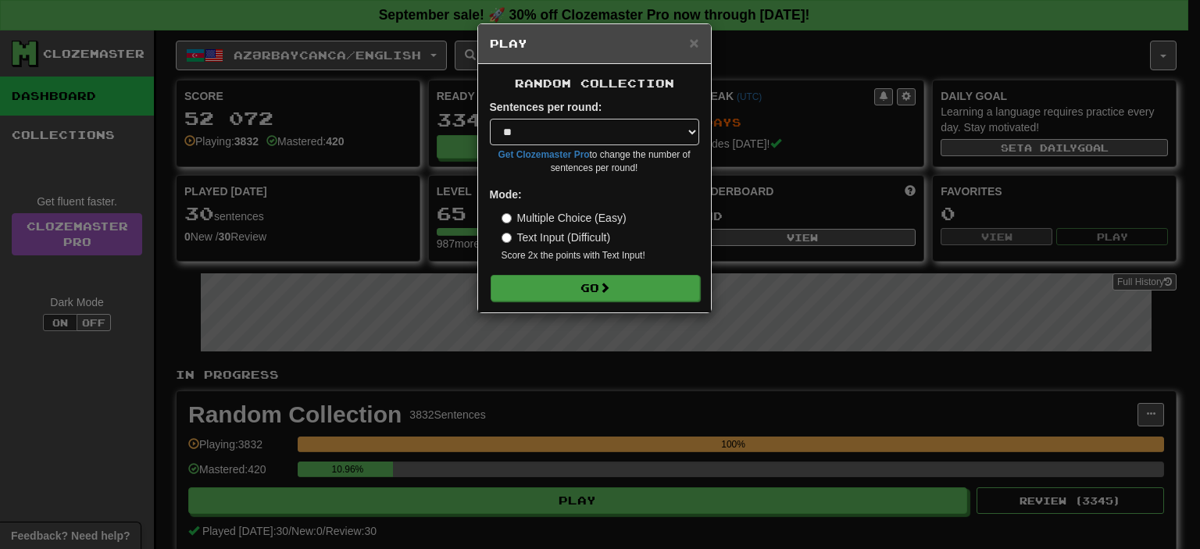
drag, startPoint x: 583, startPoint y: 301, endPoint x: 584, endPoint y: 290, distance: 11.0
click at [584, 291] on div "Random Collection Sentences per round: * ** ** ** ** ** *** ******** Get Clozem…" at bounding box center [594, 188] width 233 height 248
click at [585, 287] on button "Go" at bounding box center [594, 288] width 209 height 27
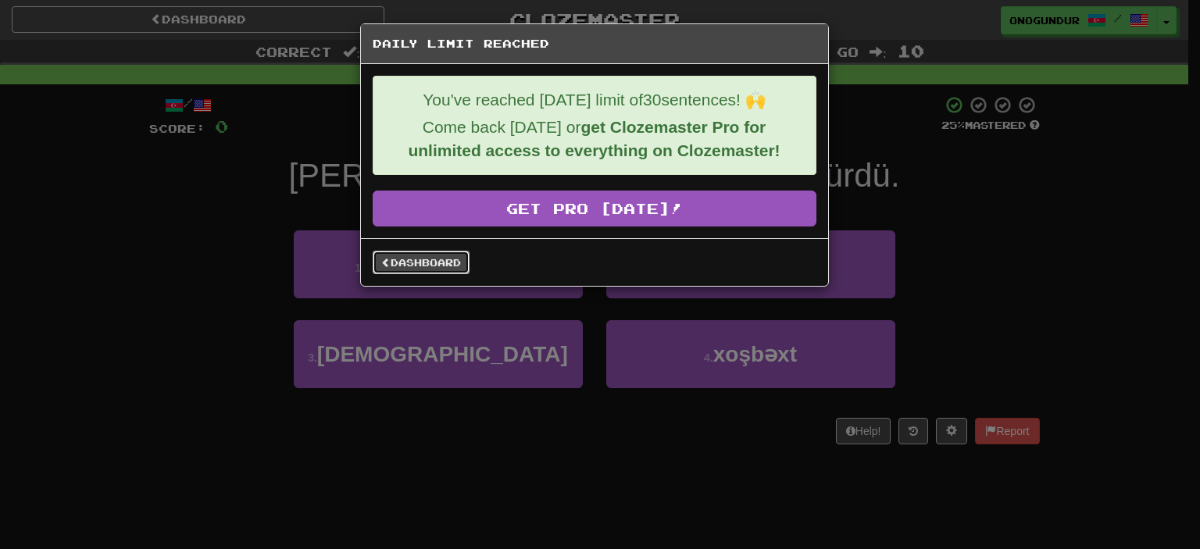
click at [437, 268] on link "Dashboard" at bounding box center [421, 262] width 97 height 23
